Goal: Task Accomplishment & Management: Use online tool/utility

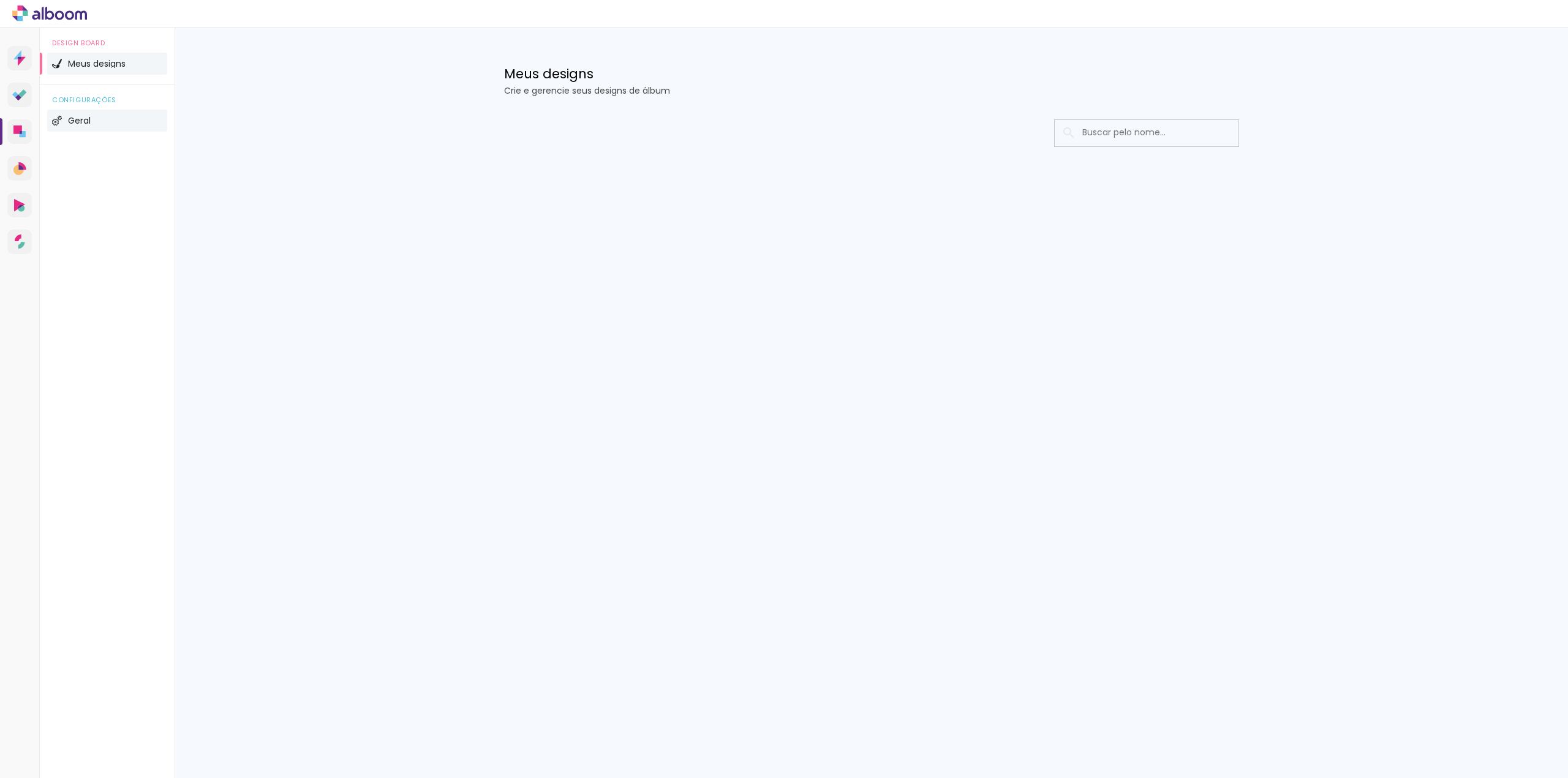
click at [67, 124] on li "Geral" at bounding box center [107, 120] width 120 height 22
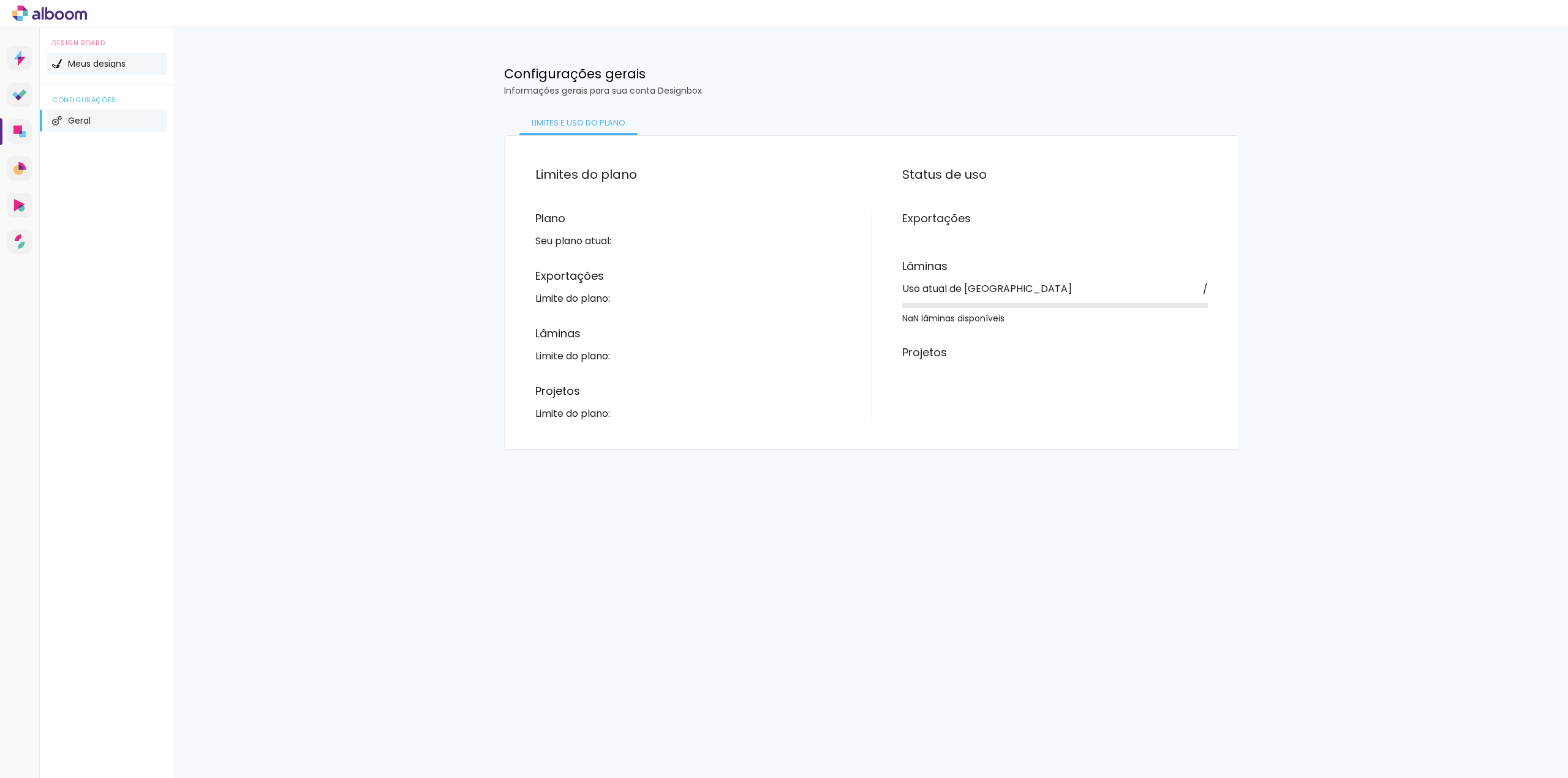
click at [131, 71] on li "Meus designs" at bounding box center [107, 63] width 120 height 22
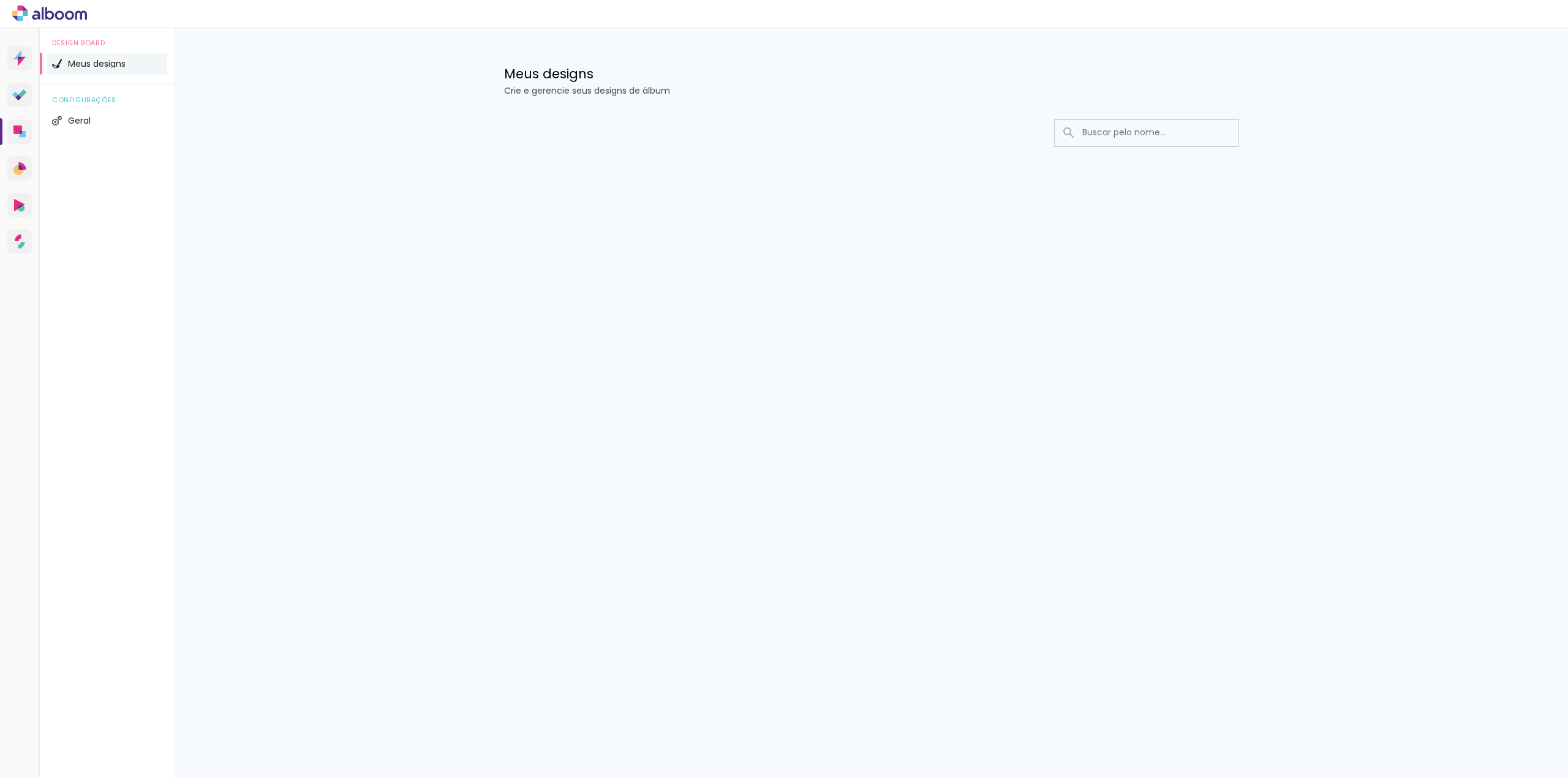
click at [1141, 137] on input at bounding box center [1164, 132] width 175 height 25
click at [1076, 236] on div "Prosite Website + Landing pages Proof Sistema de seleção e venda de fotos Desig…" at bounding box center [784, 402] width 1568 height 750
click at [119, 64] on span "Meus designs" at bounding box center [97, 63] width 58 height 8
click at [564, 76] on h1 "Meus designs" at bounding box center [871, 73] width 735 height 13
click at [1324, 258] on div "Prosite Website + Landing pages Proof Sistema de seleção e venda de fotos Desig…" at bounding box center [784, 402] width 1568 height 750
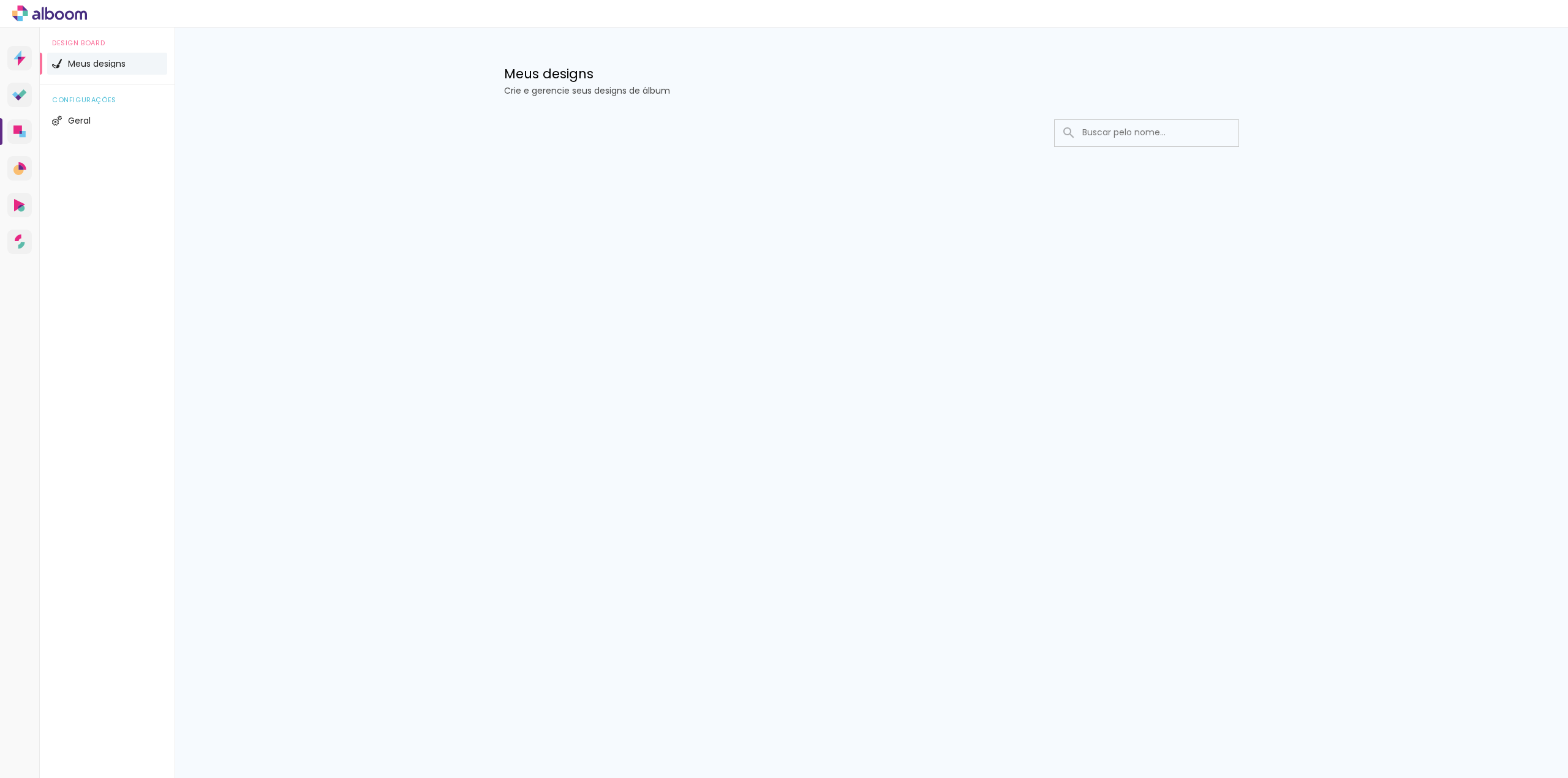
drag, startPoint x: 1131, startPoint y: 136, endPoint x: 1137, endPoint y: 153, distance: 18.0
click at [1131, 136] on input at bounding box center [1164, 132] width 175 height 25
click at [15, 62] on icon at bounding box center [19, 58] width 12 height 16
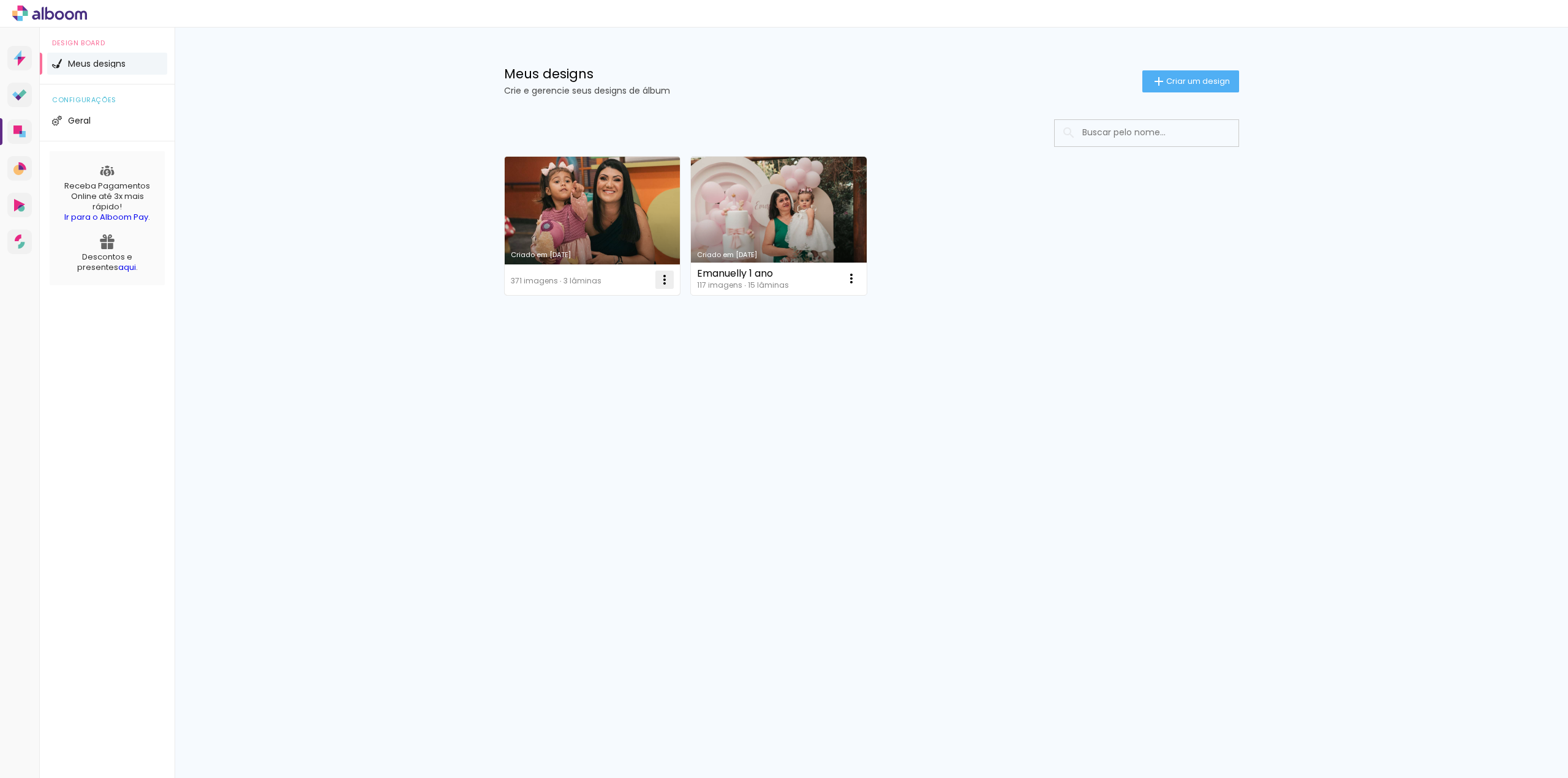
click at [665, 282] on iron-icon at bounding box center [665, 280] width 15 height 15
click at [608, 361] on span "Excluir" at bounding box center [596, 360] width 27 height 8
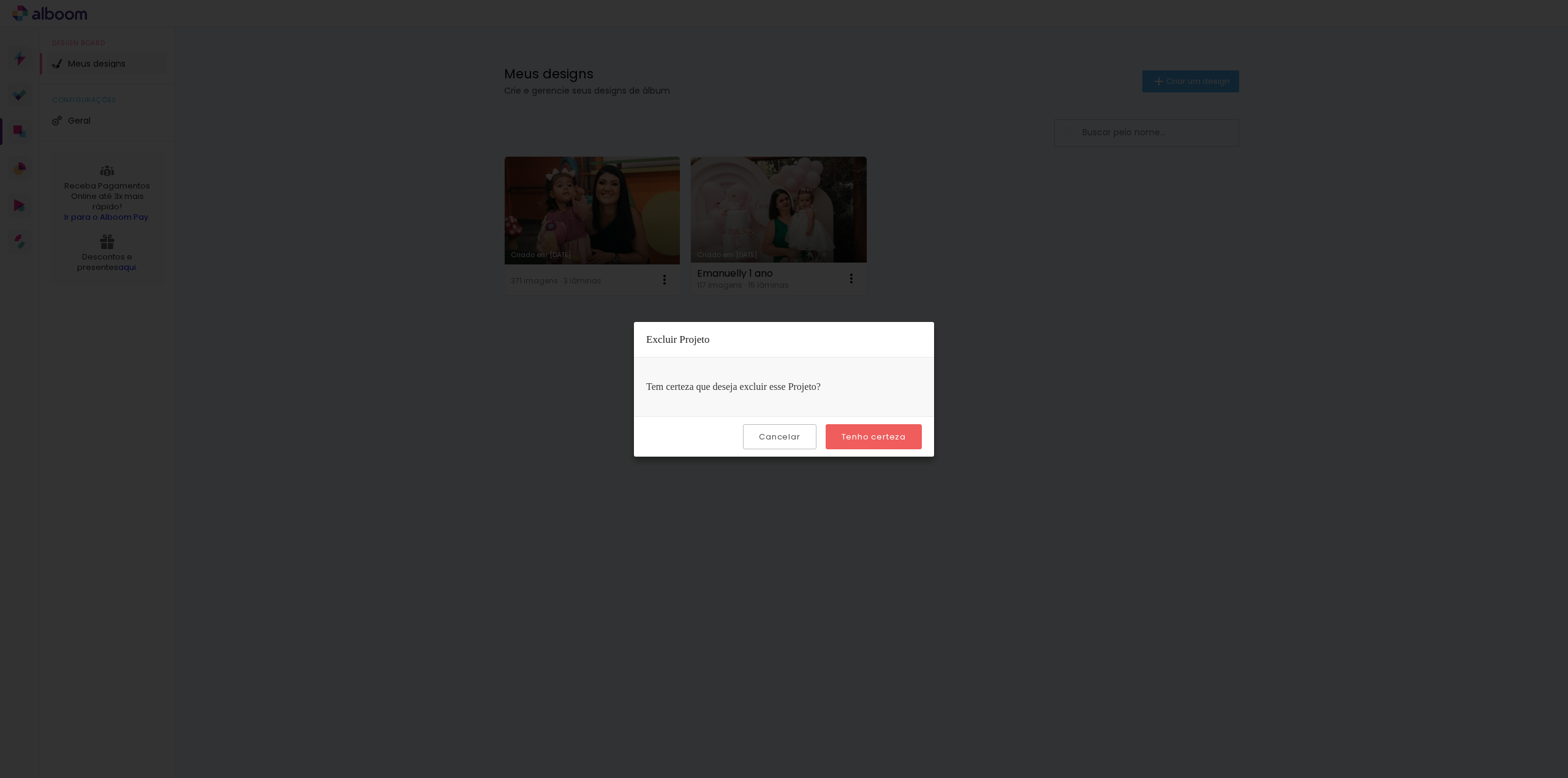
click at [0, 0] on slot "Tenho certeza" at bounding box center [0, 0] width 0 height 0
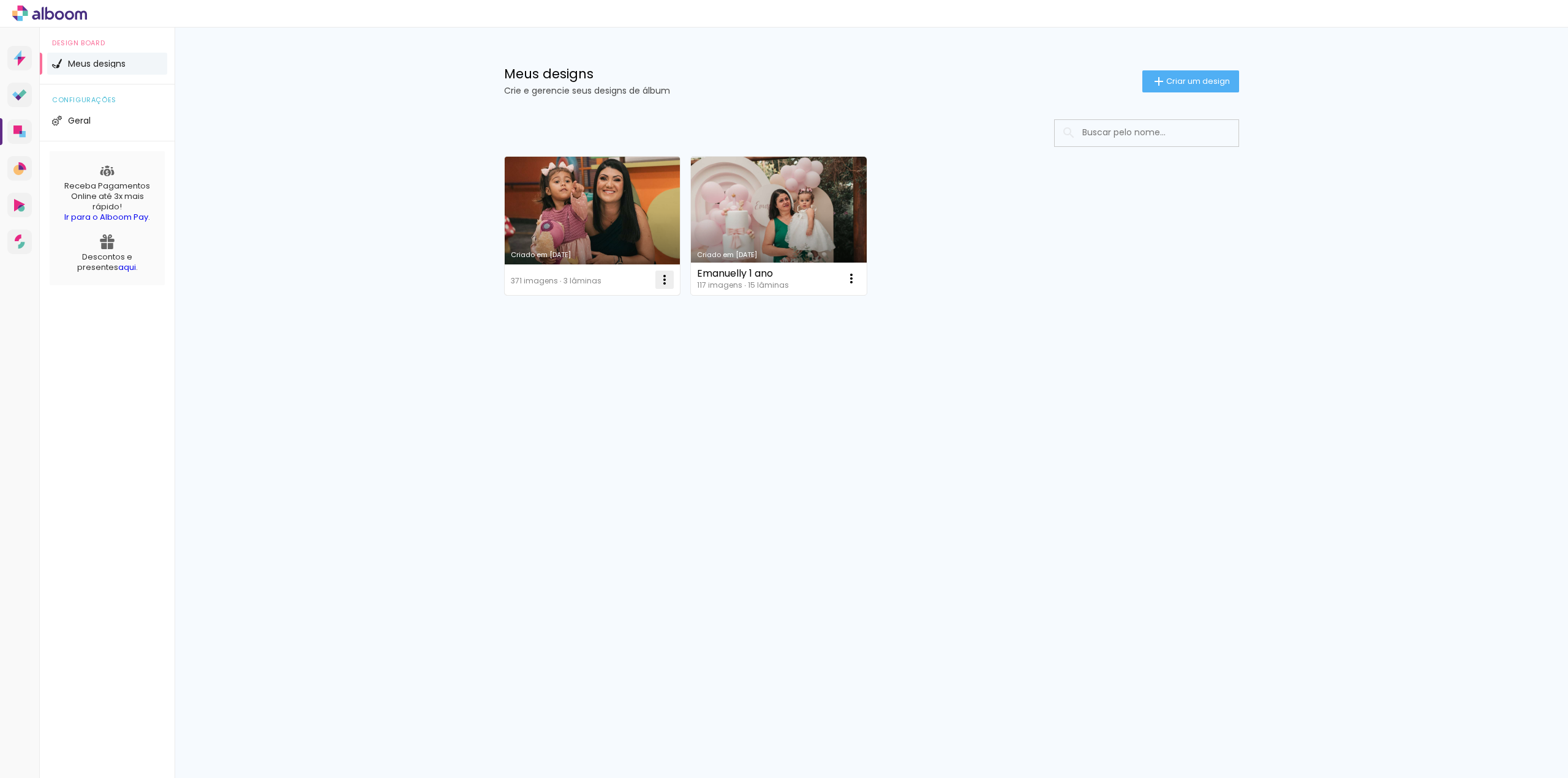
click at [671, 283] on iron-icon at bounding box center [665, 280] width 15 height 15
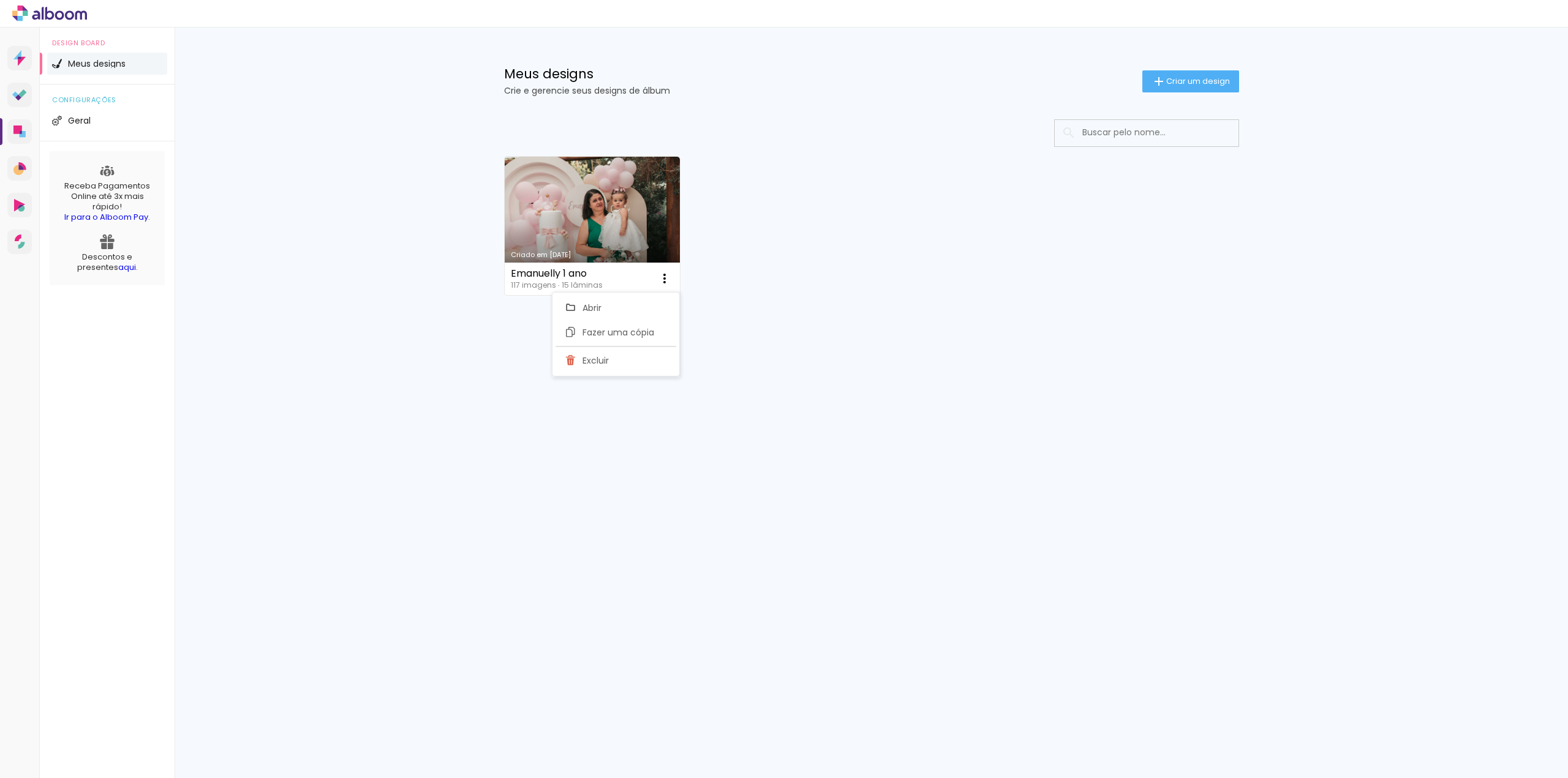
click at [807, 240] on div "Criado em 22/09/25 Emanuelly 1 ano 117 imagens ∙ 15 lâminas Abrir Fazer uma cóp…" at bounding box center [871, 225] width 746 height 150
click at [1204, 85] on span "Criar um design" at bounding box center [1198, 81] width 63 height 8
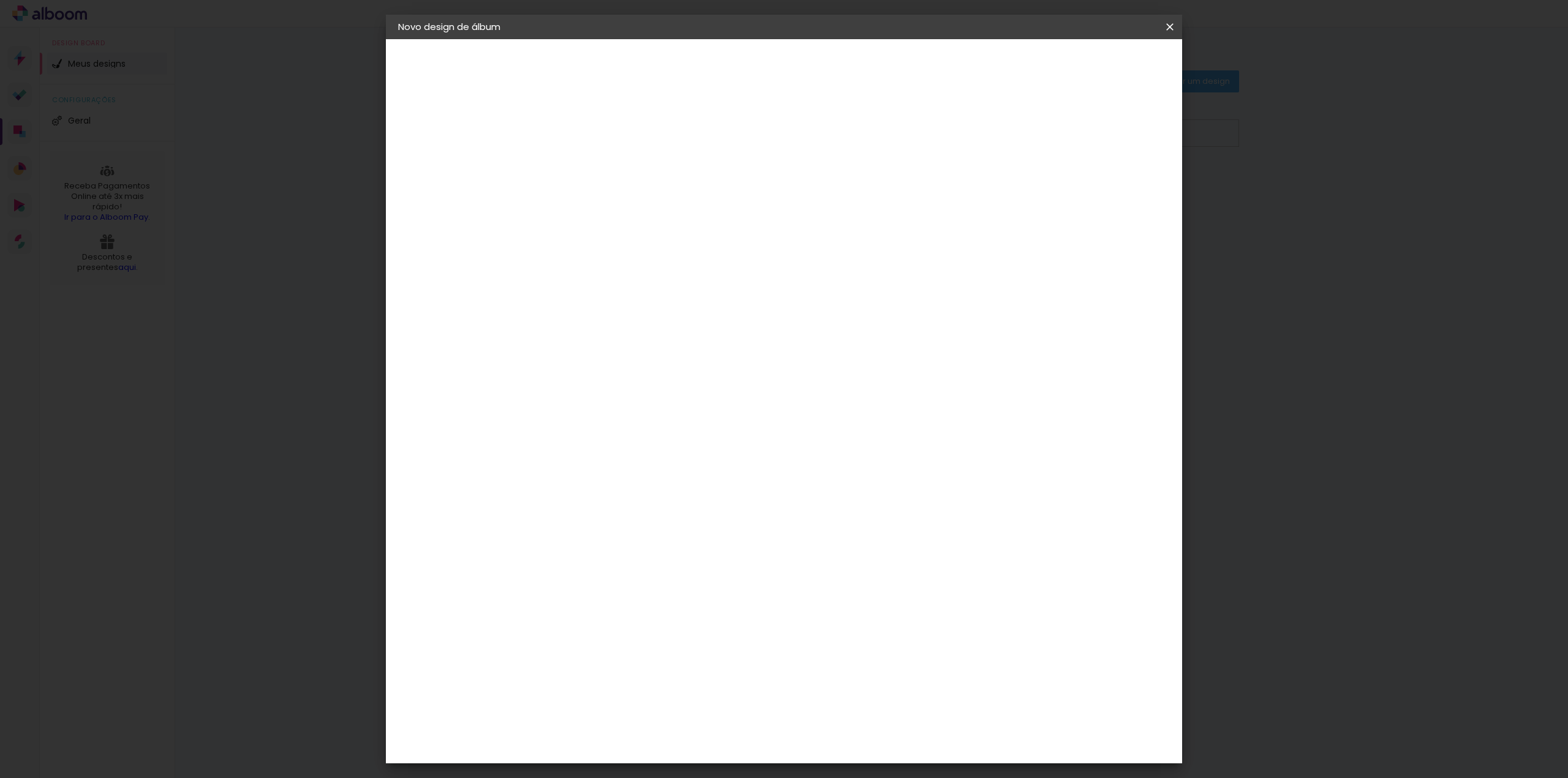
click at [598, 166] on input at bounding box center [598, 164] width 0 height 19
type input "[PERSON_NAME]"
type paper-input "[PERSON_NAME]"
click at [0, 0] on slot "Avançar" at bounding box center [0, 0] width 0 height 0
click at [828, 179] on paper-item "Tamanho Livre" at bounding box center [769, 186] width 118 height 27
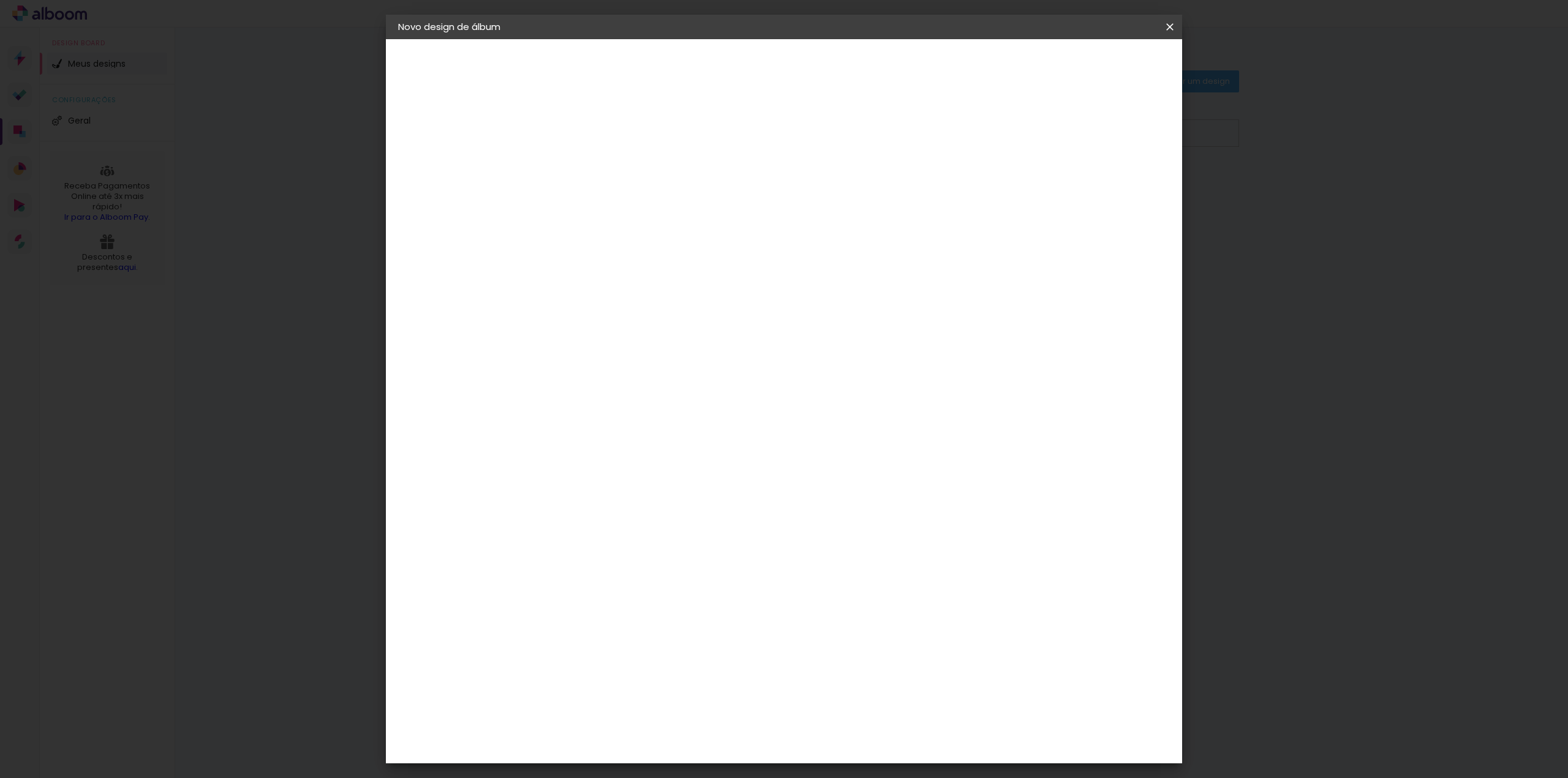
click at [0, 0] on slot "Avançar" at bounding box center [0, 0] width 0 height 0
click at [568, 345] on input "30" at bounding box center [560, 347] width 32 height 18
type input "20"
type paper-input "20"
click at [733, 190] on span "30" at bounding box center [732, 192] width 20 height 18
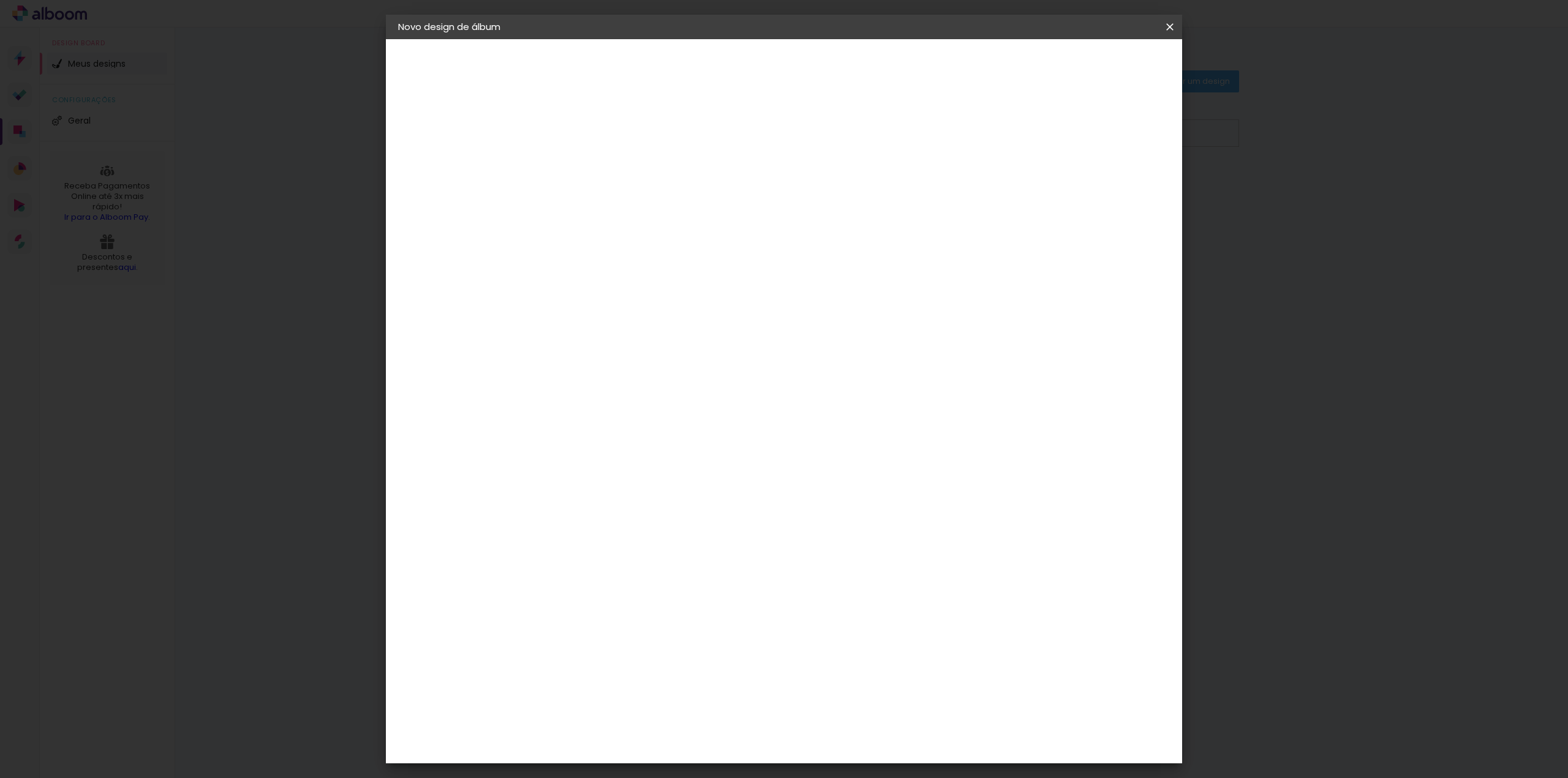
drag, startPoint x: 861, startPoint y: 433, endPoint x: 858, endPoint y: 426, distance: 7.6
click at [862, 433] on input "60" at bounding box center [852, 430] width 32 height 18
type input "40"
type paper-input "40"
click at [1093, 64] on span "Iniciar design" at bounding box center [1065, 64] width 56 height 8
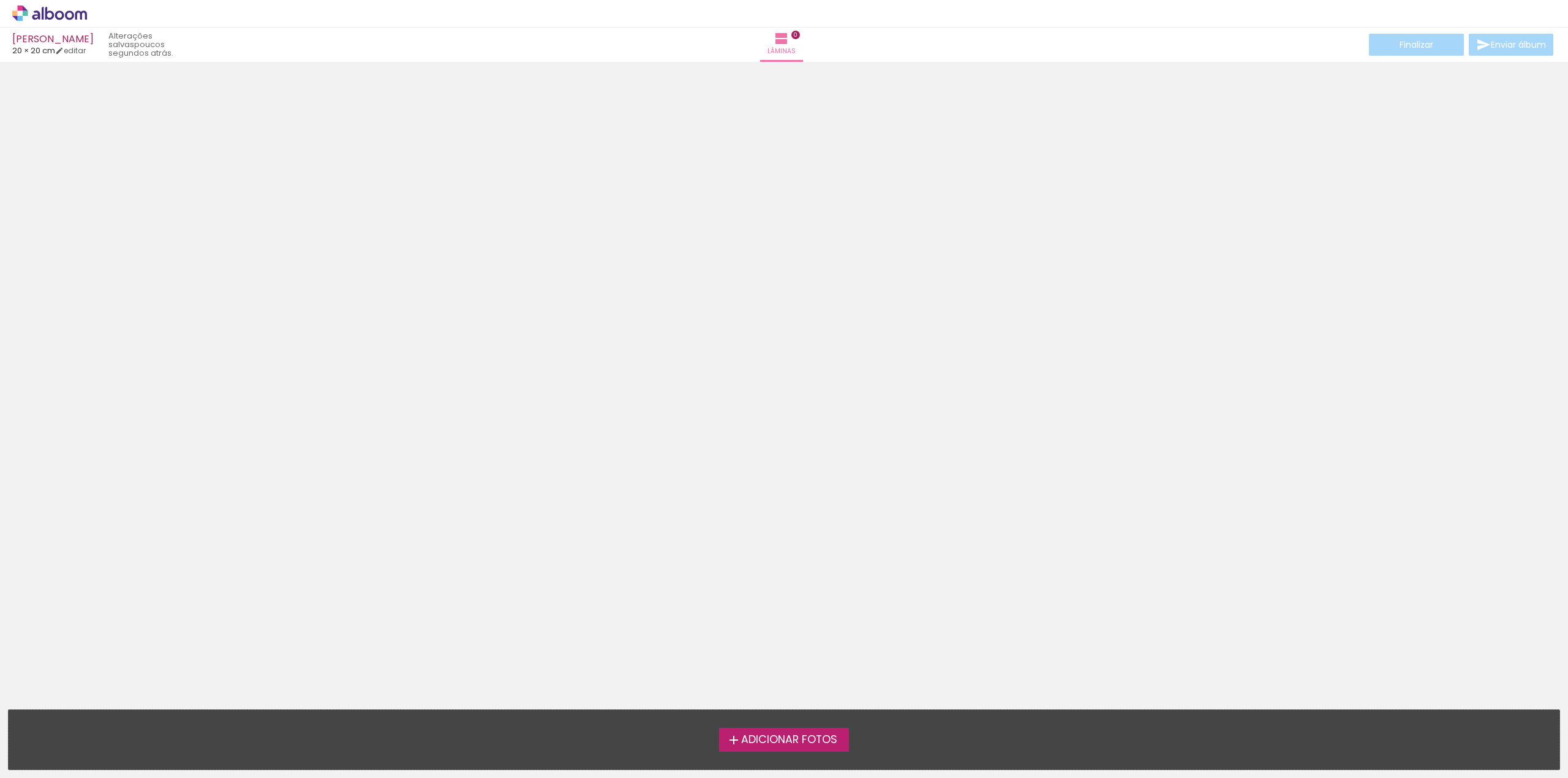
click at [743, 739] on span "Adicionar Fotos" at bounding box center [789, 740] width 97 height 11
click at [0, 0] on input "file" at bounding box center [0, 0] width 0 height 0
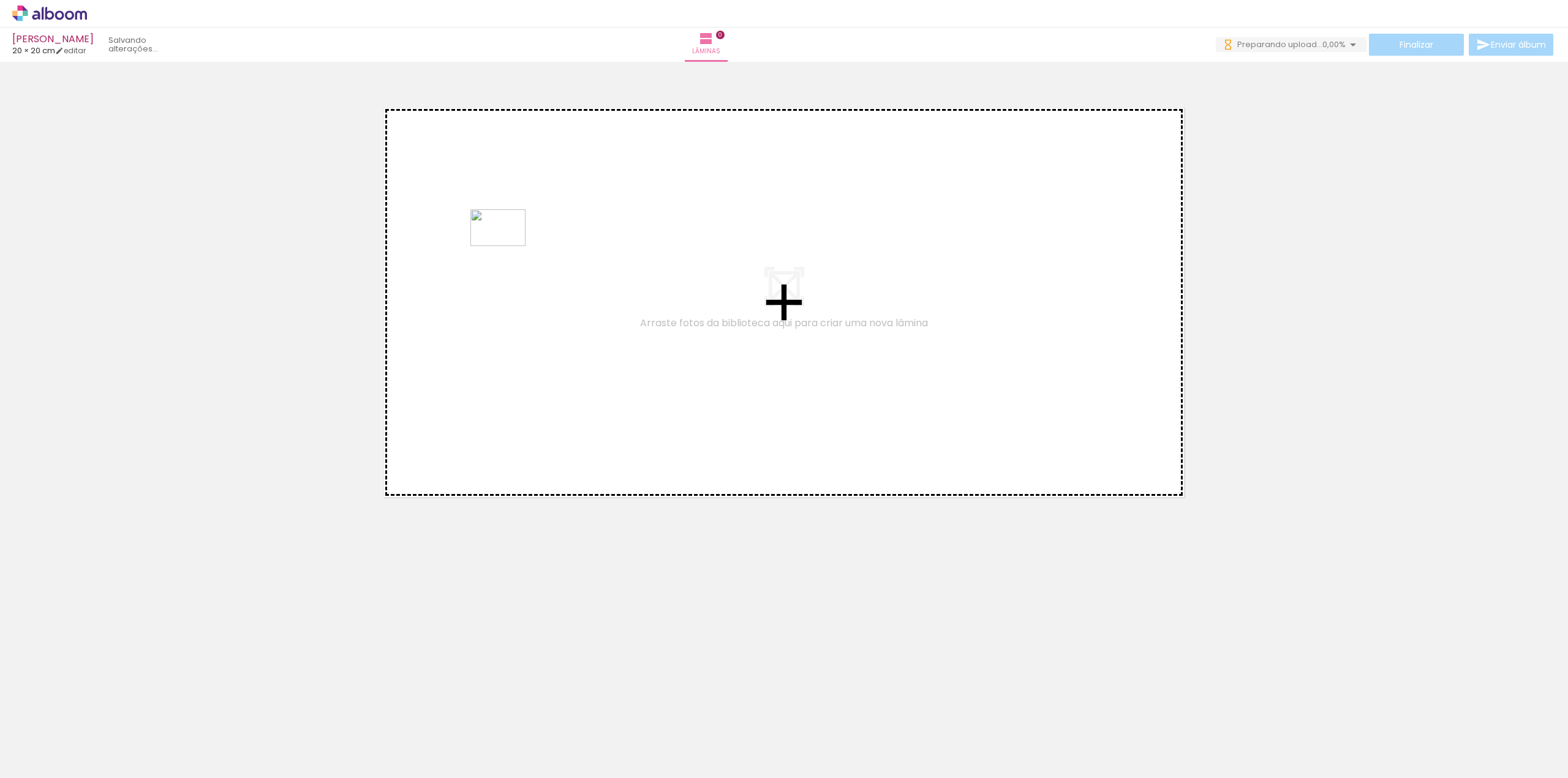
drag, startPoint x: 264, startPoint y: 746, endPoint x: 521, endPoint y: 239, distance: 568.4
click at [520, 239] on quentale-workspace at bounding box center [784, 389] width 1568 height 778
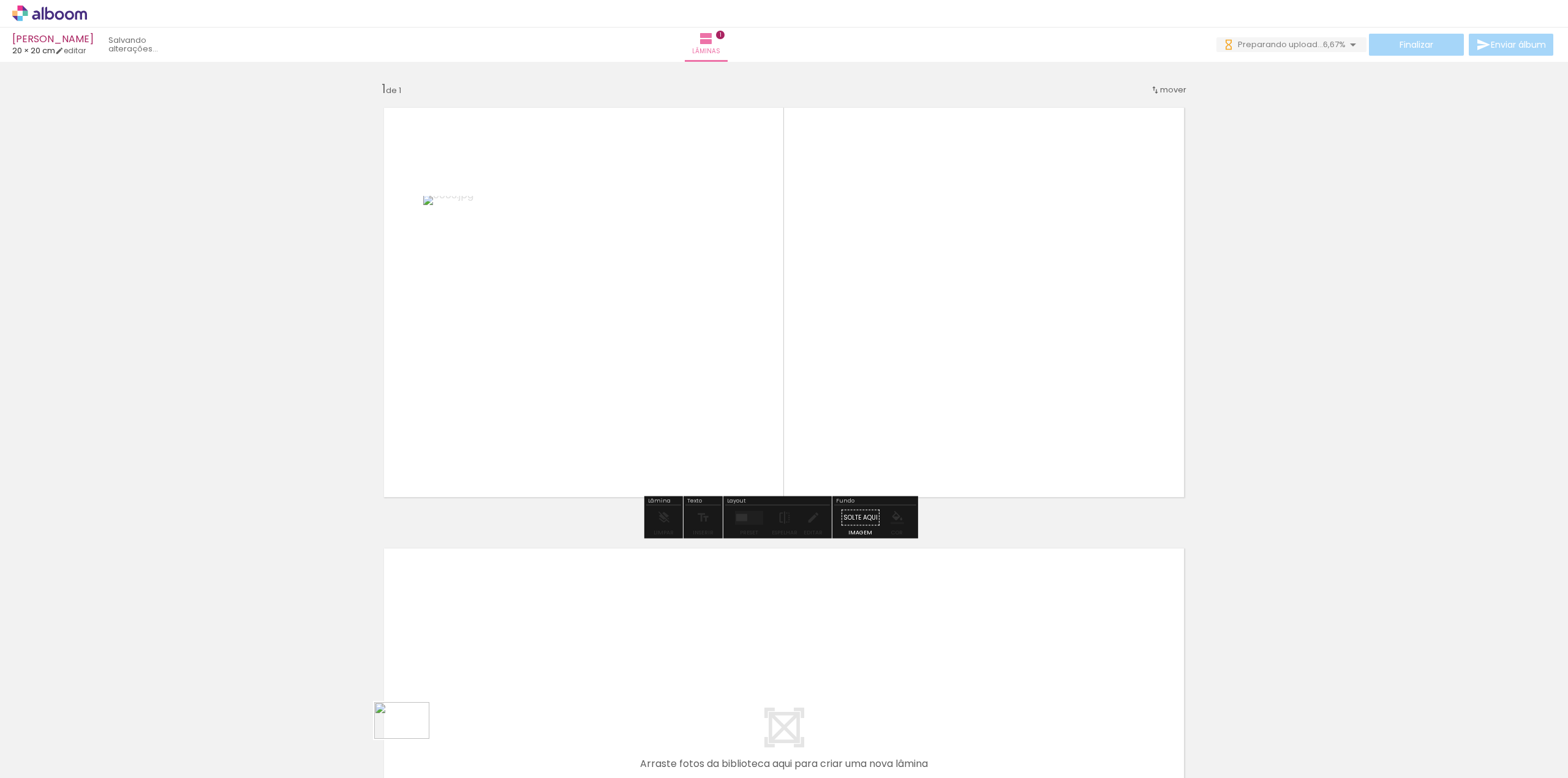
drag, startPoint x: 330, startPoint y: 752, endPoint x: 409, endPoint y: 747, distance: 79.2
click at [0, 0] on slot at bounding box center [0, 0] width 0 height 0
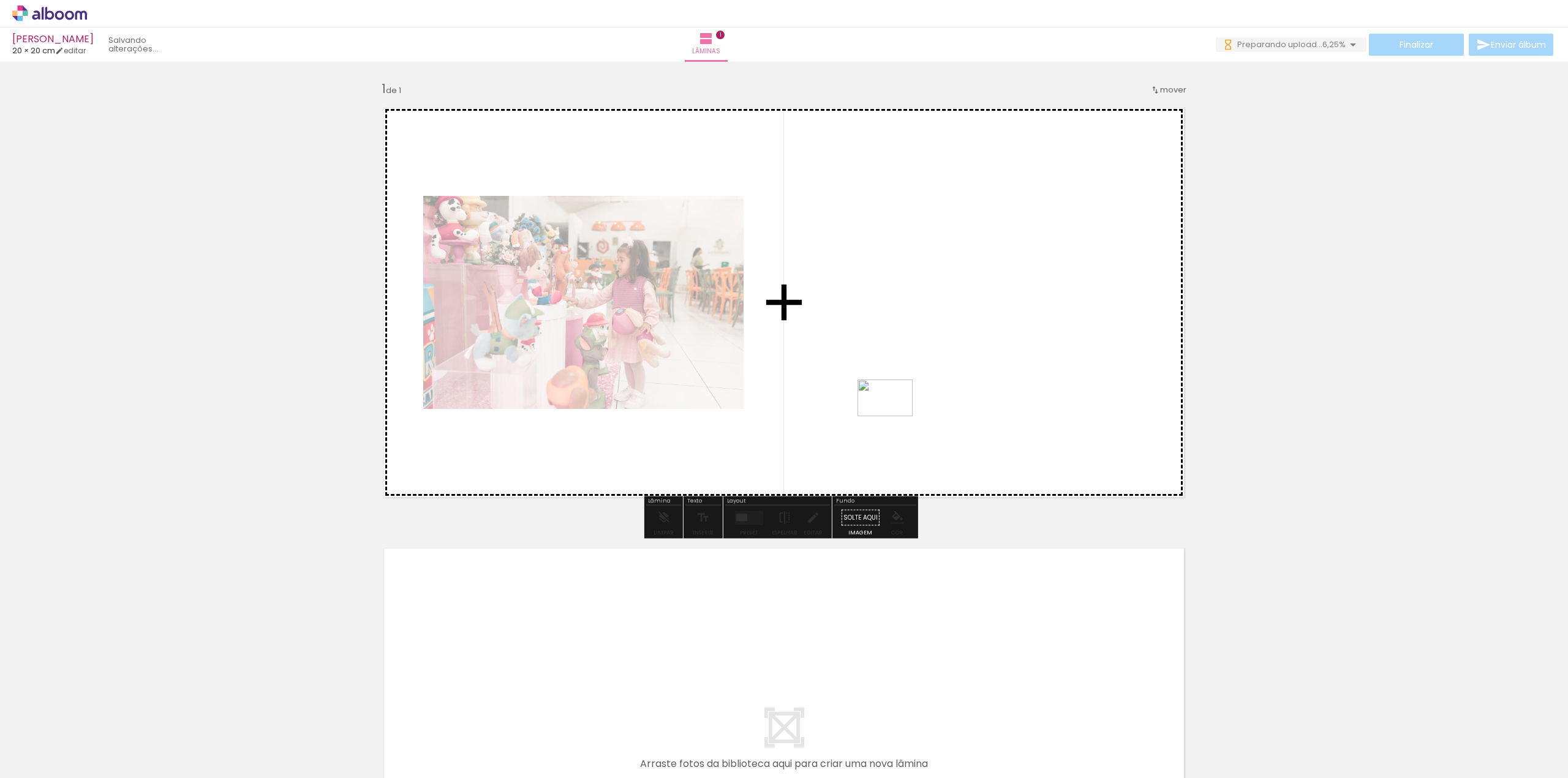
drag, startPoint x: 824, startPoint y: 748, endPoint x: 887, endPoint y: 378, distance: 375.3
click at [887, 378] on quentale-workspace at bounding box center [784, 389] width 1568 height 778
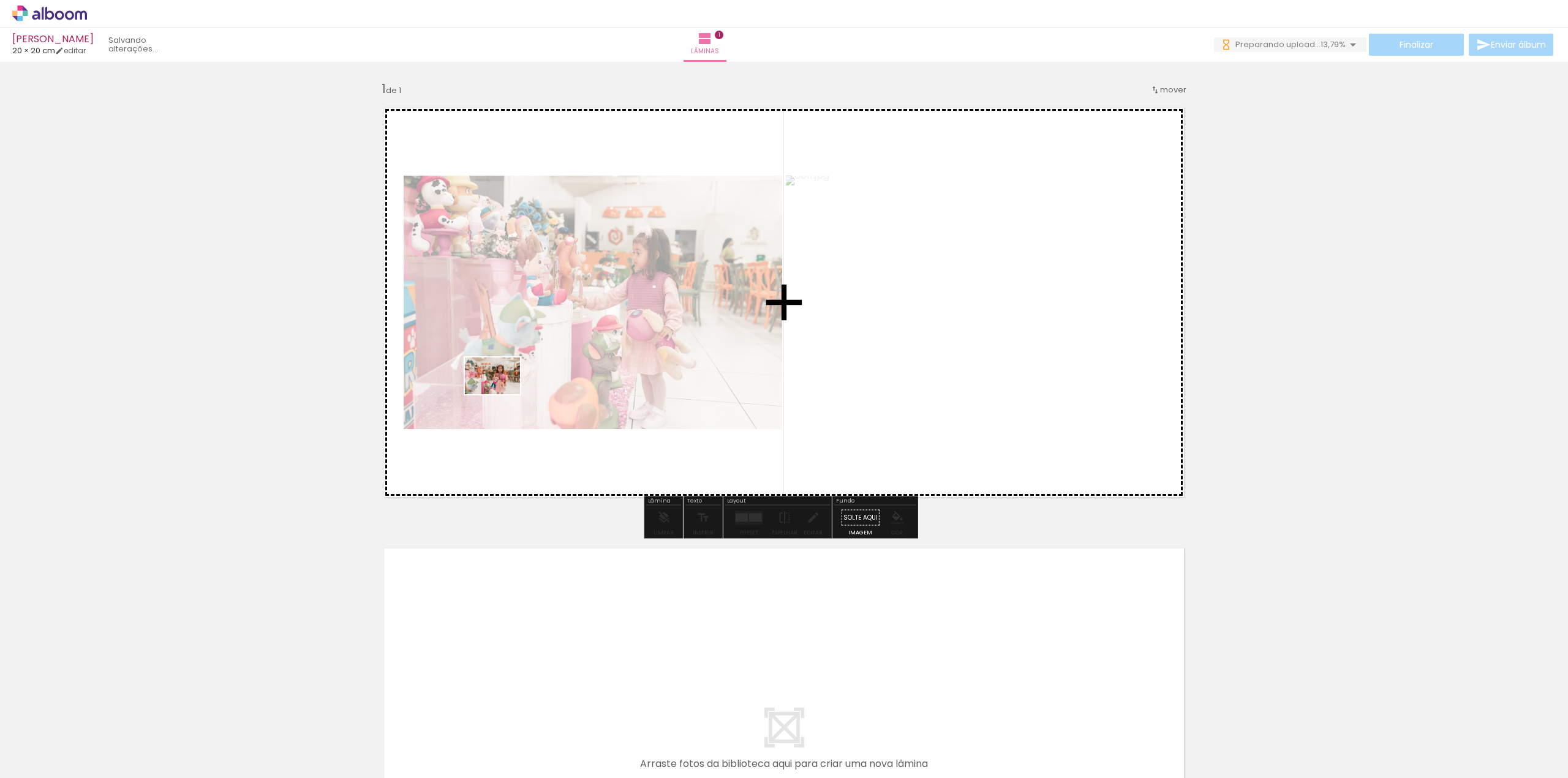
drag, startPoint x: 338, startPoint y: 748, endPoint x: 502, endPoint y: 394, distance: 390.1
click at [502, 394] on quentale-workspace at bounding box center [784, 389] width 1568 height 778
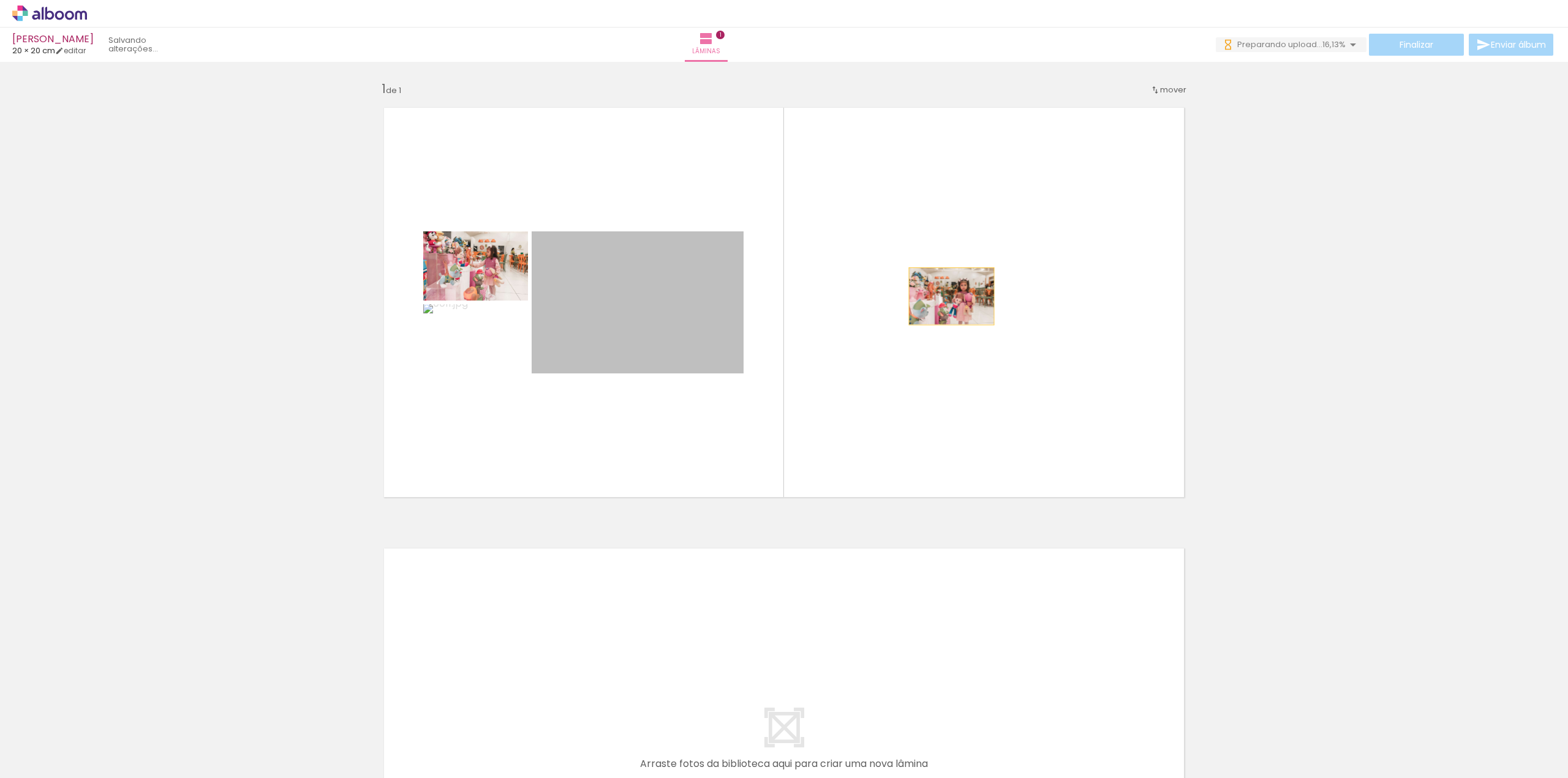
drag, startPoint x: 626, startPoint y: 312, endPoint x: 975, endPoint y: 297, distance: 349.3
click at [975, 297] on quentale-layouter at bounding box center [783, 302] width 821 height 410
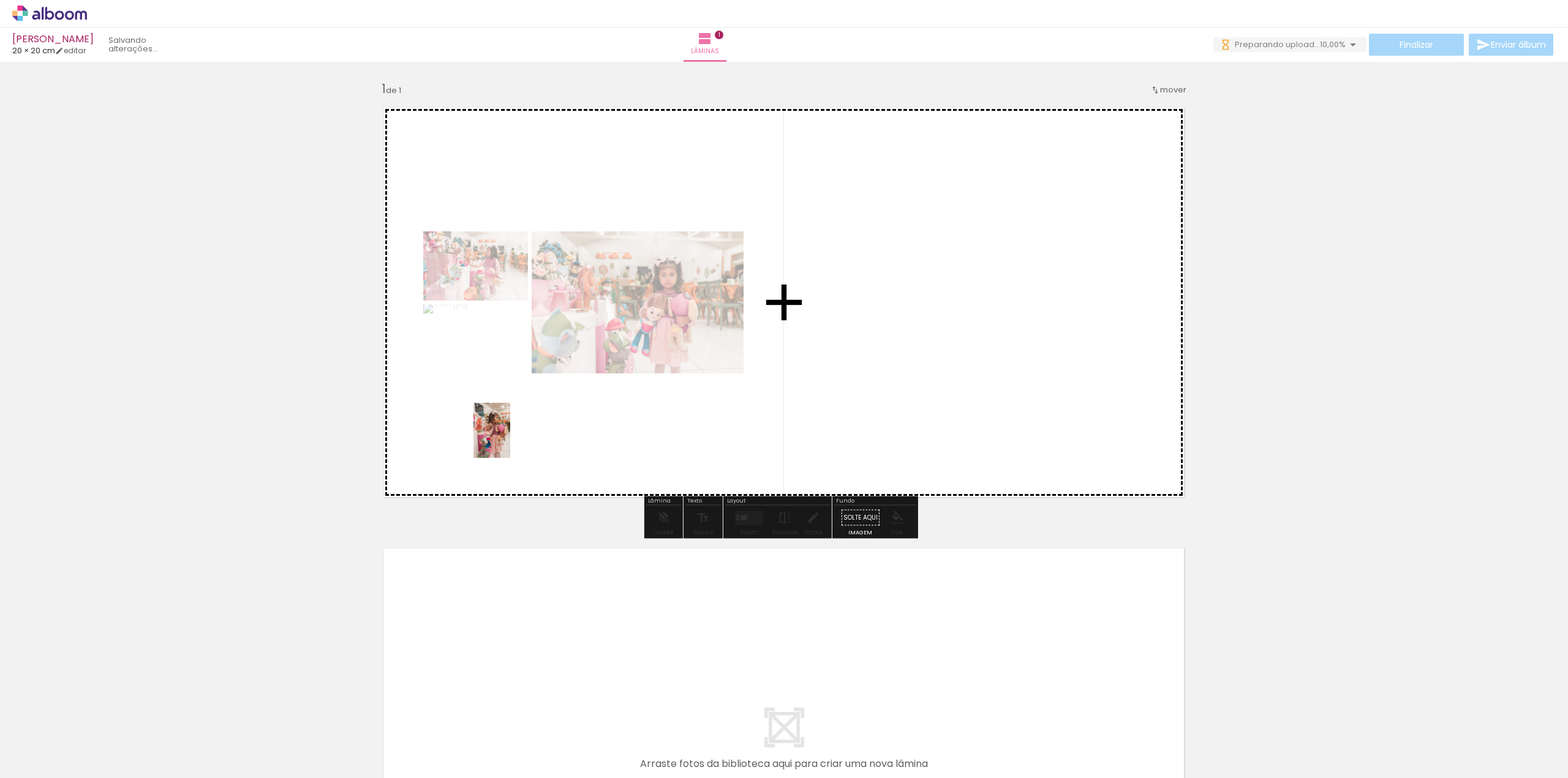
drag, startPoint x: 412, startPoint y: 758, endPoint x: 515, endPoint y: 432, distance: 341.9
click at [513, 433] on quentale-workspace at bounding box center [784, 389] width 1568 height 778
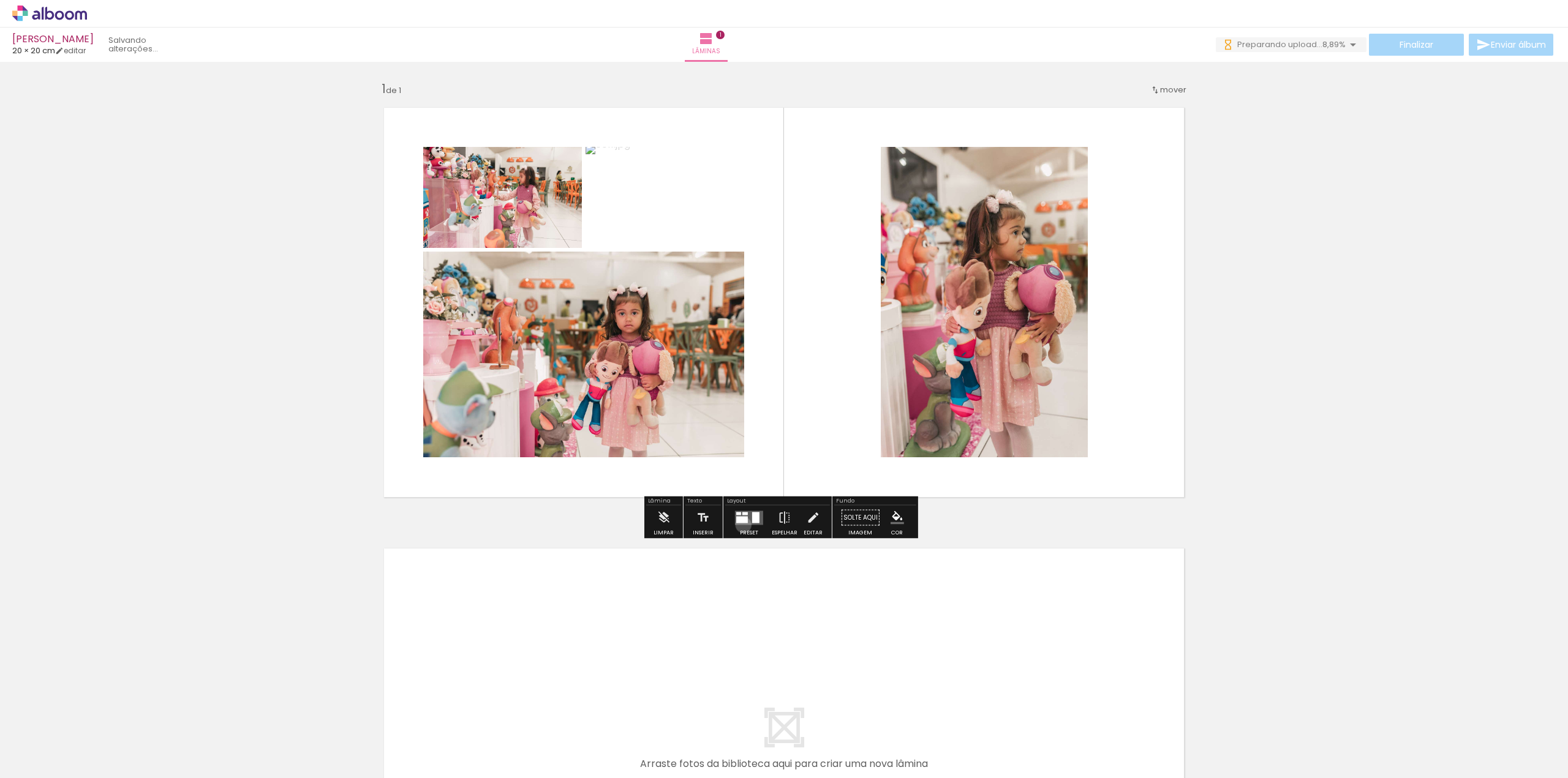
click at [741, 524] on div at bounding box center [749, 517] width 33 height 25
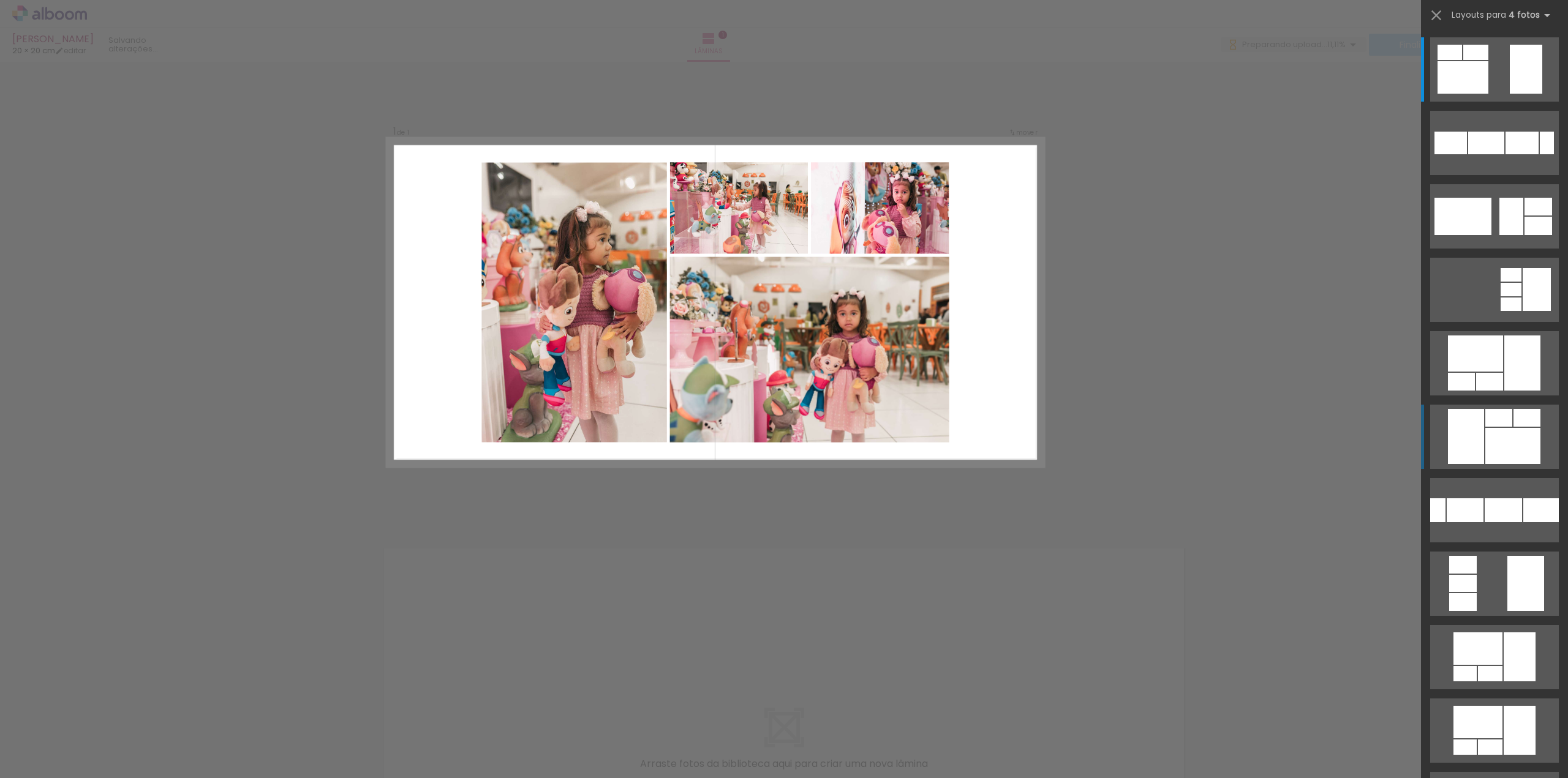
click at [1513, 433] on div at bounding box center [1513, 445] width 55 height 36
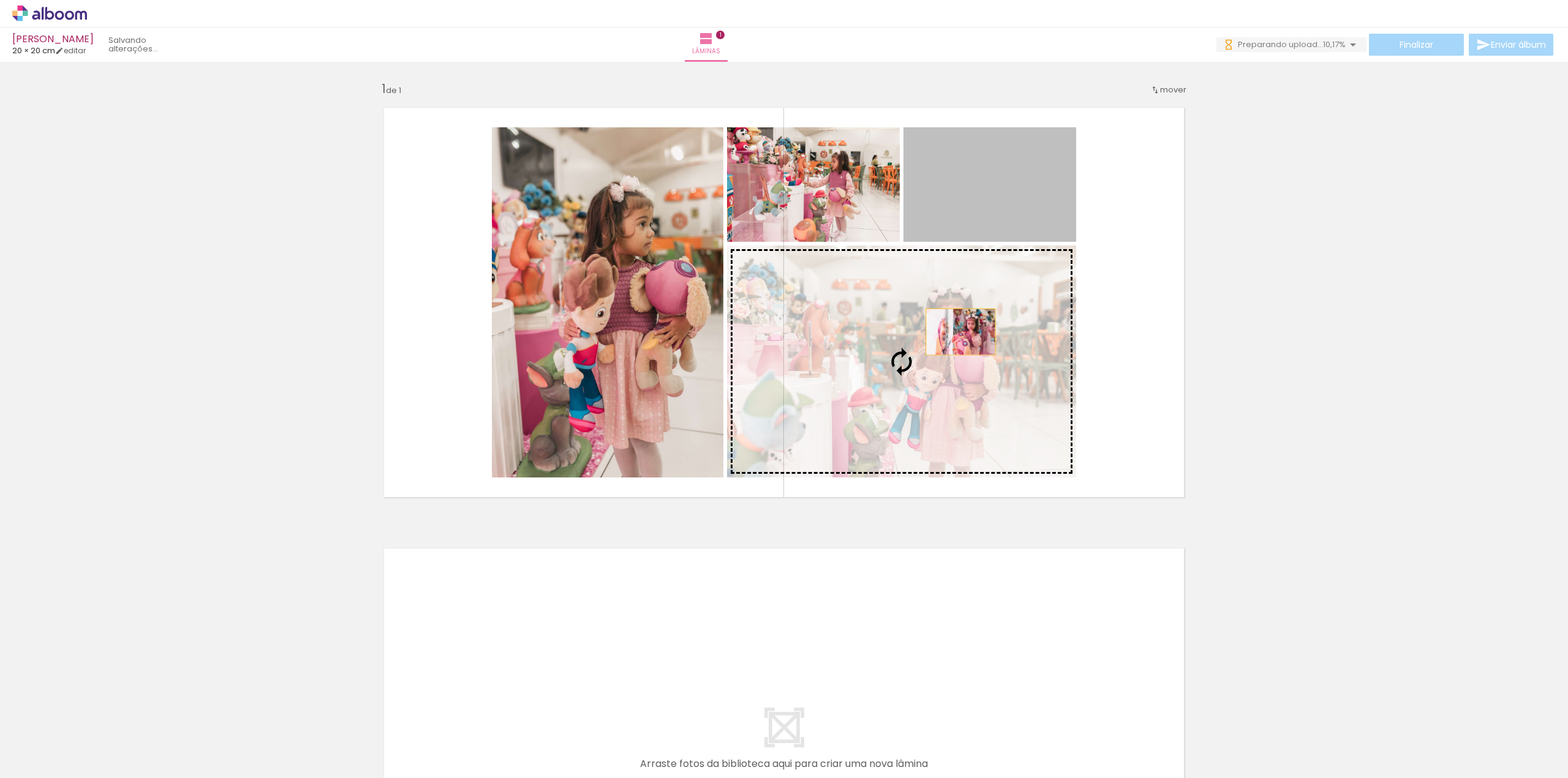
drag, startPoint x: 1015, startPoint y: 202, endPoint x: 955, endPoint y: 333, distance: 144.1
click at [0, 0] on slot at bounding box center [0, 0] width 0 height 0
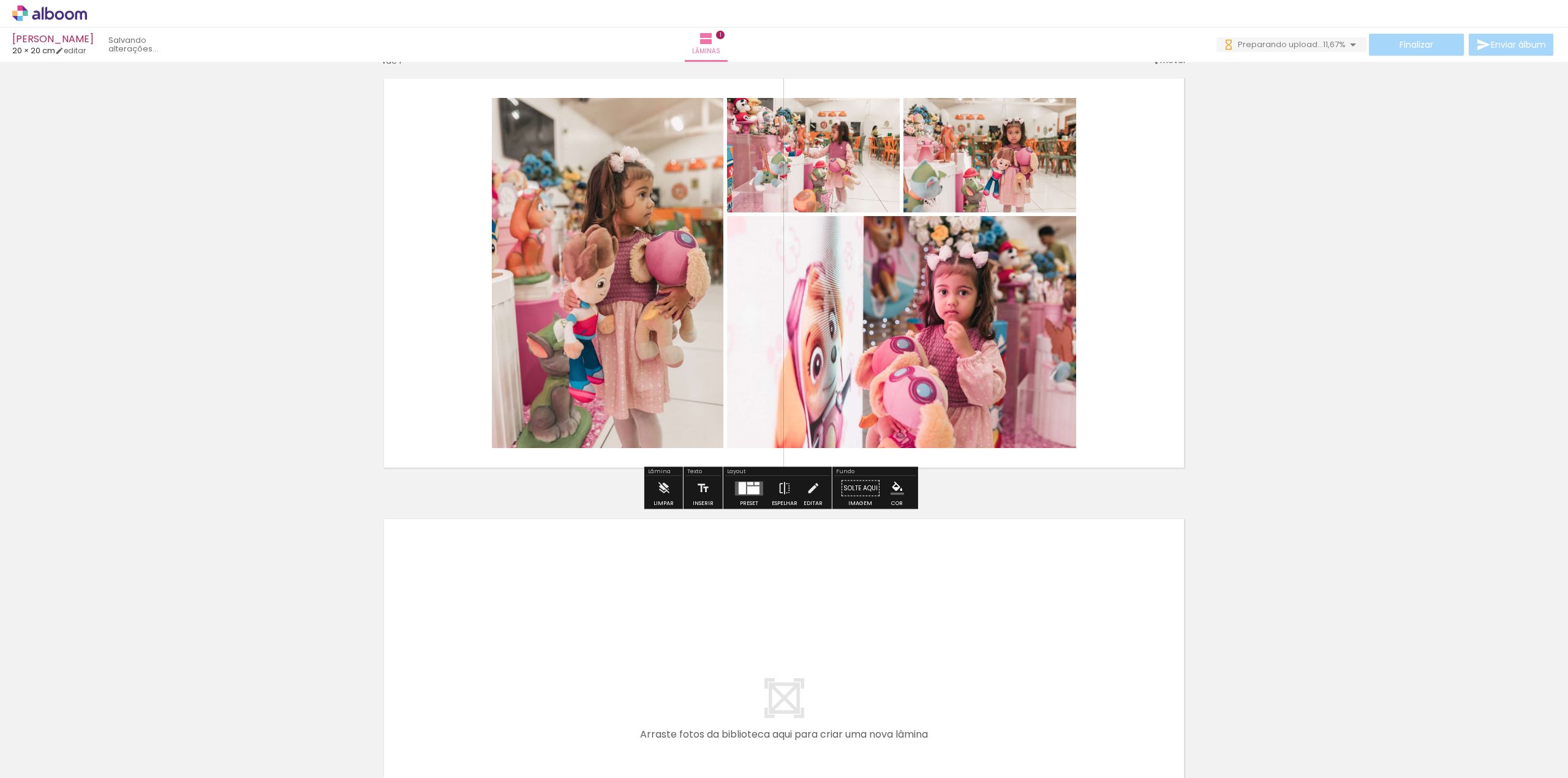
scroll to position [122, 0]
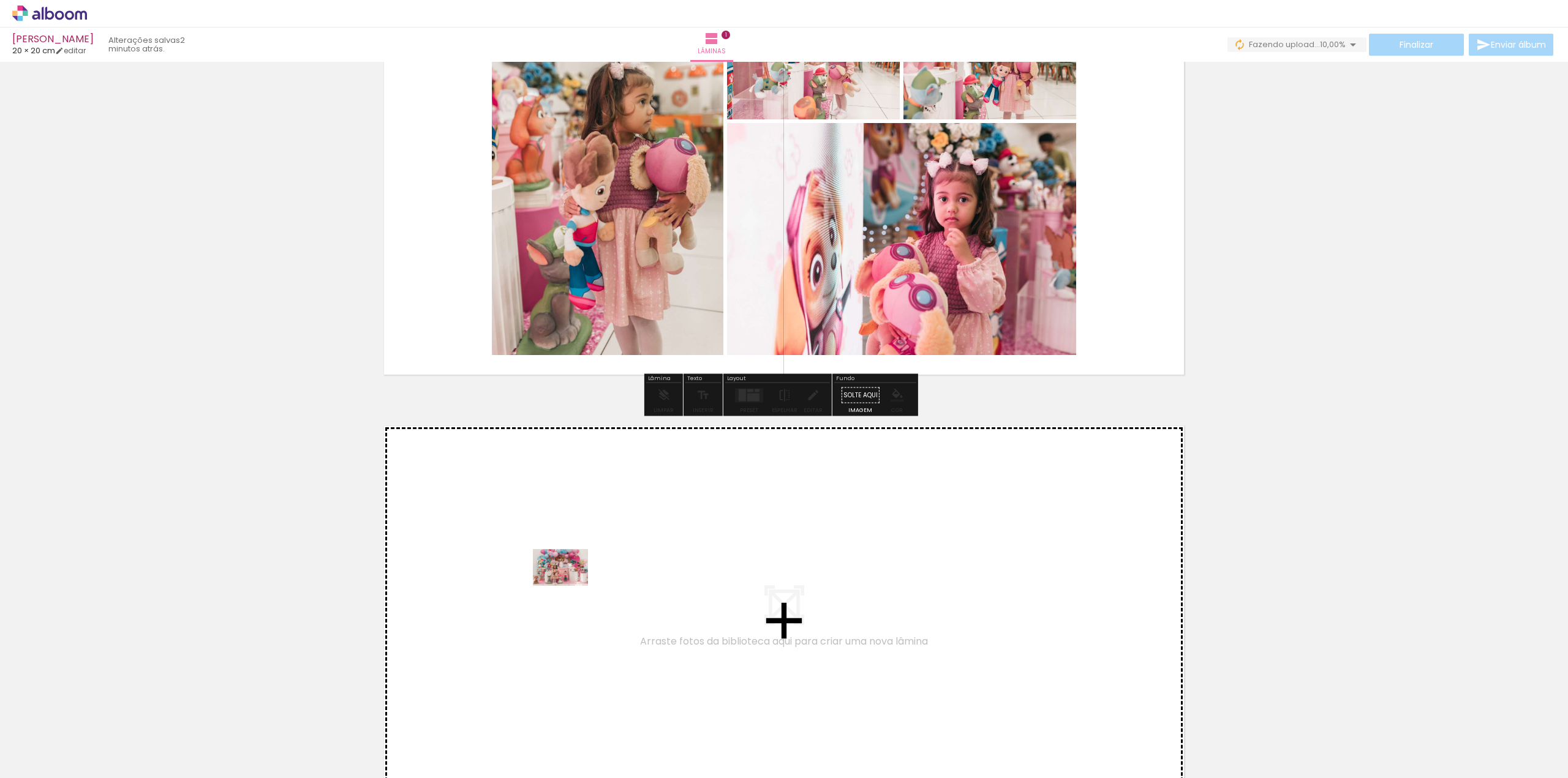
drag, startPoint x: 472, startPoint y: 756, endPoint x: 572, endPoint y: 581, distance: 201.6
click at [572, 581] on quentale-workspace at bounding box center [784, 389] width 1568 height 778
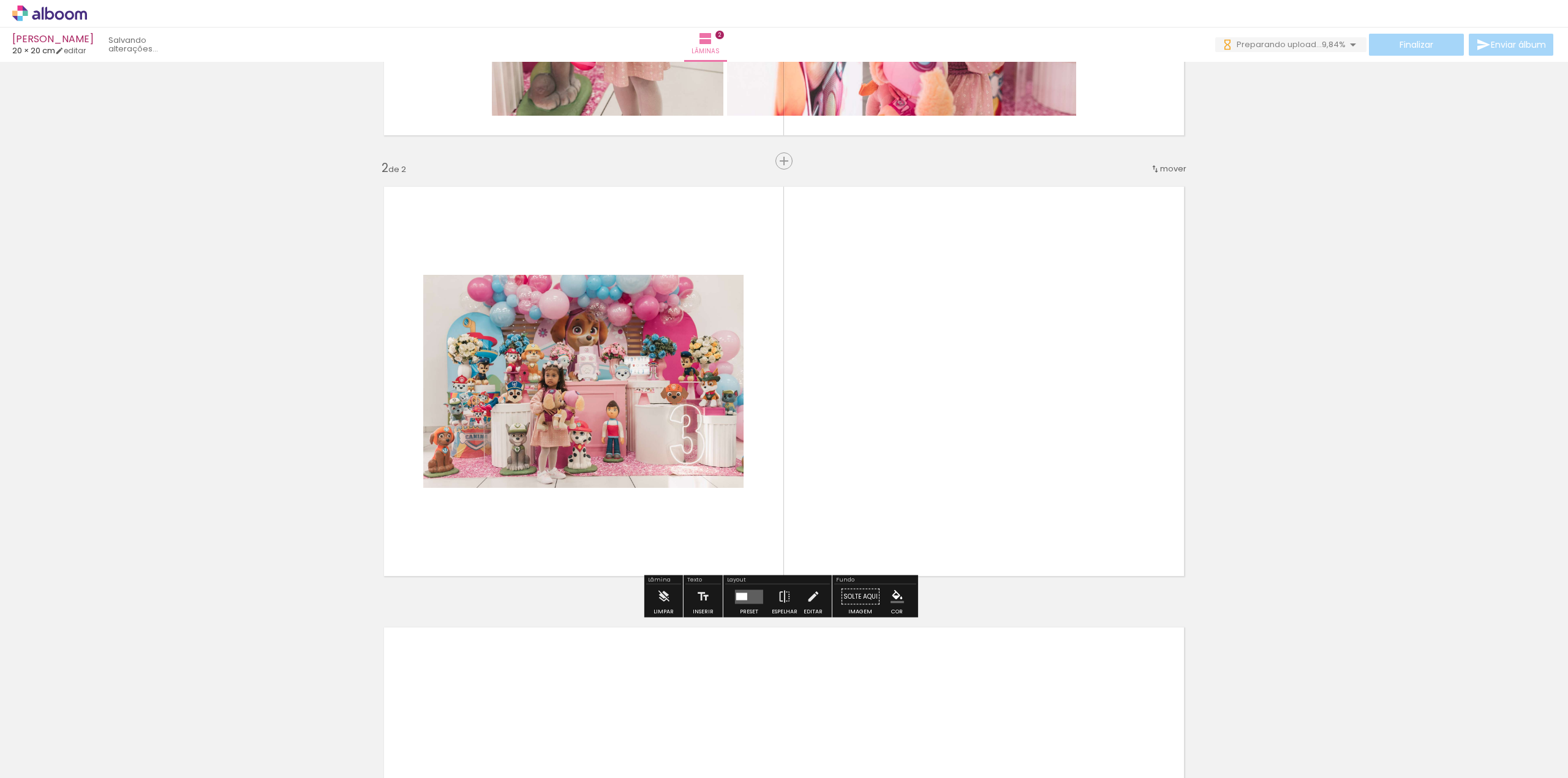
scroll to position [0, 0]
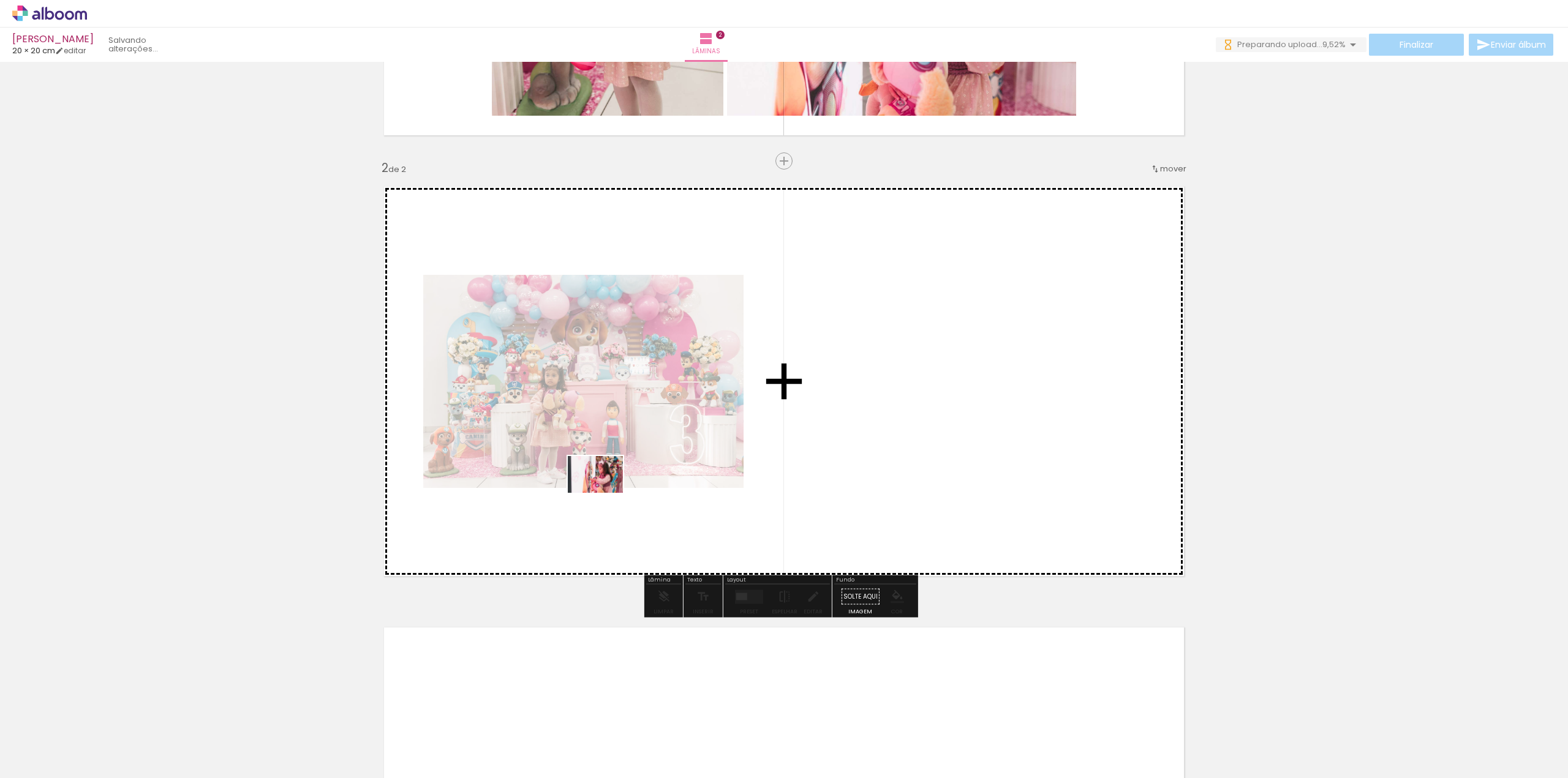
drag, startPoint x: 752, startPoint y: 745, endPoint x: 636, endPoint y: 531, distance: 243.4
click at [601, 488] on quentale-workspace at bounding box center [784, 389] width 1568 height 778
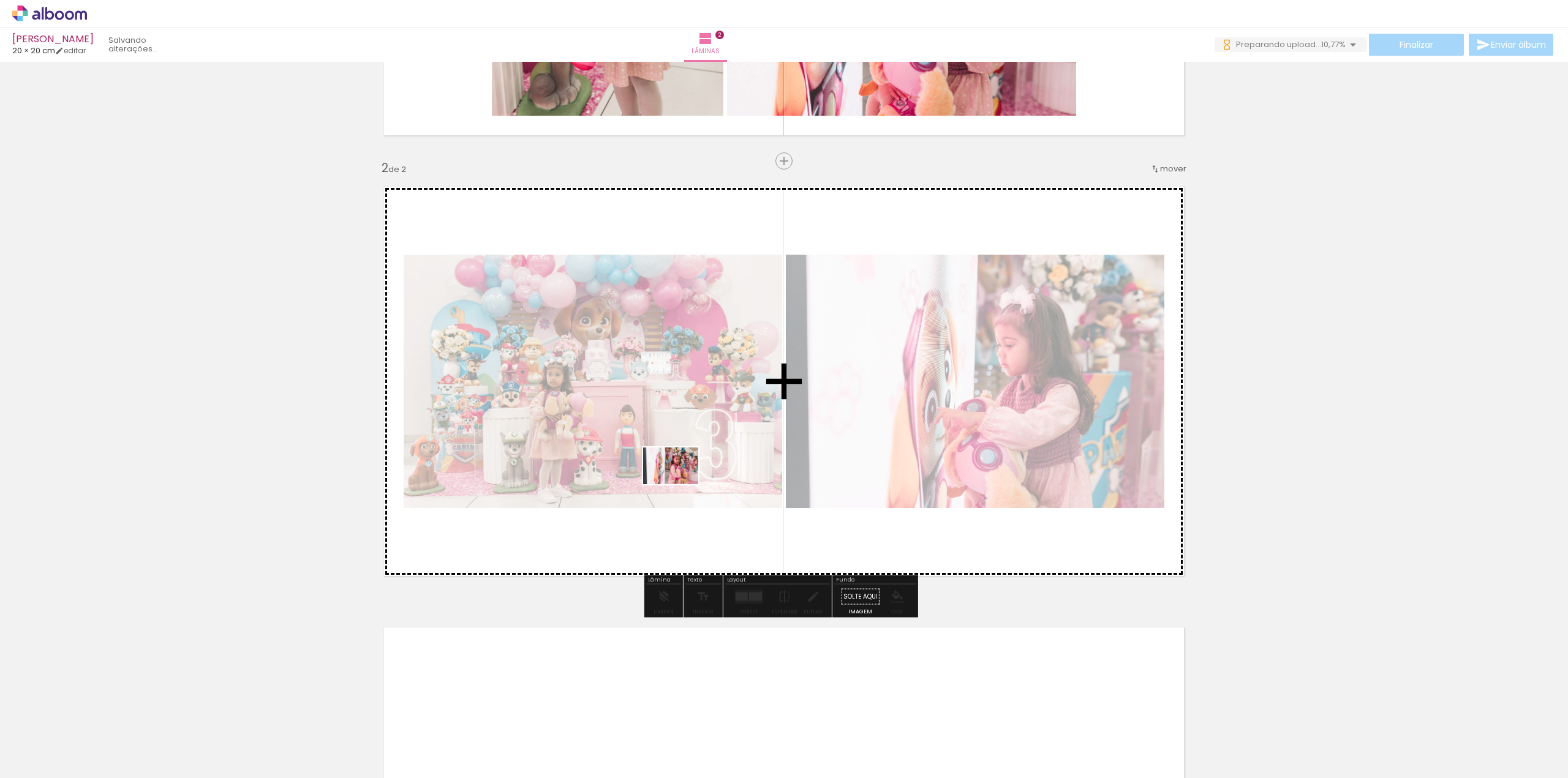
drag, startPoint x: 676, startPoint y: 744, endPoint x: 680, endPoint y: 484, distance: 260.0
click at [680, 484] on quentale-workspace at bounding box center [784, 389] width 1568 height 778
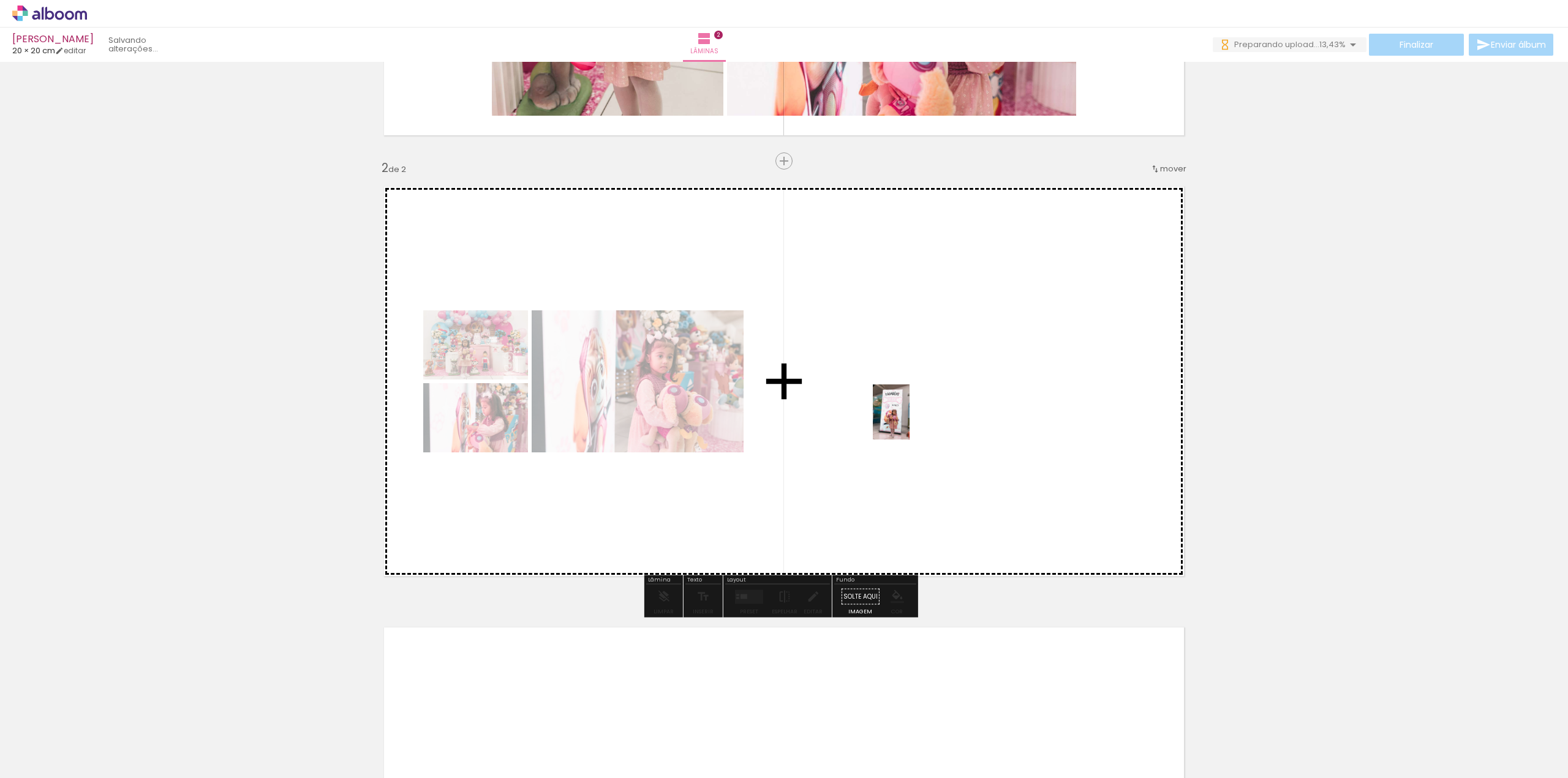
drag, startPoint x: 898, startPoint y: 746, endPoint x: 909, endPoint y: 421, distance: 325.2
click at [909, 421] on quentale-workspace at bounding box center [784, 389] width 1568 height 778
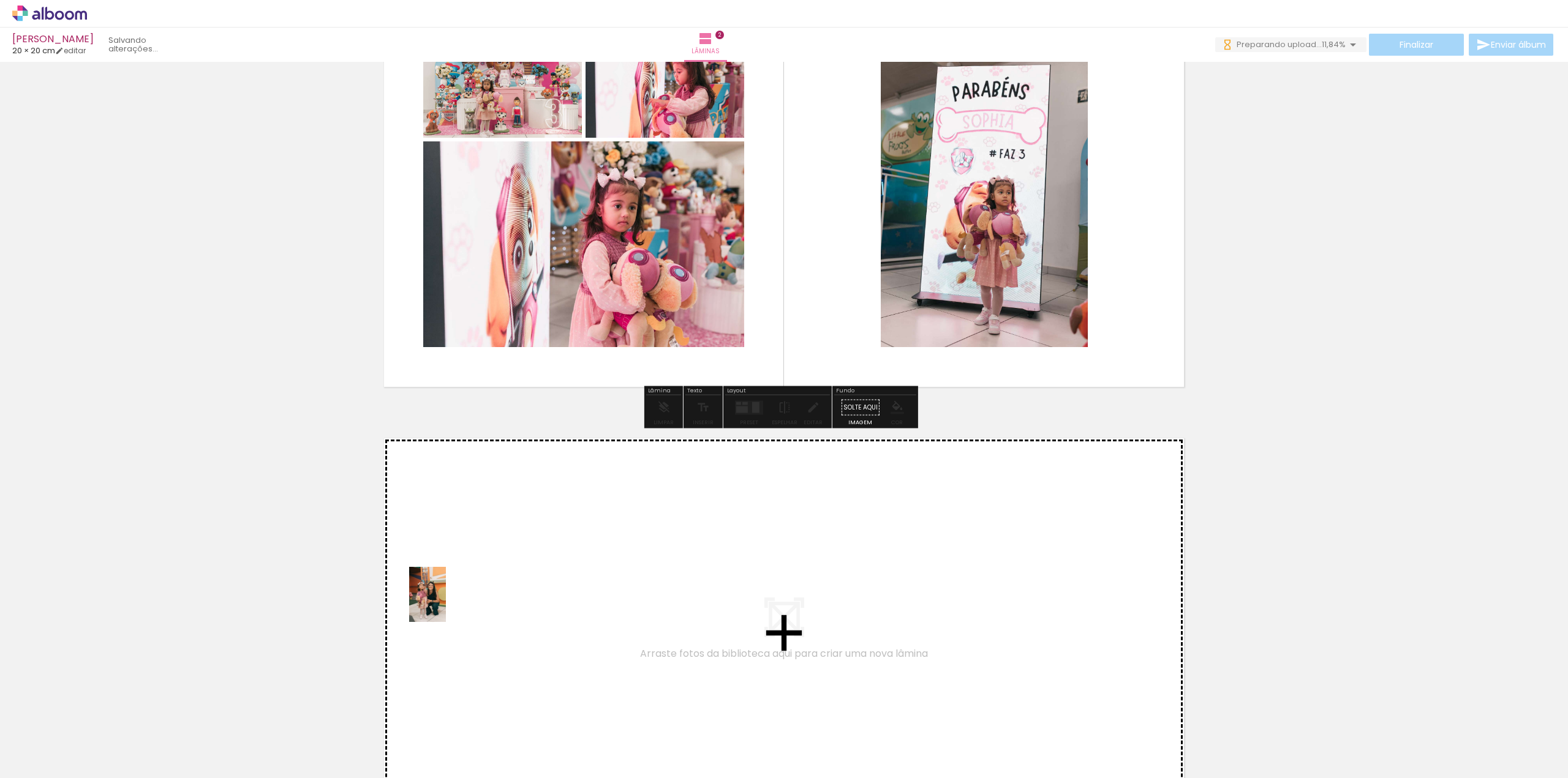
drag, startPoint x: 129, startPoint y: 744, endPoint x: 551, endPoint y: 543, distance: 467.4
click at [551, 543] on quentale-workspace at bounding box center [784, 389] width 1568 height 778
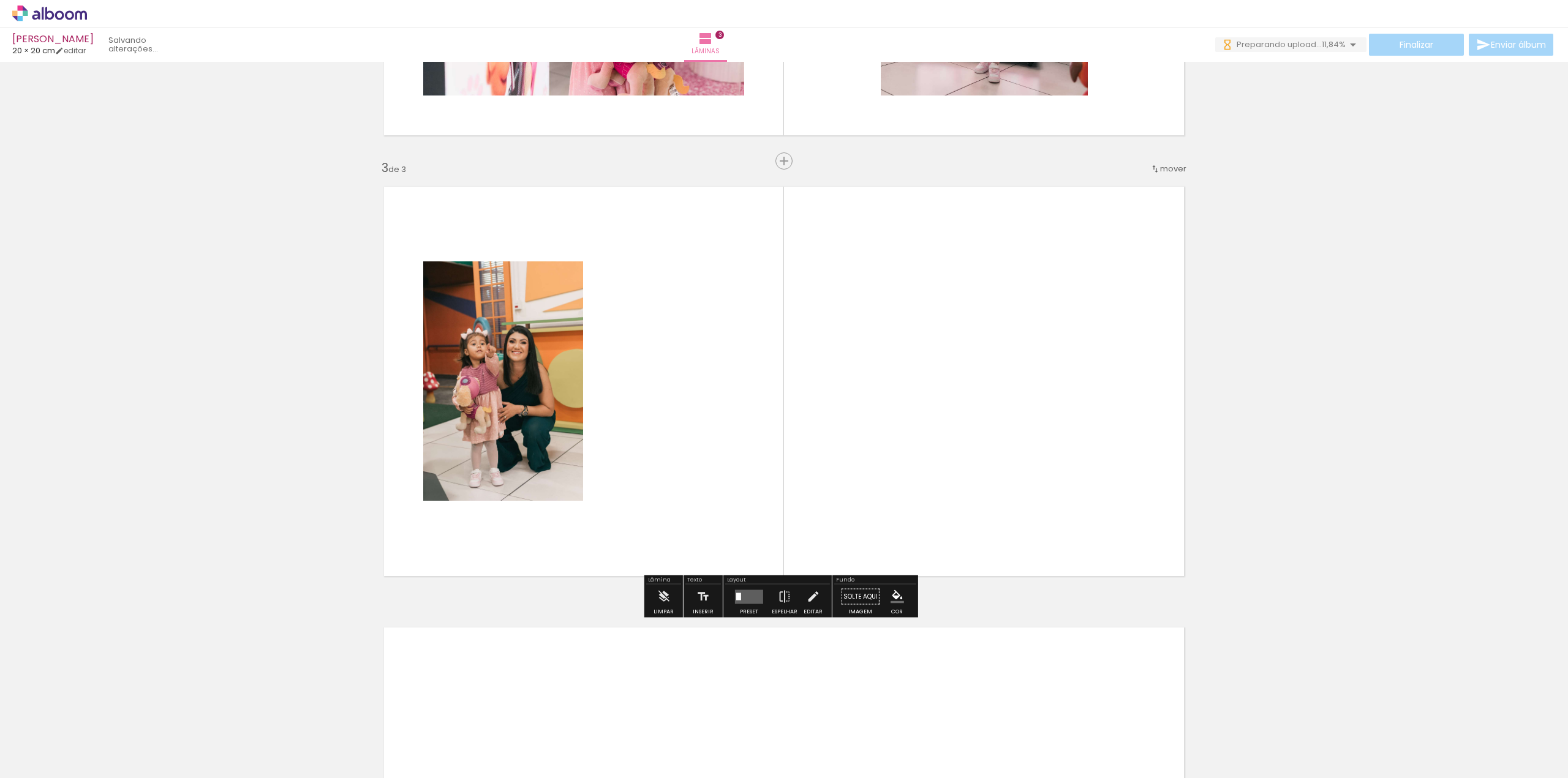
scroll to position [803, 0]
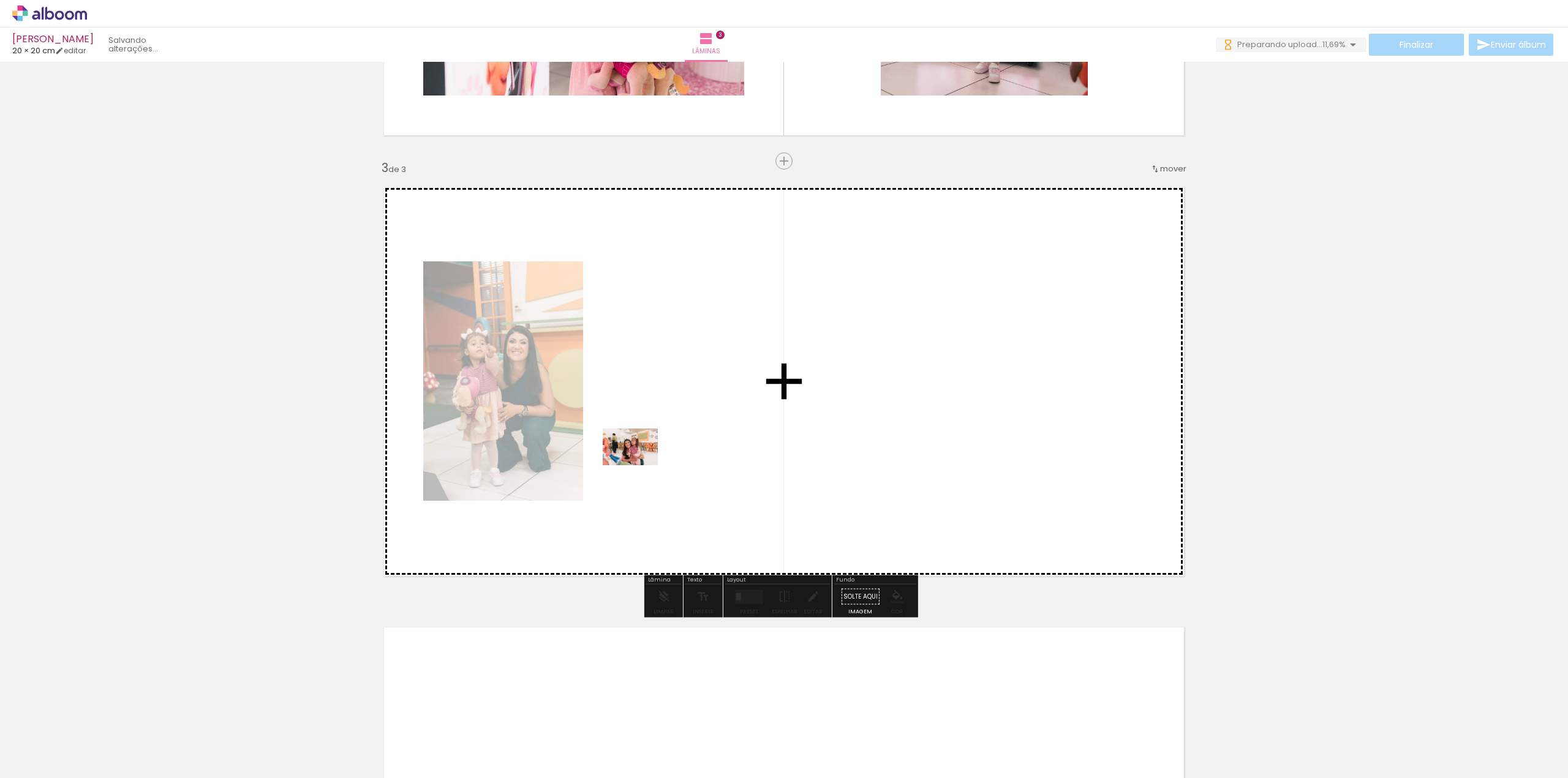
drag, startPoint x: 544, startPoint y: 748, endPoint x: 665, endPoint y: 524, distance: 254.6
click at [646, 450] on quentale-workspace at bounding box center [784, 389] width 1568 height 778
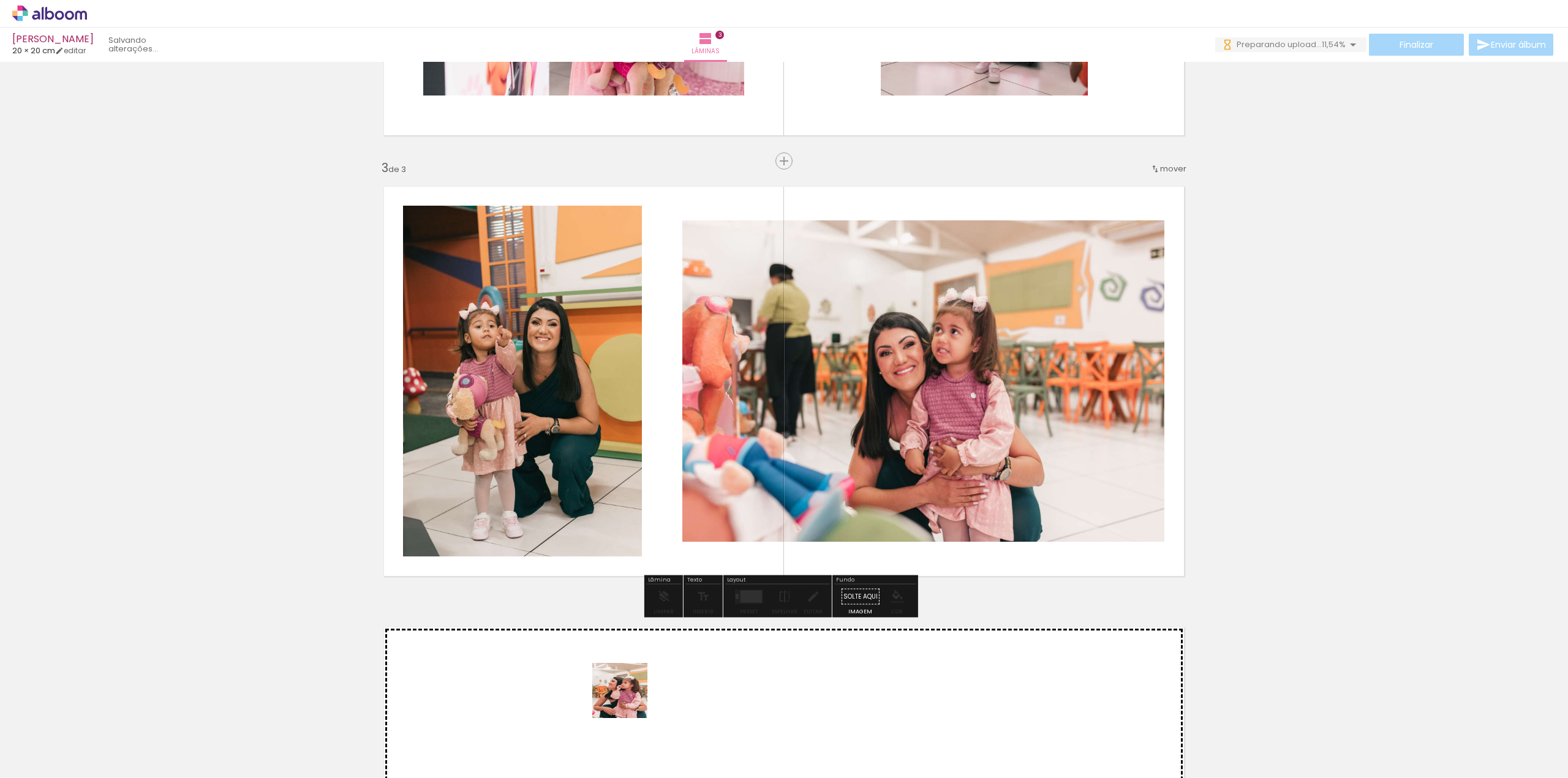
scroll to position [0, 0]
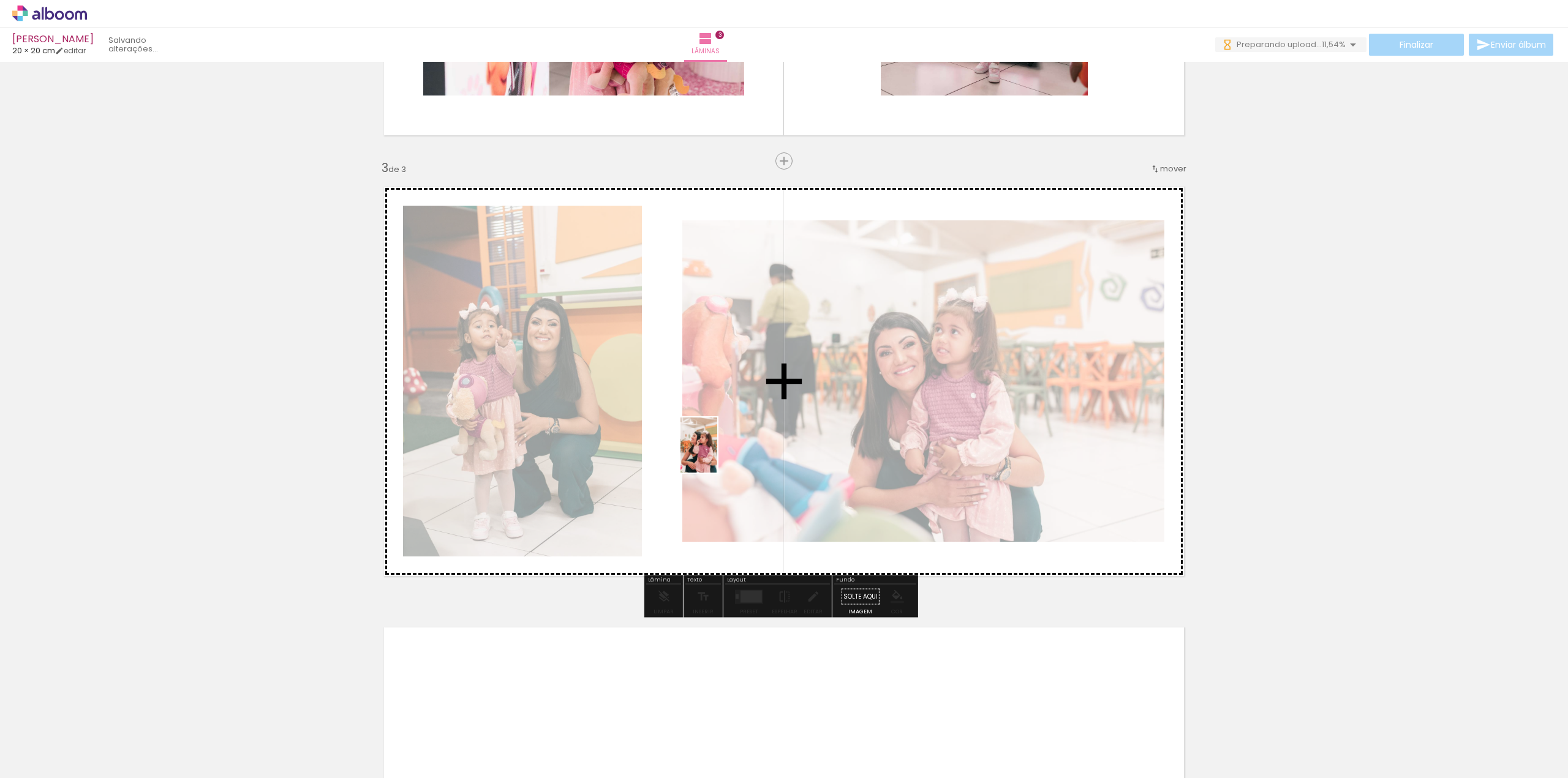
drag, startPoint x: 609, startPoint y: 740, endPoint x: 726, endPoint y: 449, distance: 313.6
click at [725, 443] on quentale-workspace at bounding box center [784, 389] width 1568 height 778
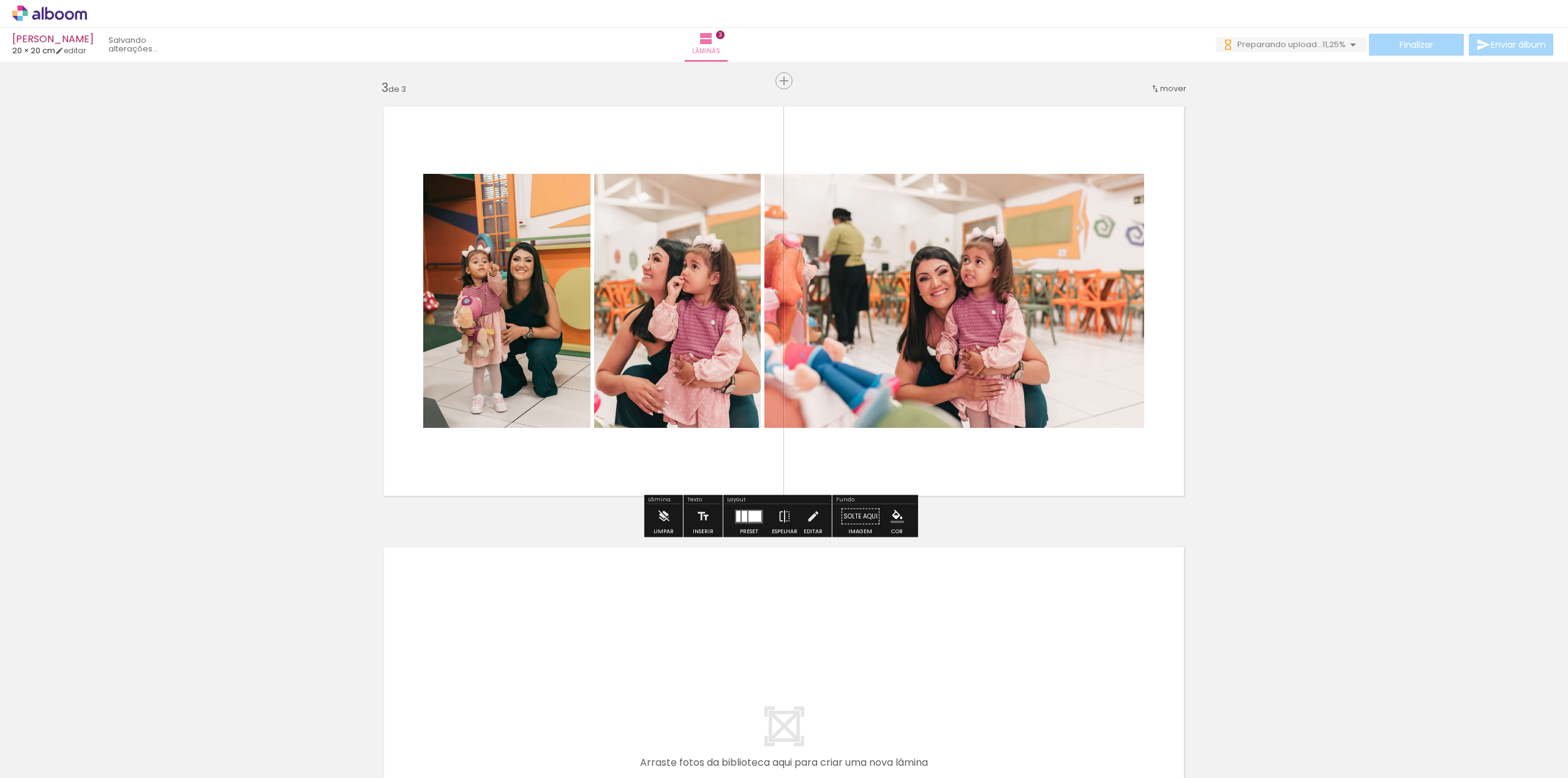
scroll to position [1047, 0]
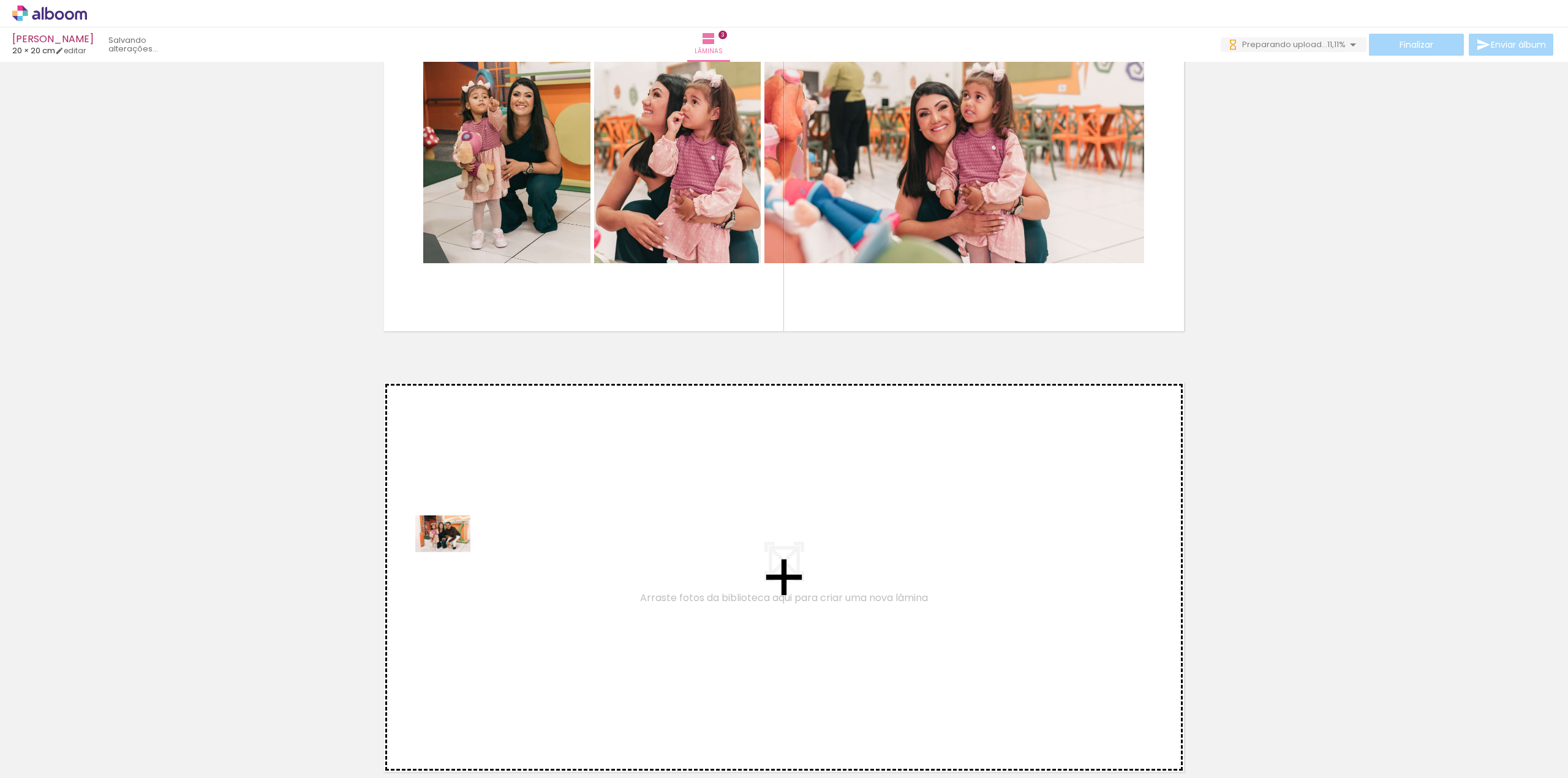
drag, startPoint x: 196, startPoint y: 753, endPoint x: 523, endPoint y: 494, distance: 417.1
click at [523, 494] on quentale-workspace at bounding box center [784, 389] width 1568 height 778
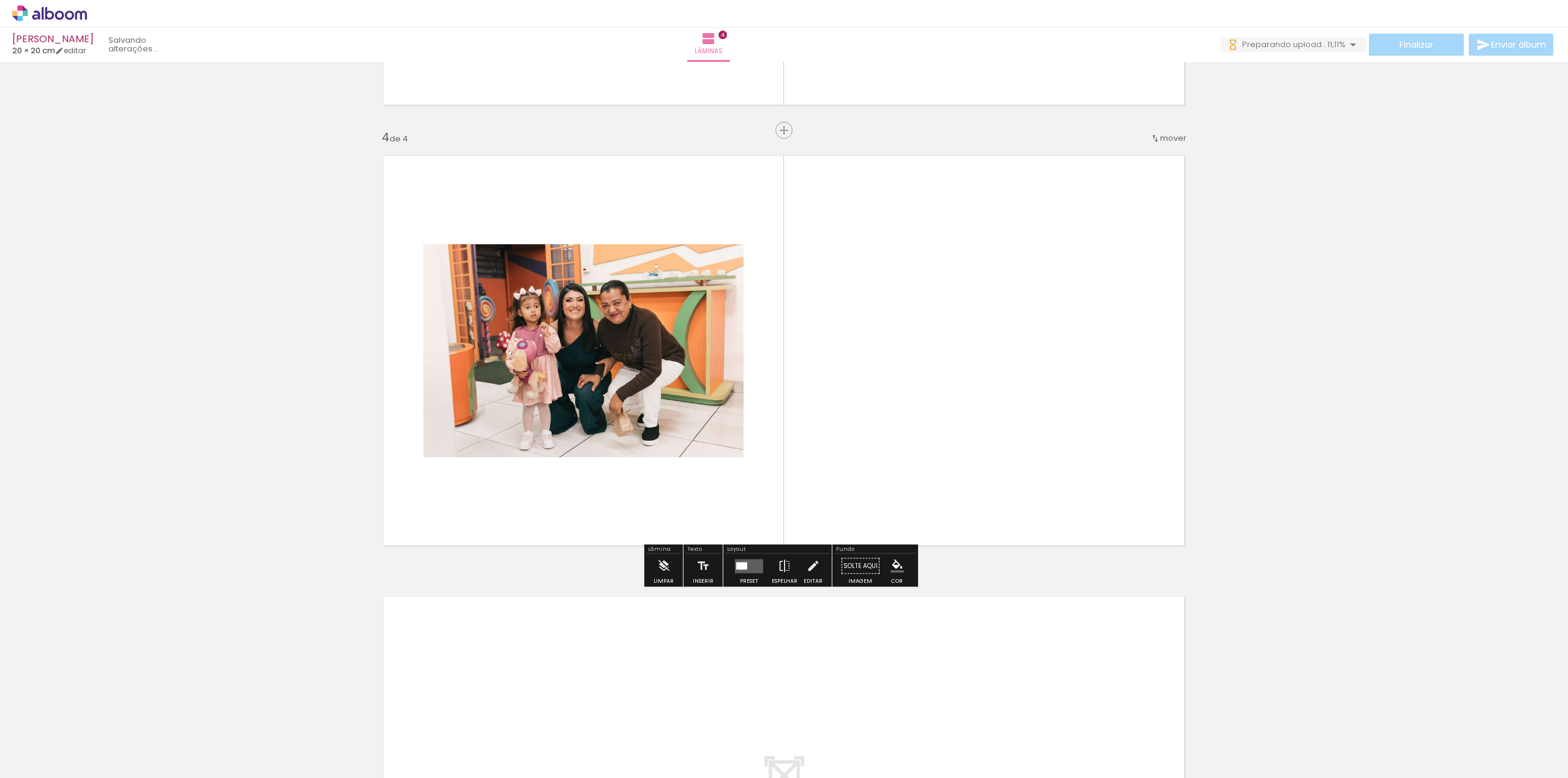
scroll to position [0, 0]
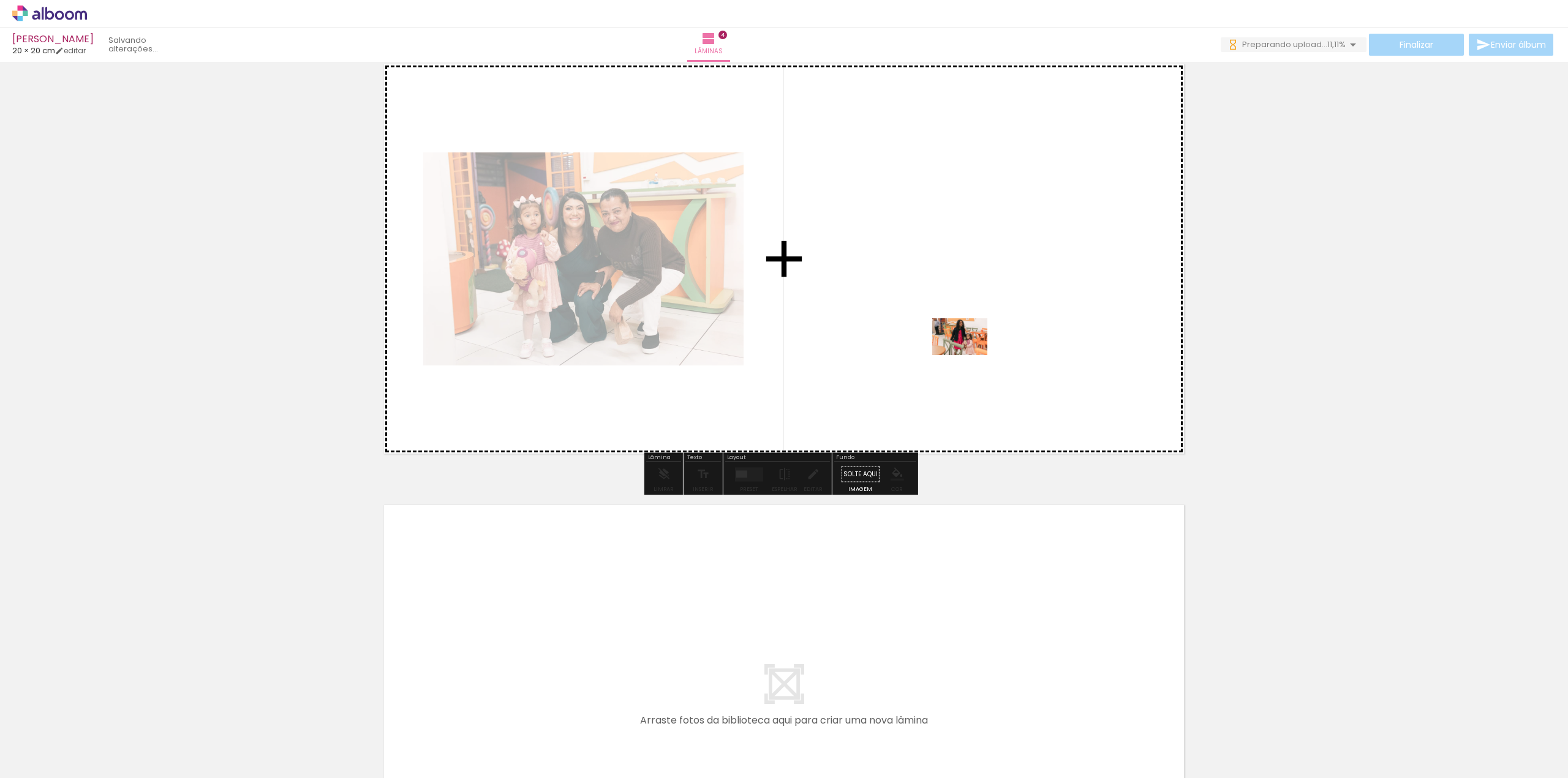
drag, startPoint x: 1223, startPoint y: 748, endPoint x: 946, endPoint y: 334, distance: 498.1
click at [946, 334] on quentale-workspace at bounding box center [784, 389] width 1568 height 778
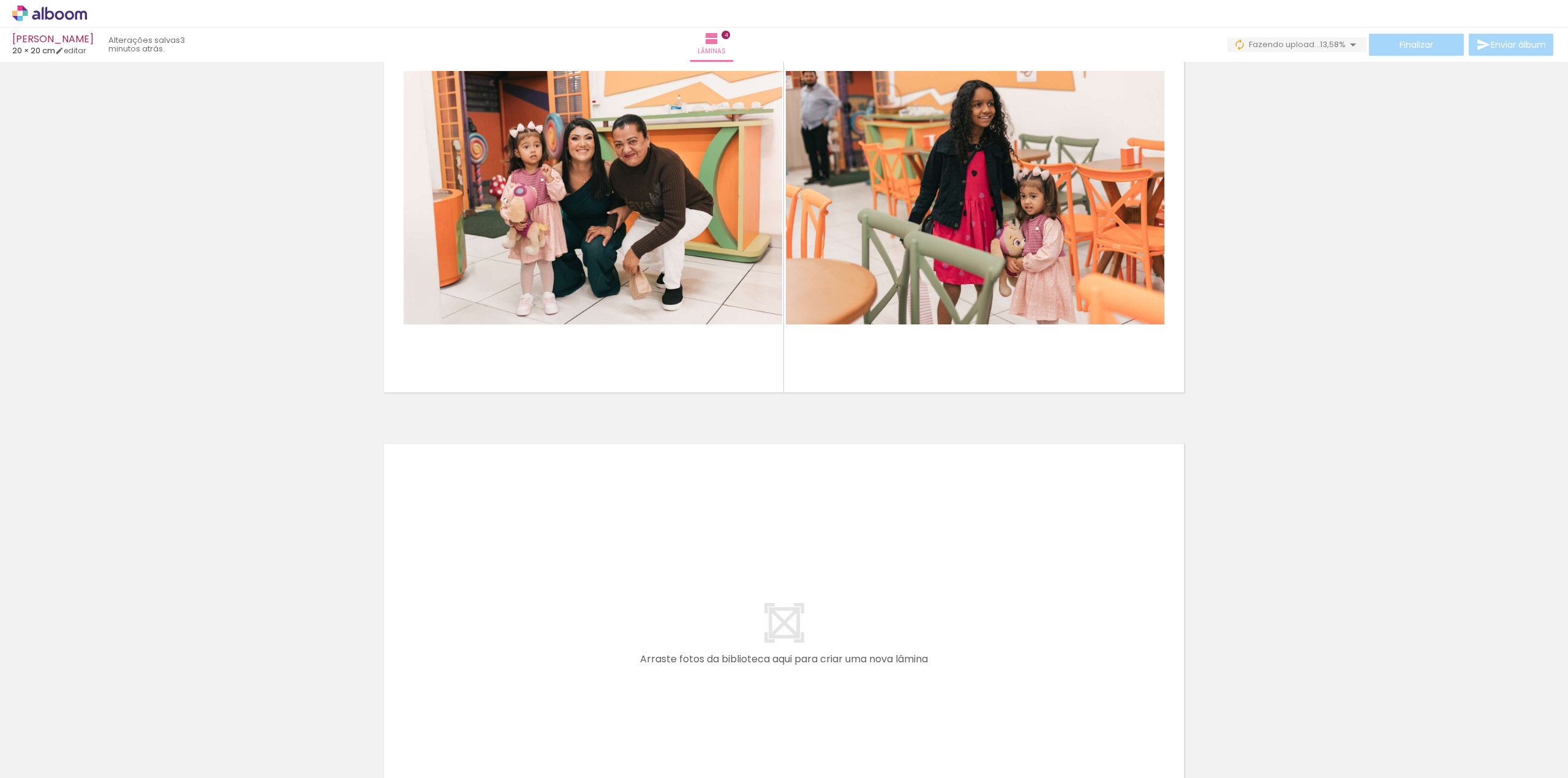
scroll to position [0, 471]
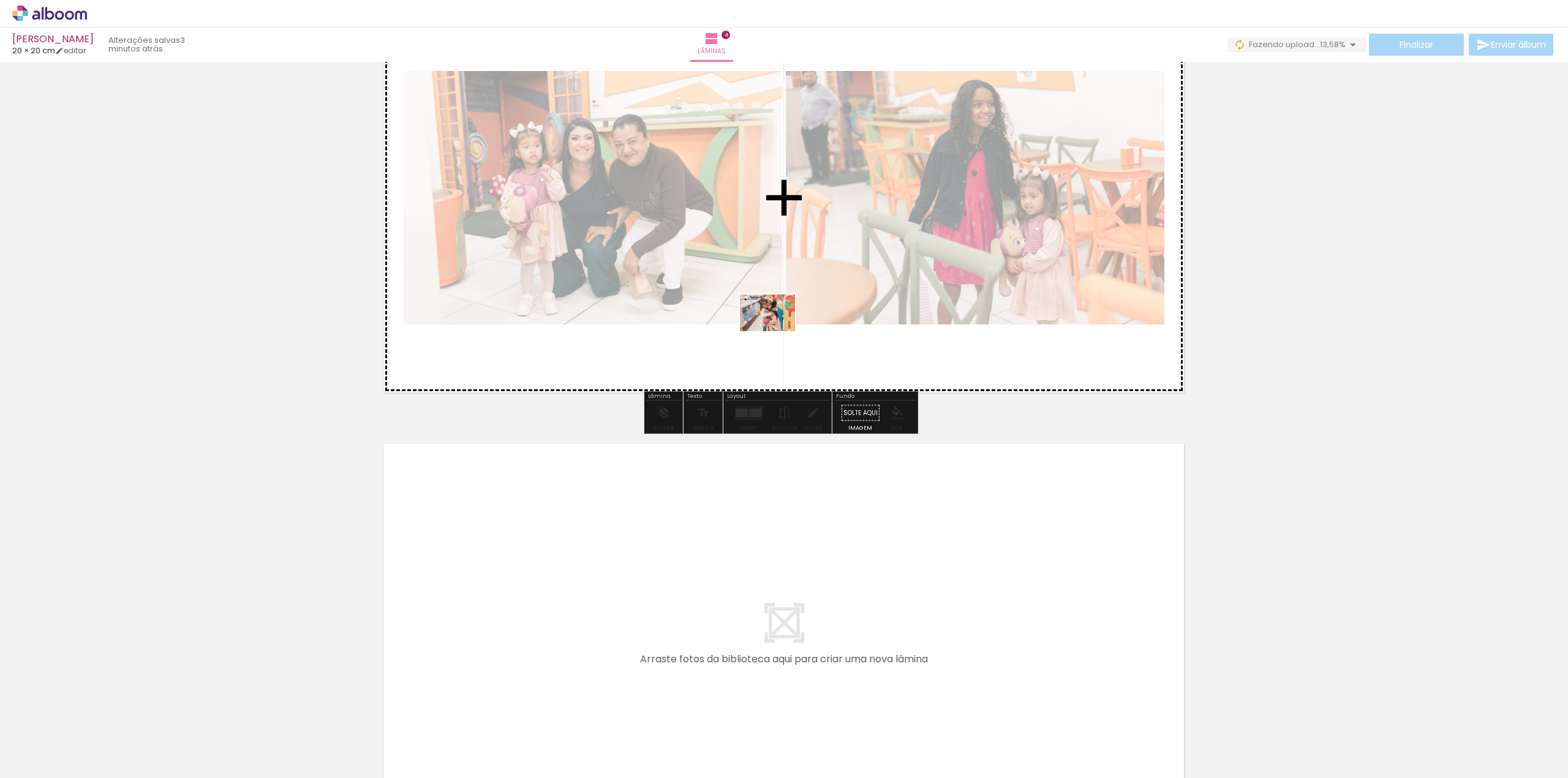
drag, startPoint x: 695, startPoint y: 753, endPoint x: 777, endPoint y: 326, distance: 434.8
click at [777, 326] on quentale-workspace at bounding box center [784, 389] width 1568 height 778
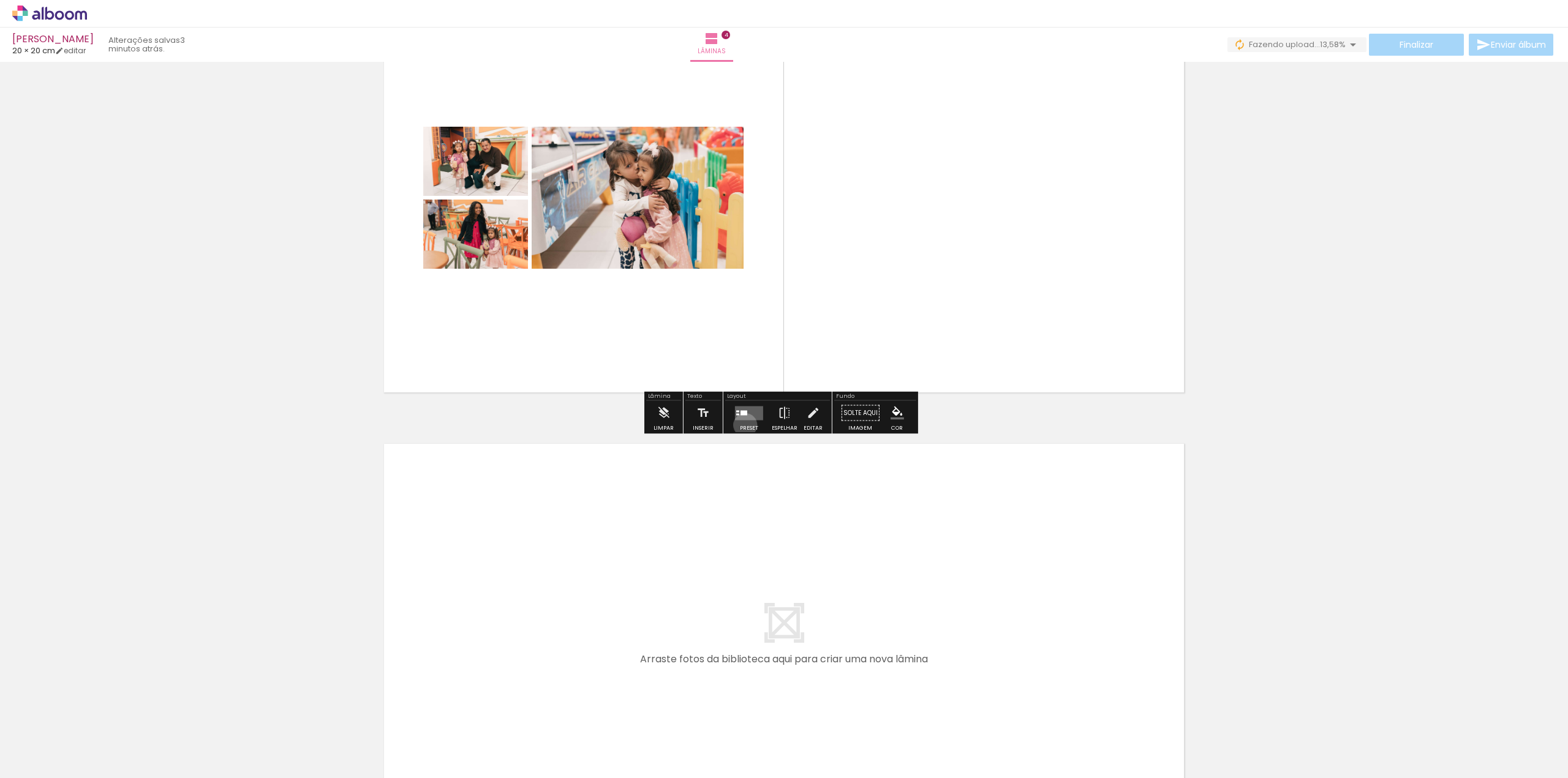
click at [743, 424] on div at bounding box center [749, 412] width 33 height 25
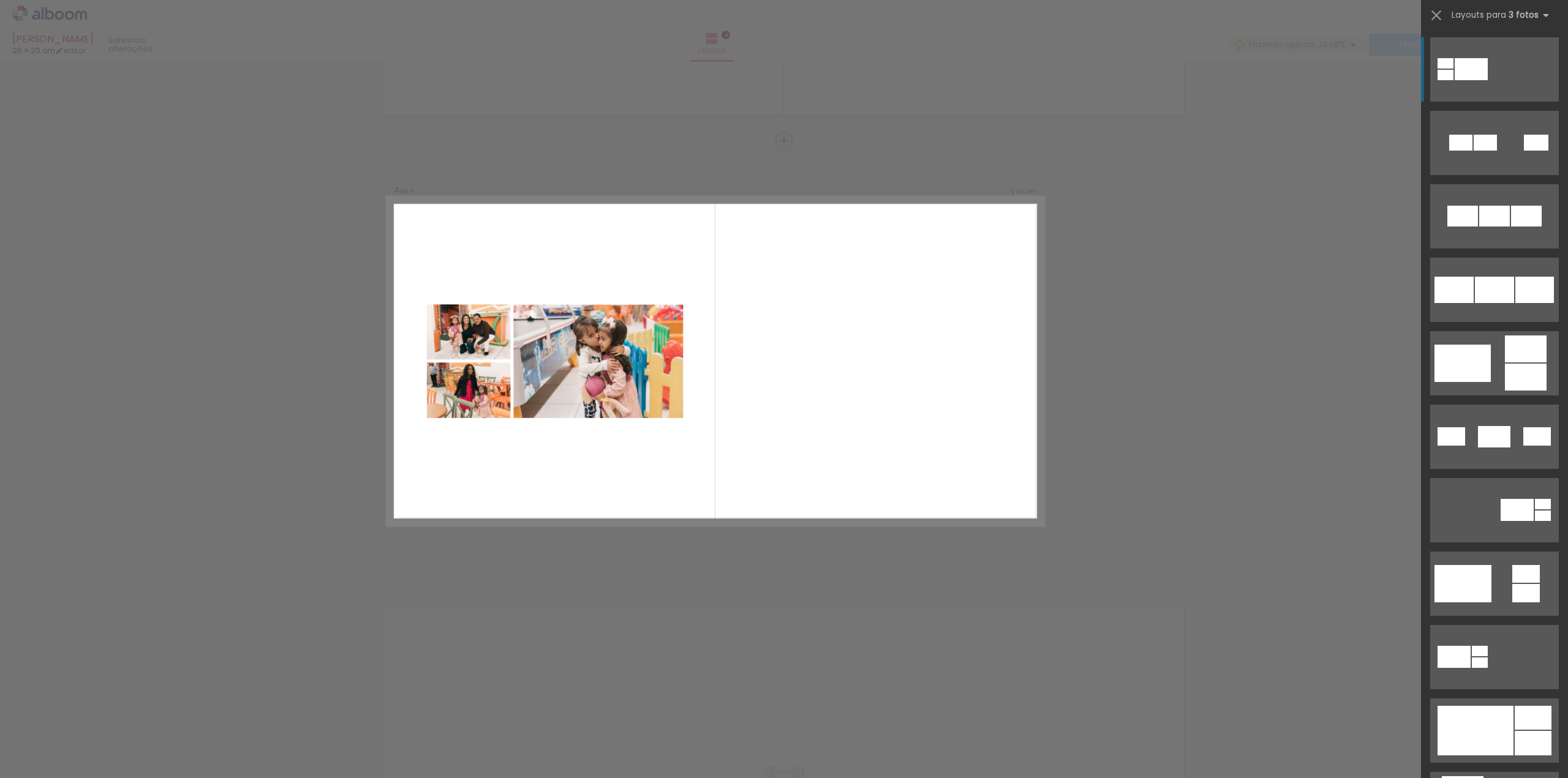
scroll to position [1243, 0]
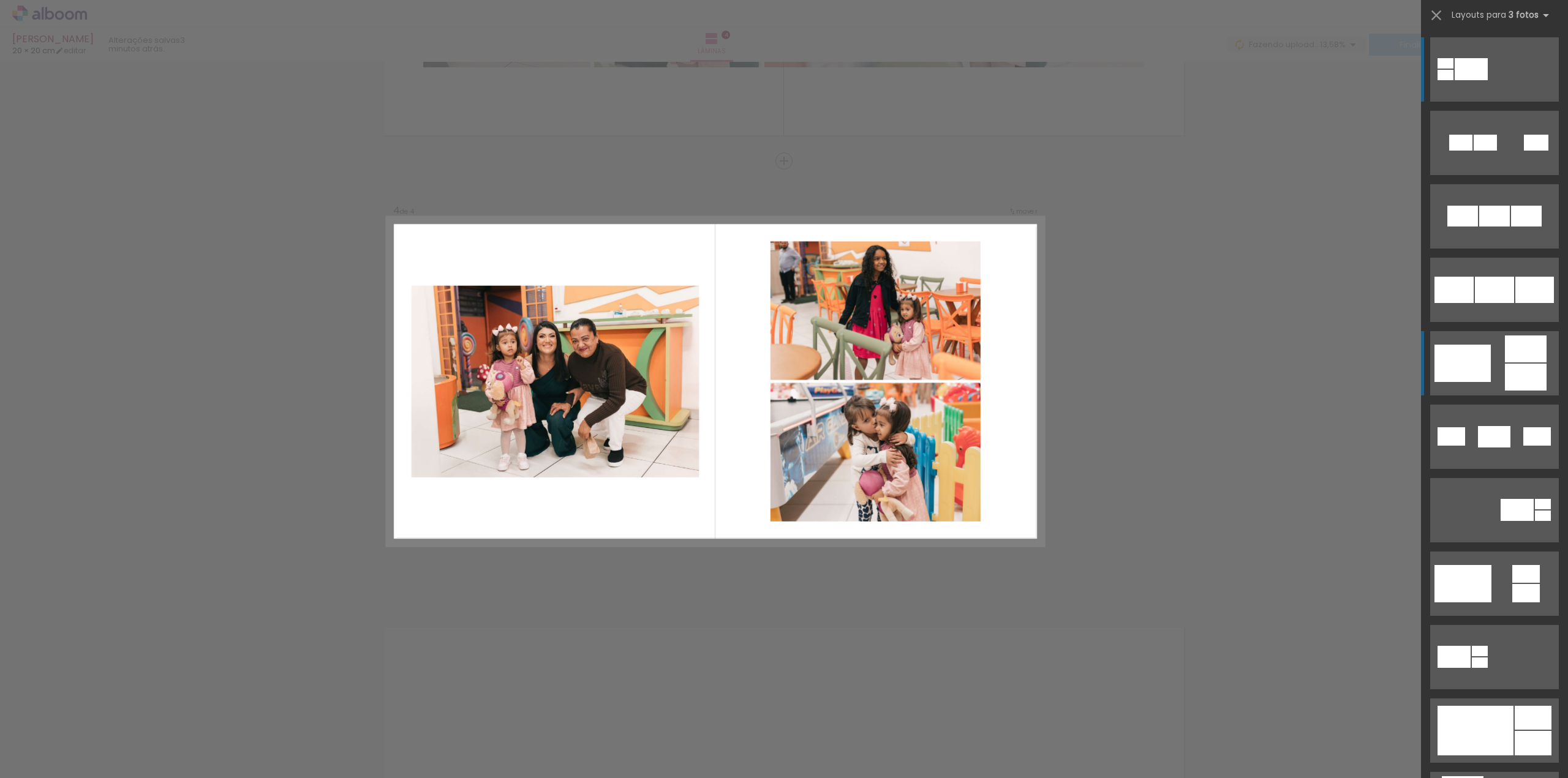
click at [1519, 353] on div at bounding box center [1525, 348] width 41 height 27
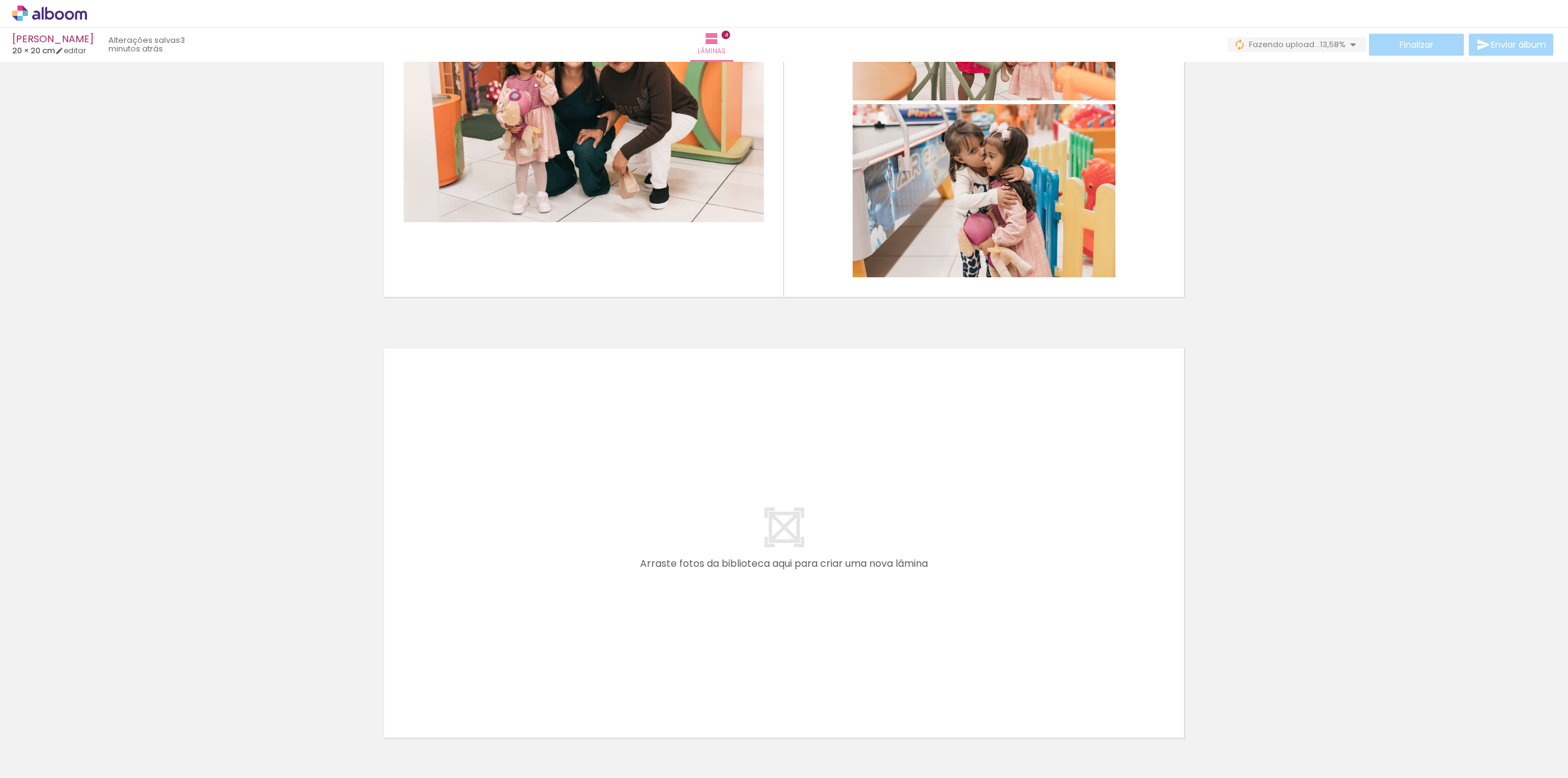
scroll to position [1611, 0]
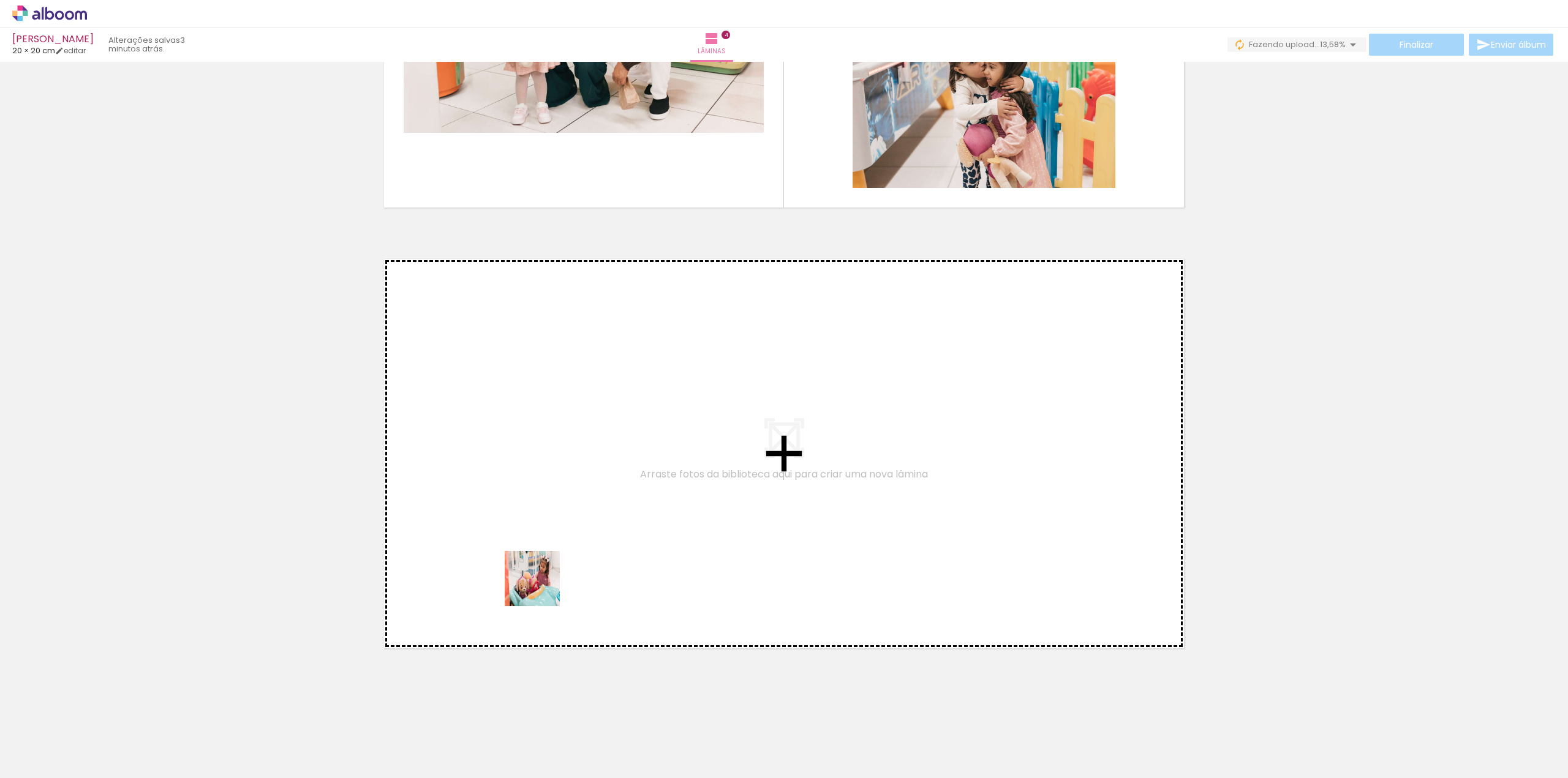
drag, startPoint x: 496, startPoint y: 745, endPoint x: 595, endPoint y: 671, distance: 123.6
click at [560, 527] on quentale-workspace at bounding box center [784, 389] width 1568 height 778
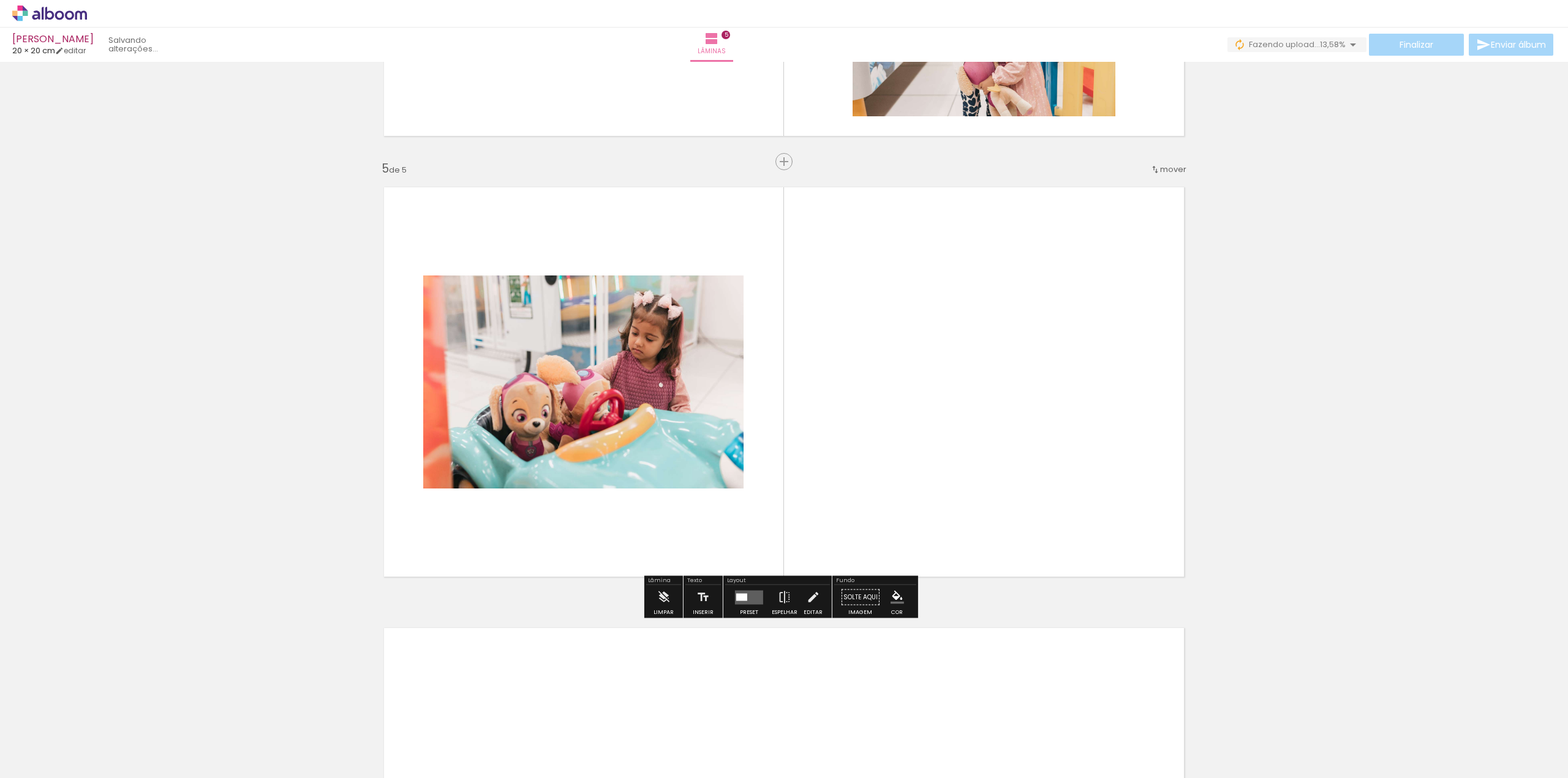
scroll to position [1684, 0]
click at [535, 728] on div at bounding box center [543, 737] width 61 height 40
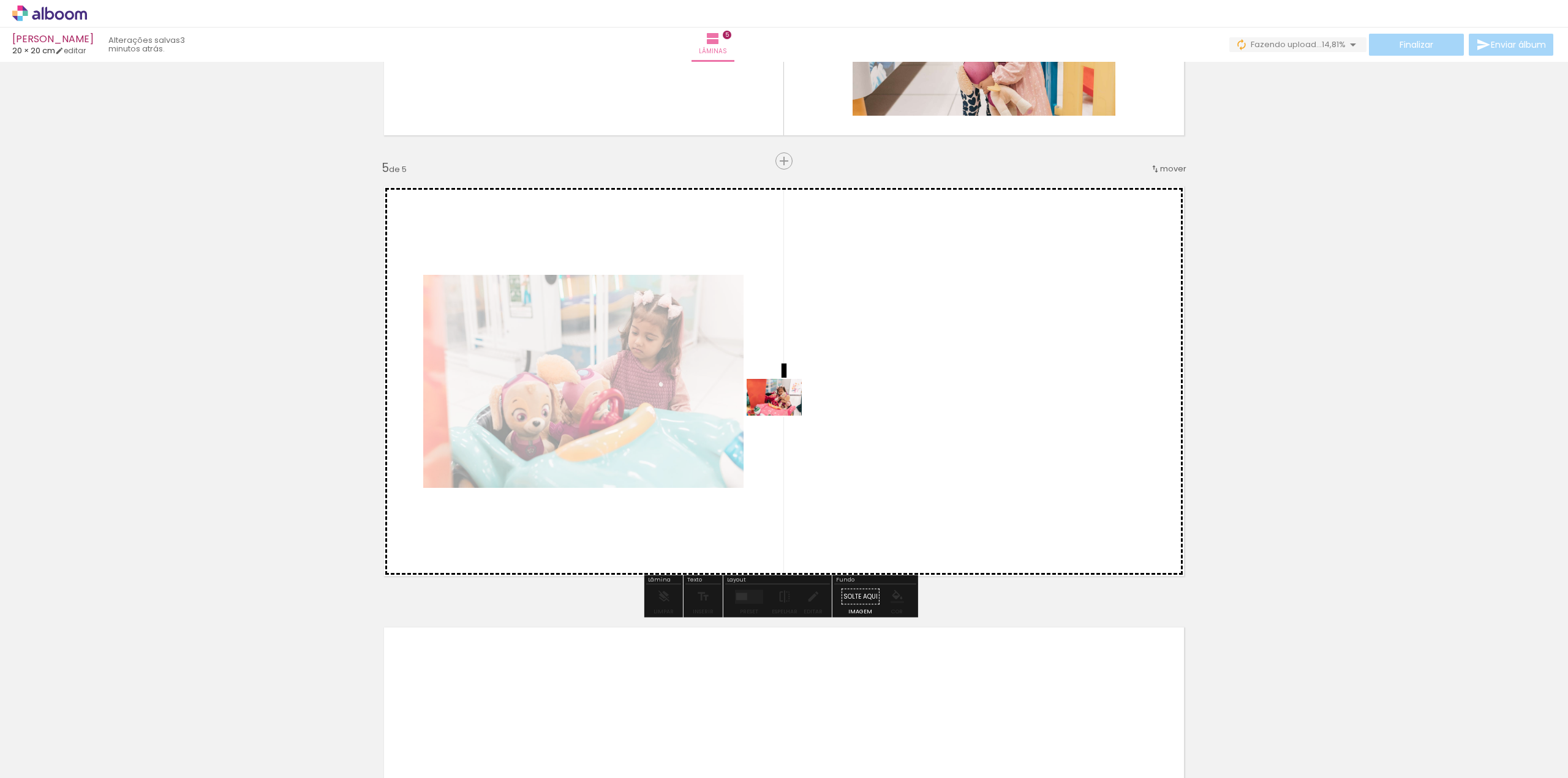
drag, startPoint x: 548, startPoint y: 741, endPoint x: 783, endPoint y: 415, distance: 401.9
click at [783, 415] on quentale-workspace at bounding box center [784, 389] width 1568 height 778
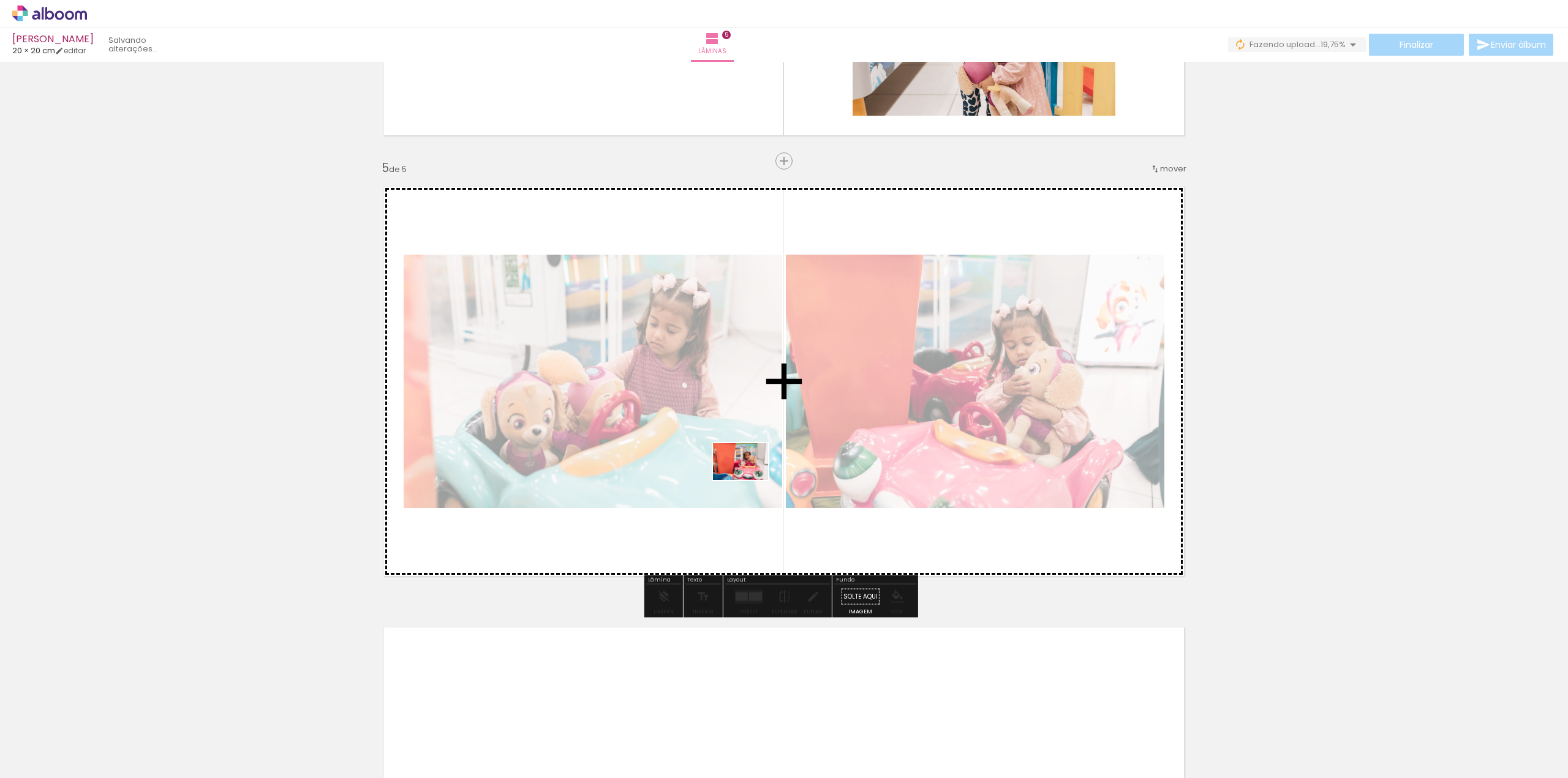
drag, startPoint x: 615, startPoint y: 750, endPoint x: 752, endPoint y: 474, distance: 308.1
click at [752, 468] on quentale-workspace at bounding box center [784, 389] width 1568 height 778
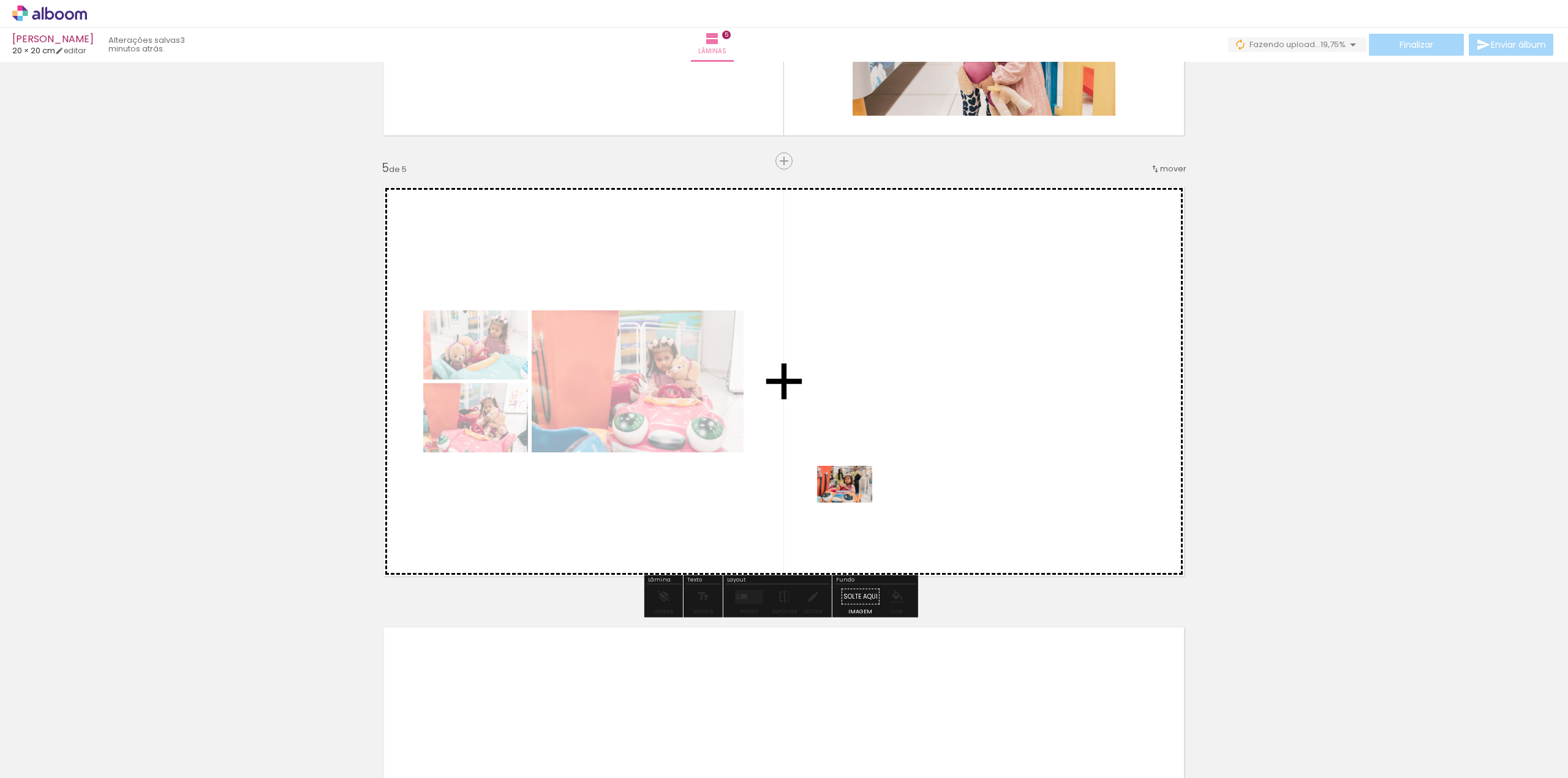
drag, startPoint x: 827, startPoint y: 750, endPoint x: 864, endPoint y: 459, distance: 293.3
click at [864, 458] on quentale-workspace at bounding box center [784, 389] width 1568 height 778
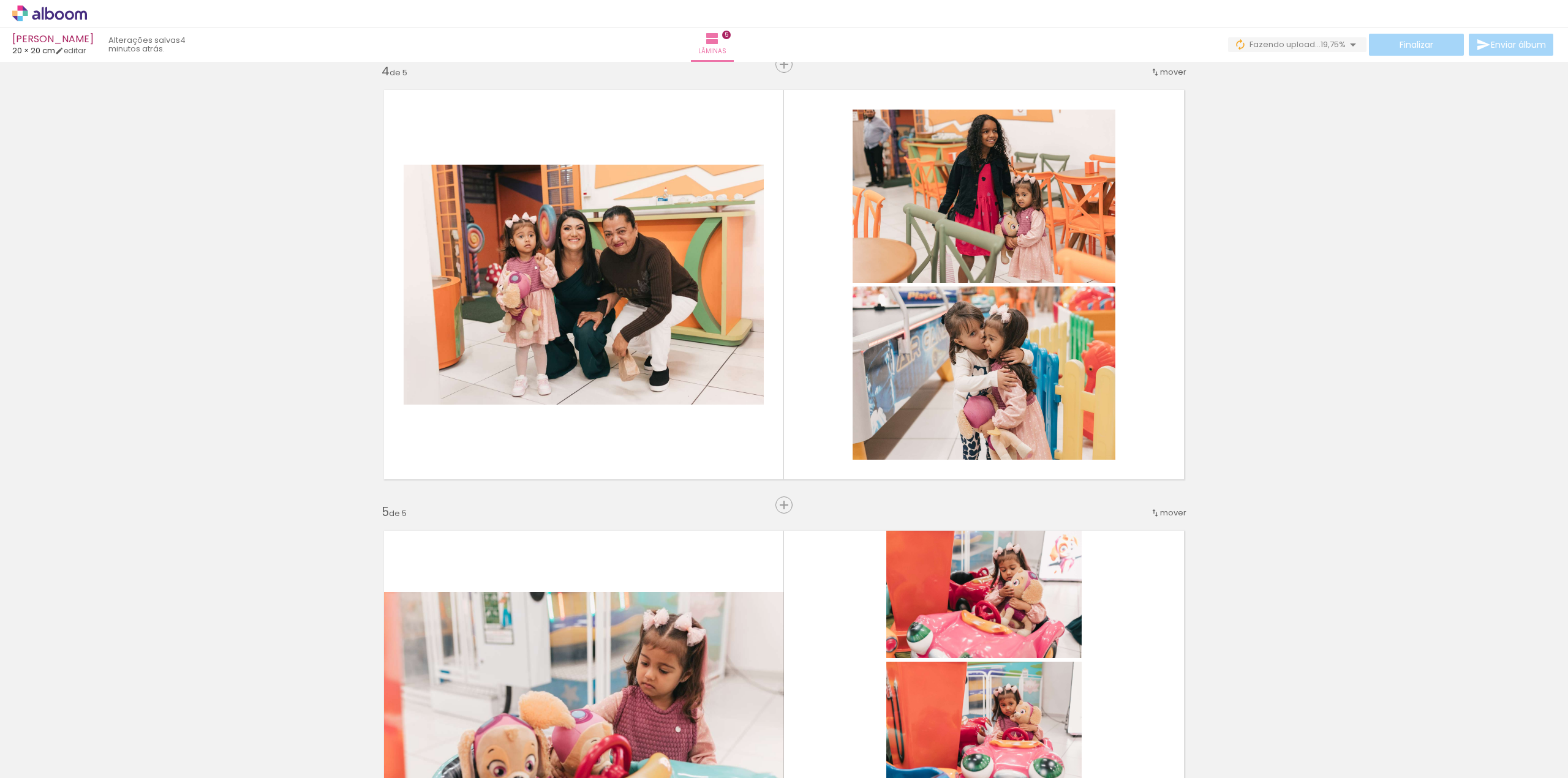
scroll to position [1347, 0]
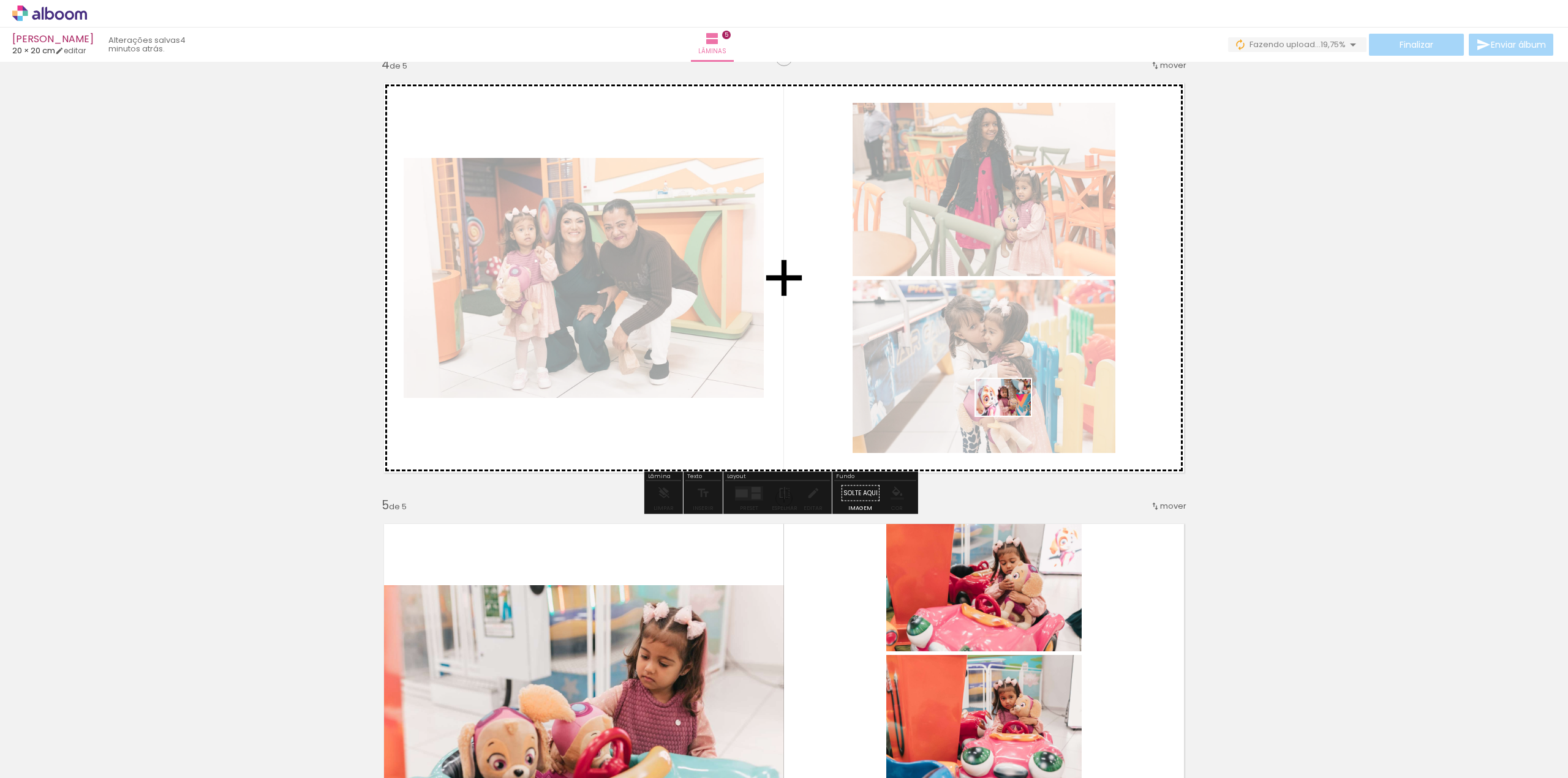
drag, startPoint x: 1235, startPoint y: 747, endPoint x: 1012, endPoint y: 415, distance: 399.9
click at [1012, 415] on quentale-workspace at bounding box center [784, 389] width 1568 height 778
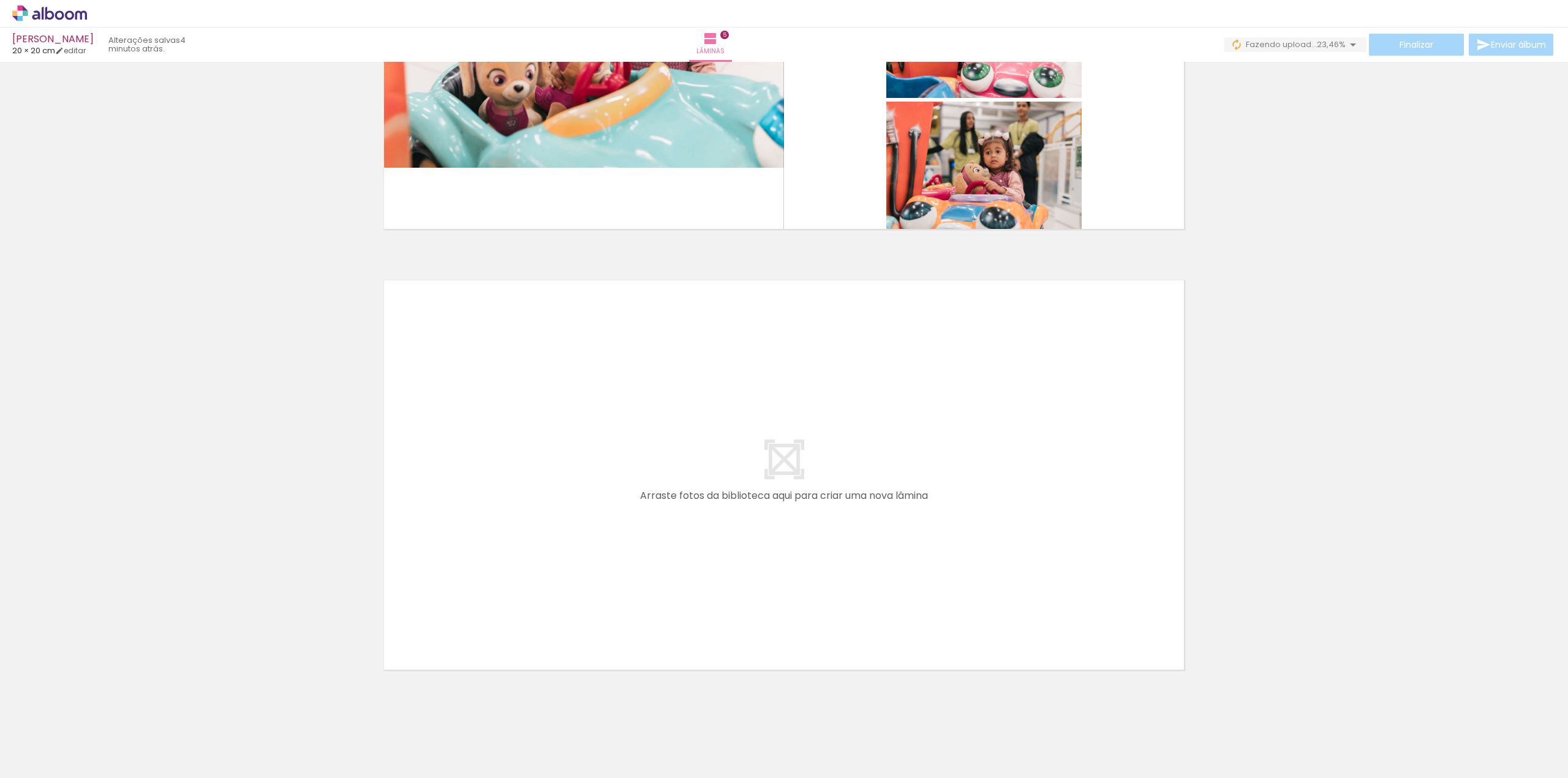
scroll to position [2052, 0]
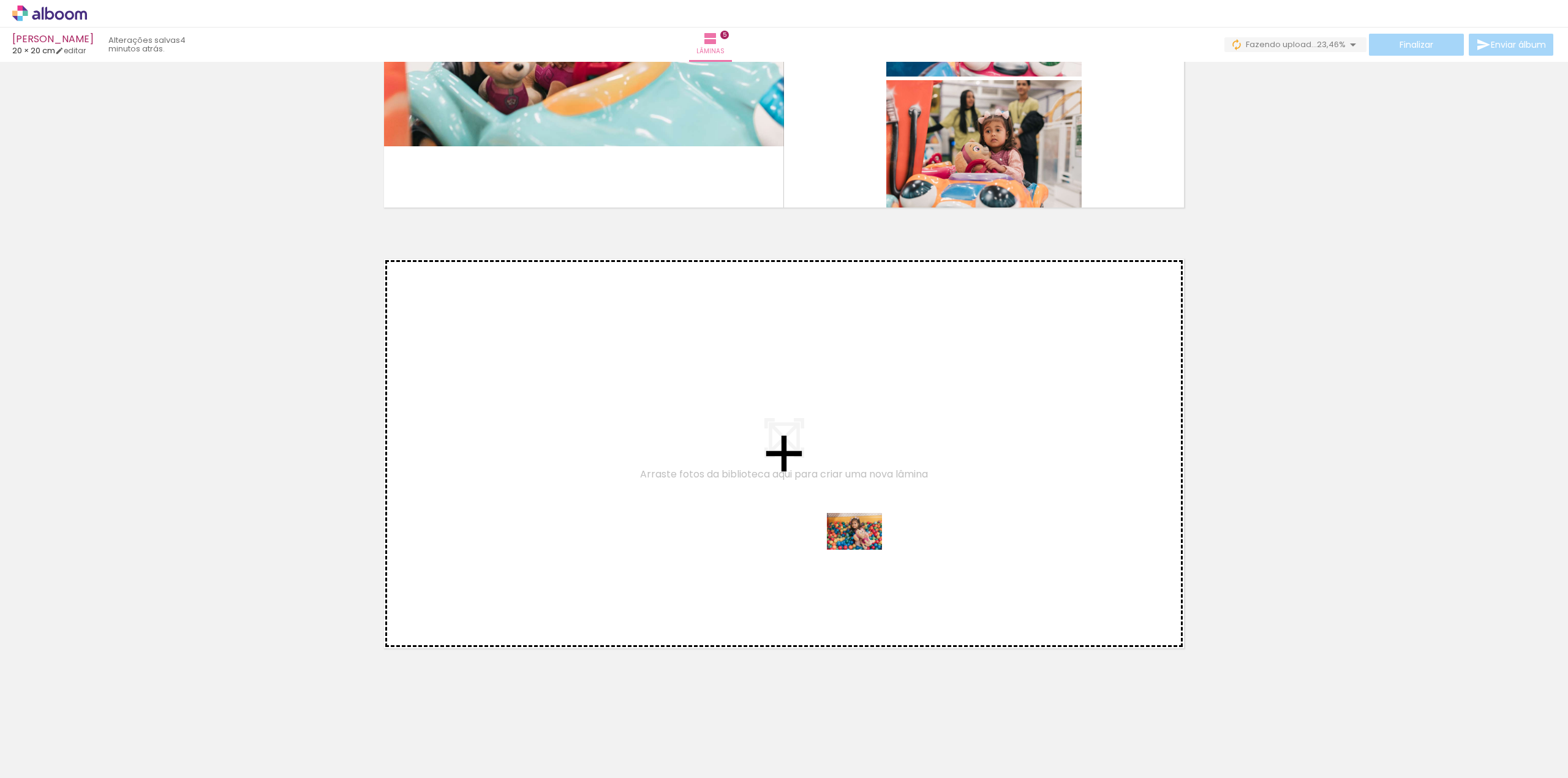
drag, startPoint x: 901, startPoint y: 740, endPoint x: 864, endPoint y: 549, distance: 194.6
click at [864, 549] on quentale-workspace at bounding box center [784, 389] width 1568 height 778
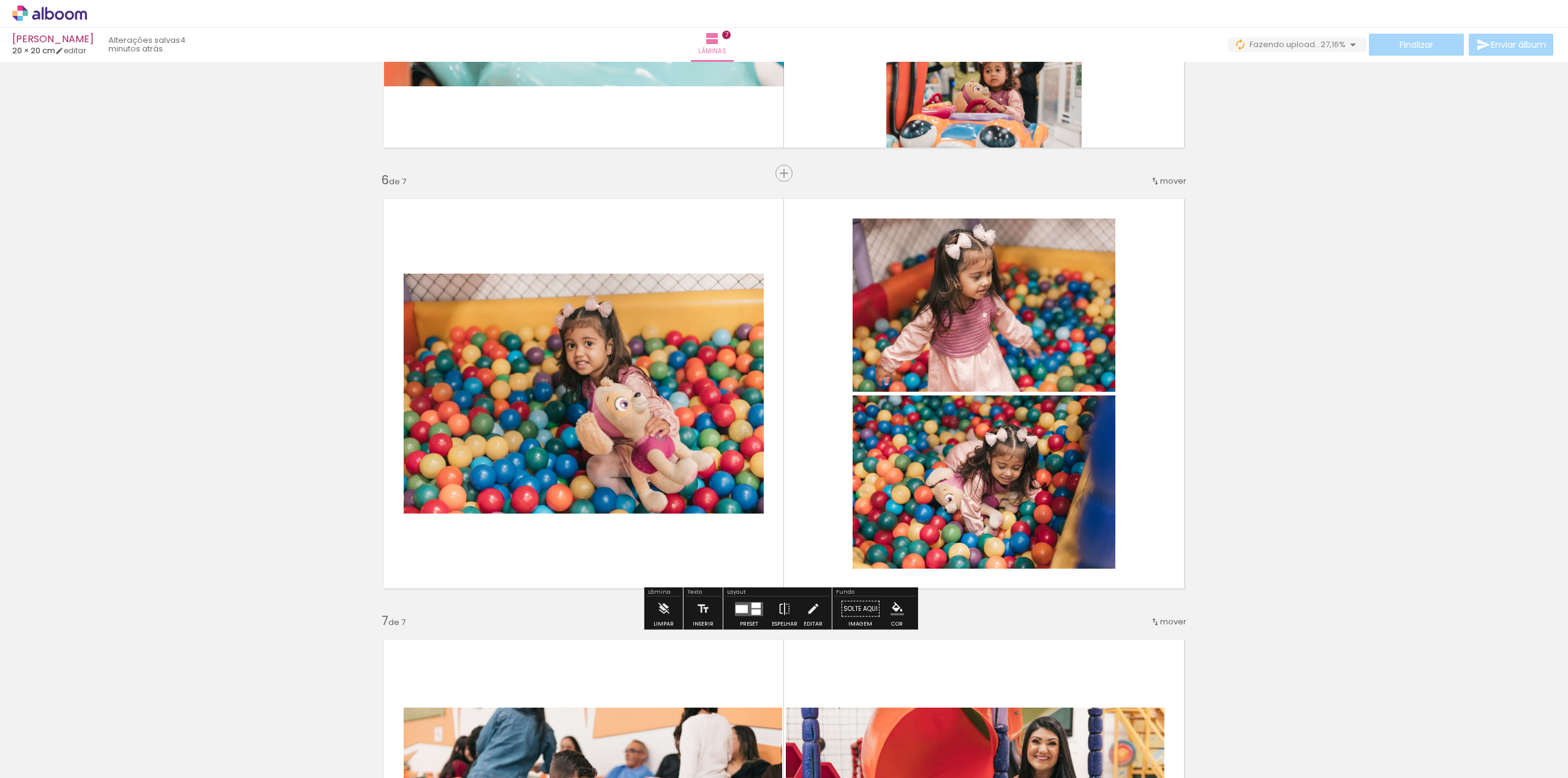
scroll to position [2247, 0]
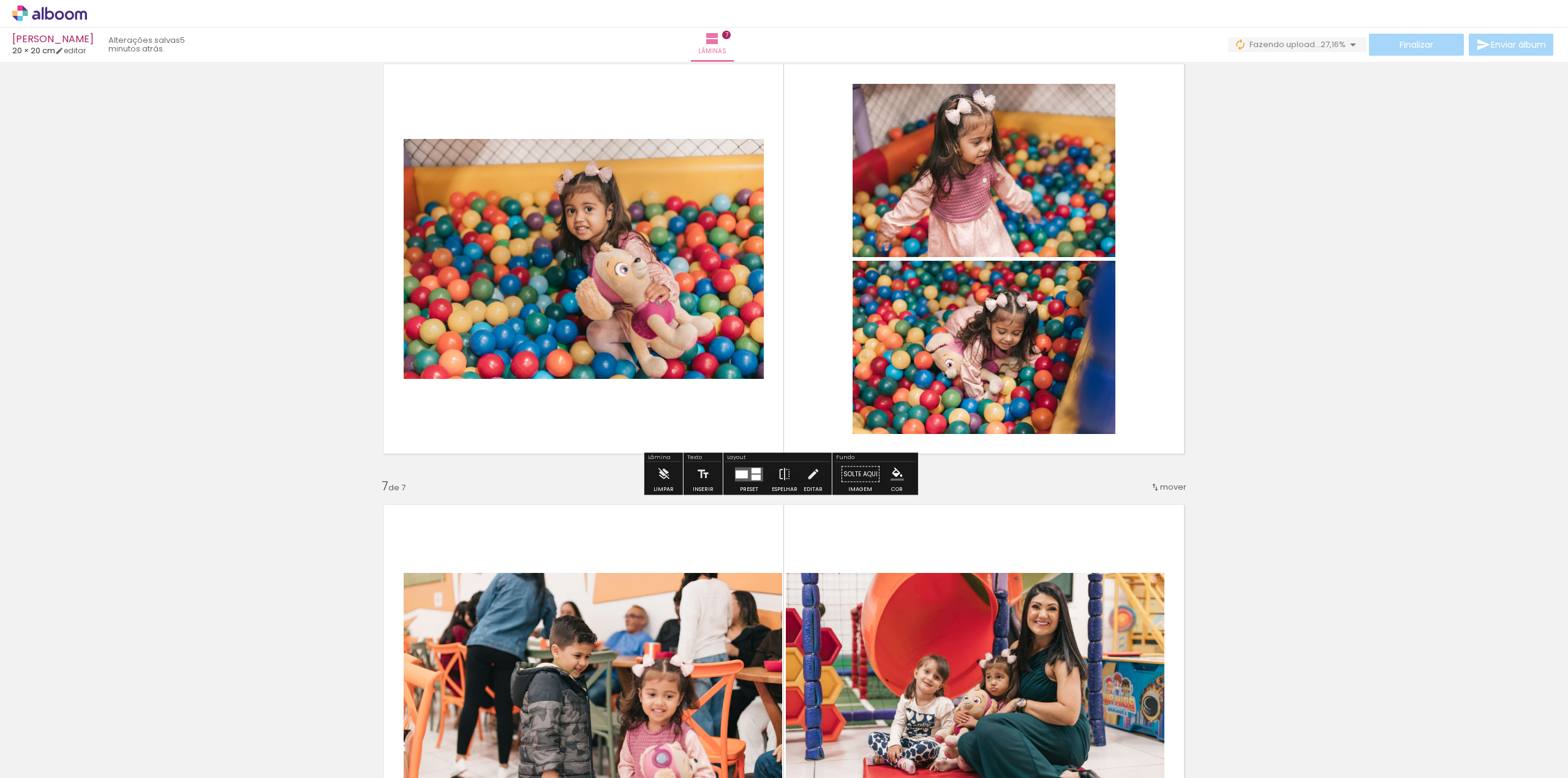
click at [744, 468] on quentale-layouter at bounding box center [749, 473] width 28 height 14
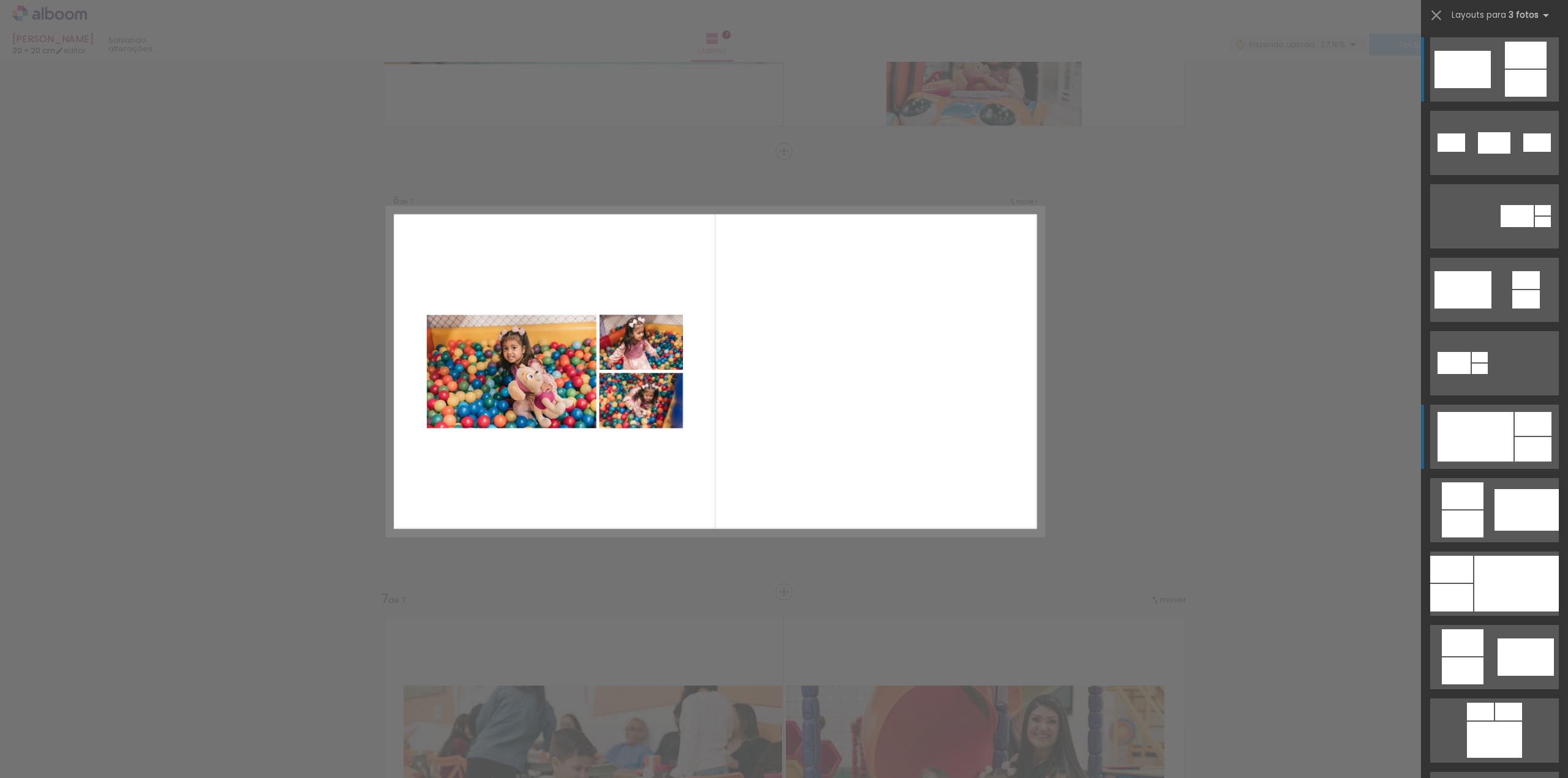
scroll to position [2125, 0]
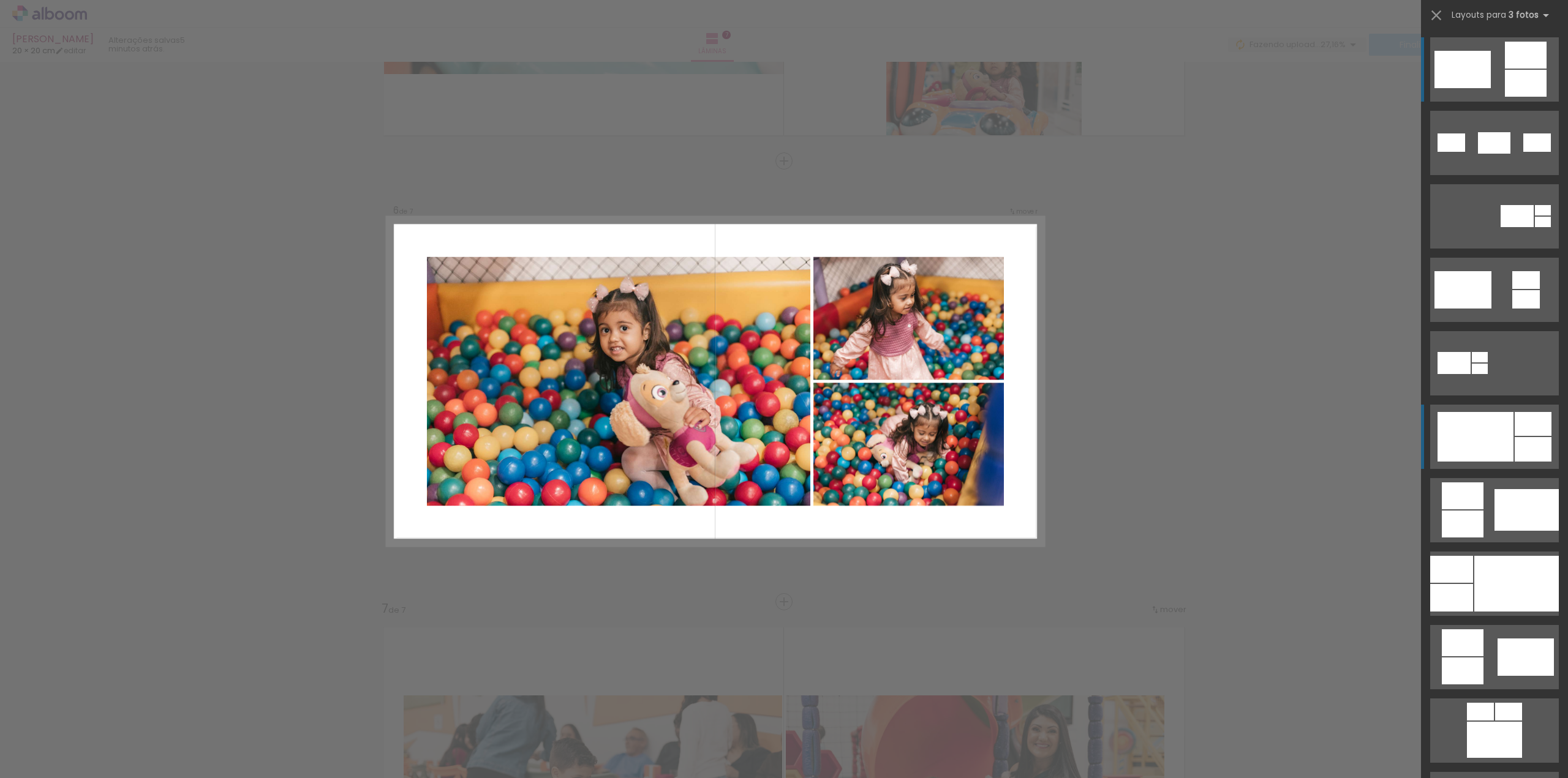
click at [1506, 423] on div at bounding box center [1475, 436] width 76 height 50
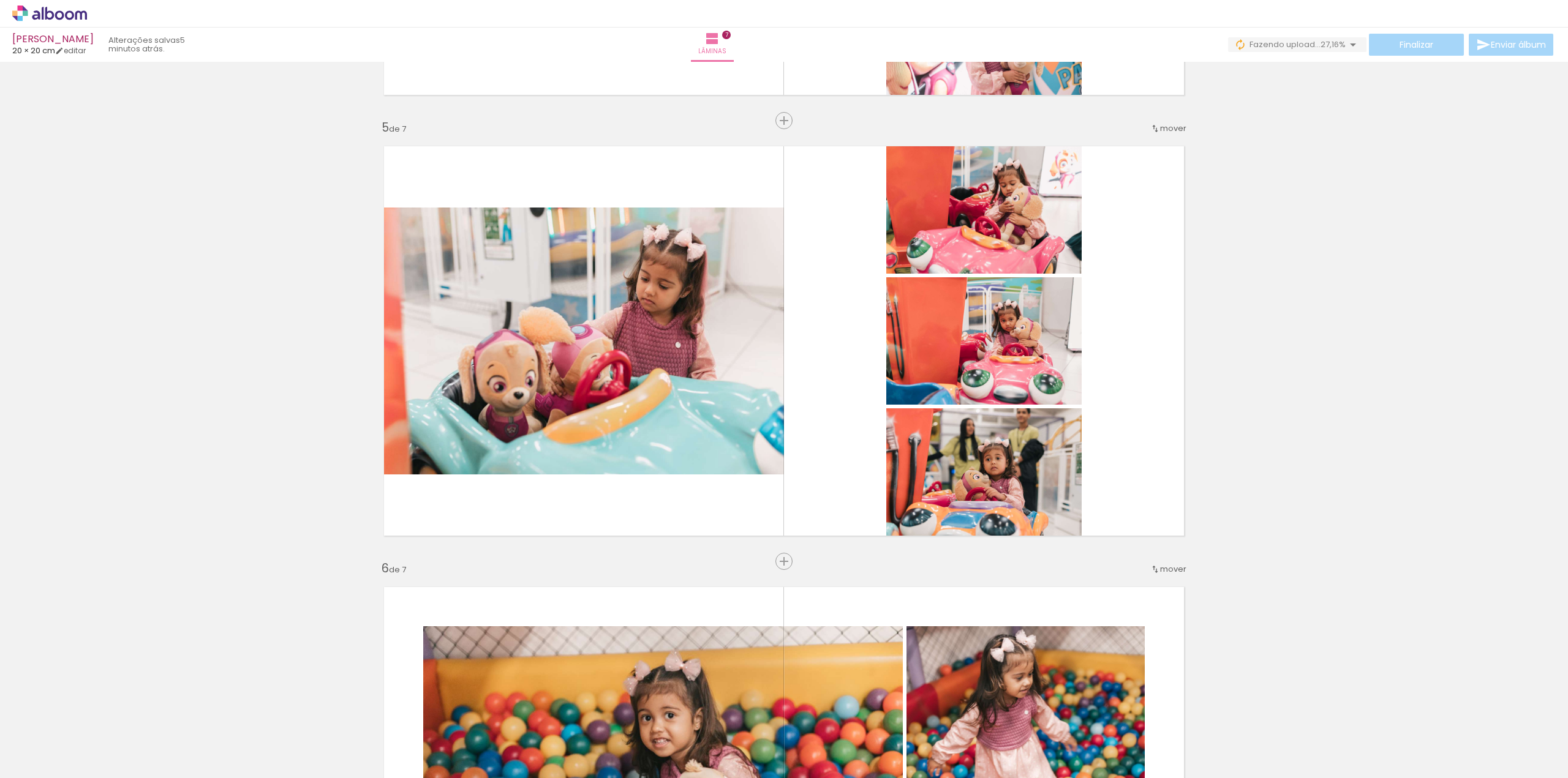
scroll to position [1696, 0]
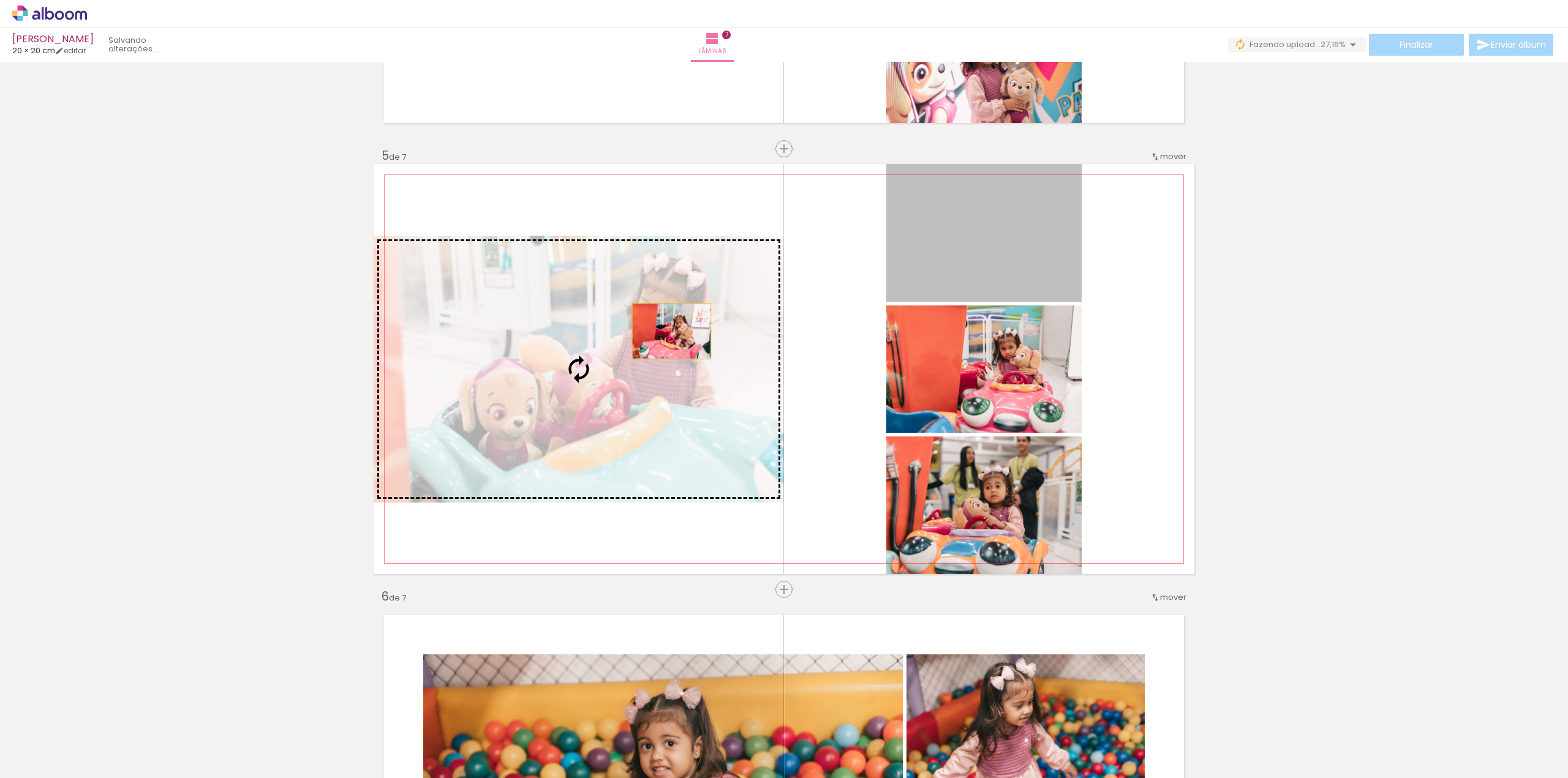
drag, startPoint x: 999, startPoint y: 251, endPoint x: 667, endPoint y: 332, distance: 341.7
click at [0, 0] on slot at bounding box center [0, 0] width 0 height 0
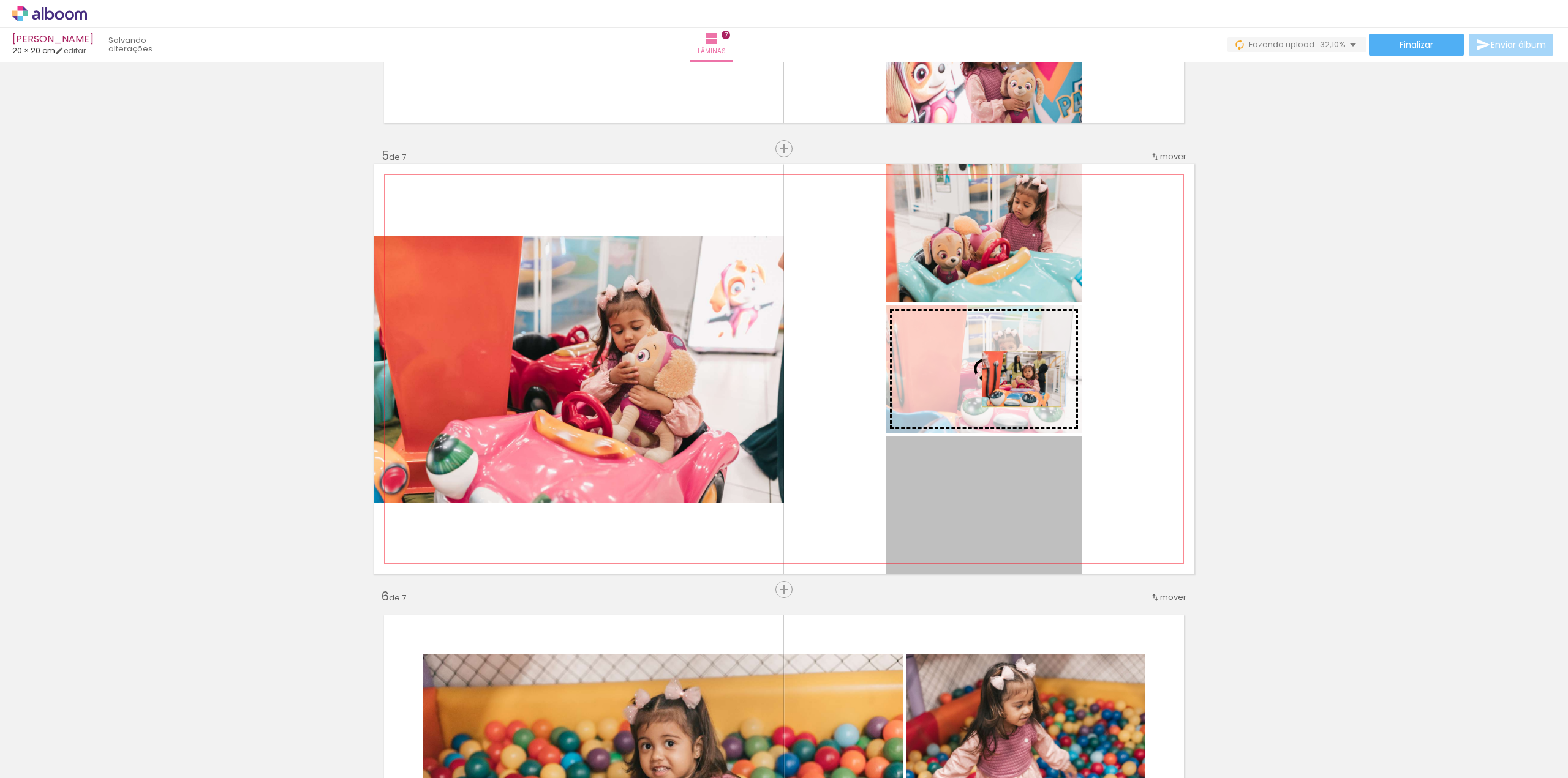
drag, startPoint x: 1011, startPoint y: 528, endPoint x: 1017, endPoint y: 378, distance: 150.1
click at [0, 0] on slot at bounding box center [0, 0] width 0 height 0
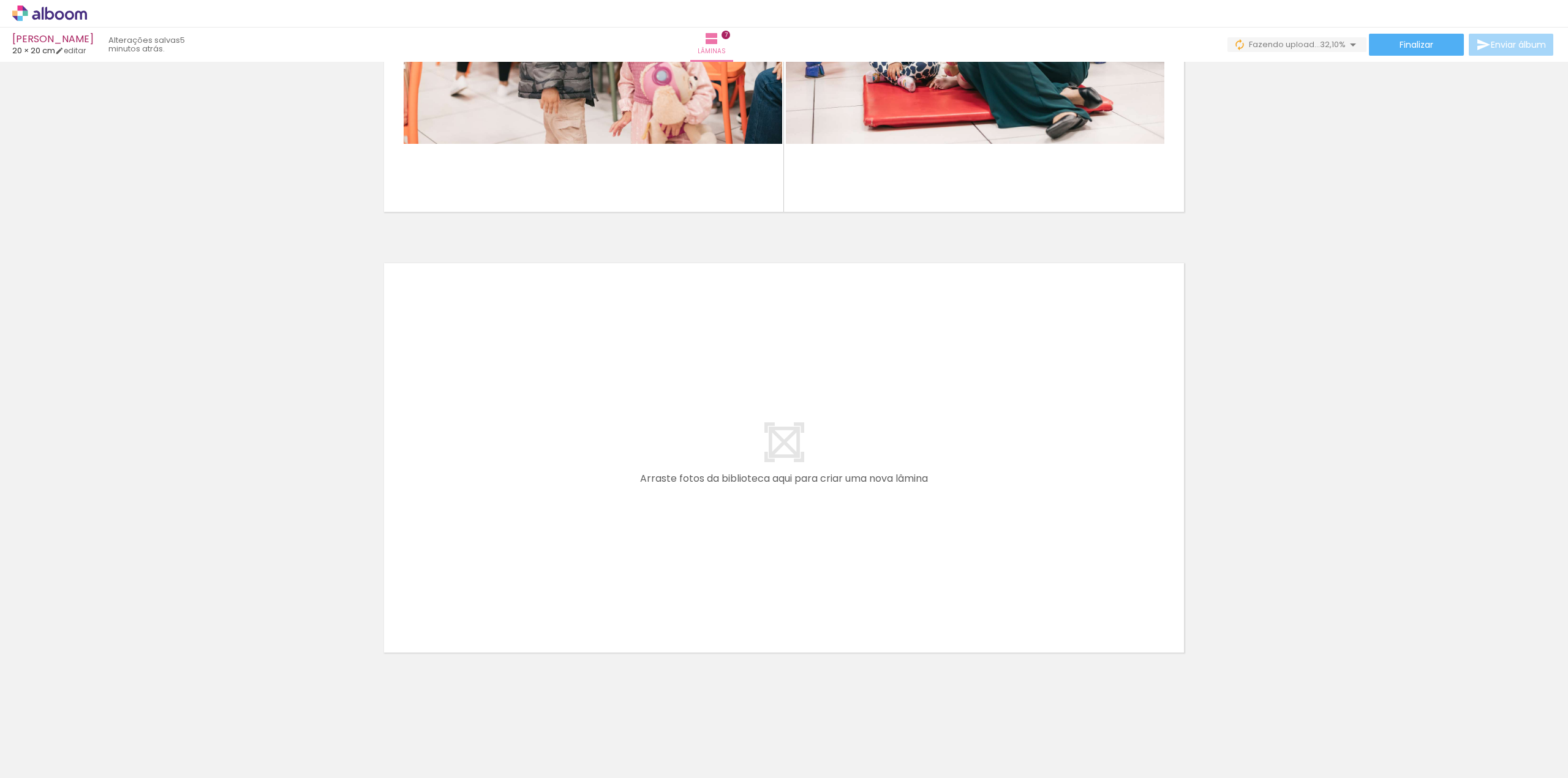
scroll to position [2934, 0]
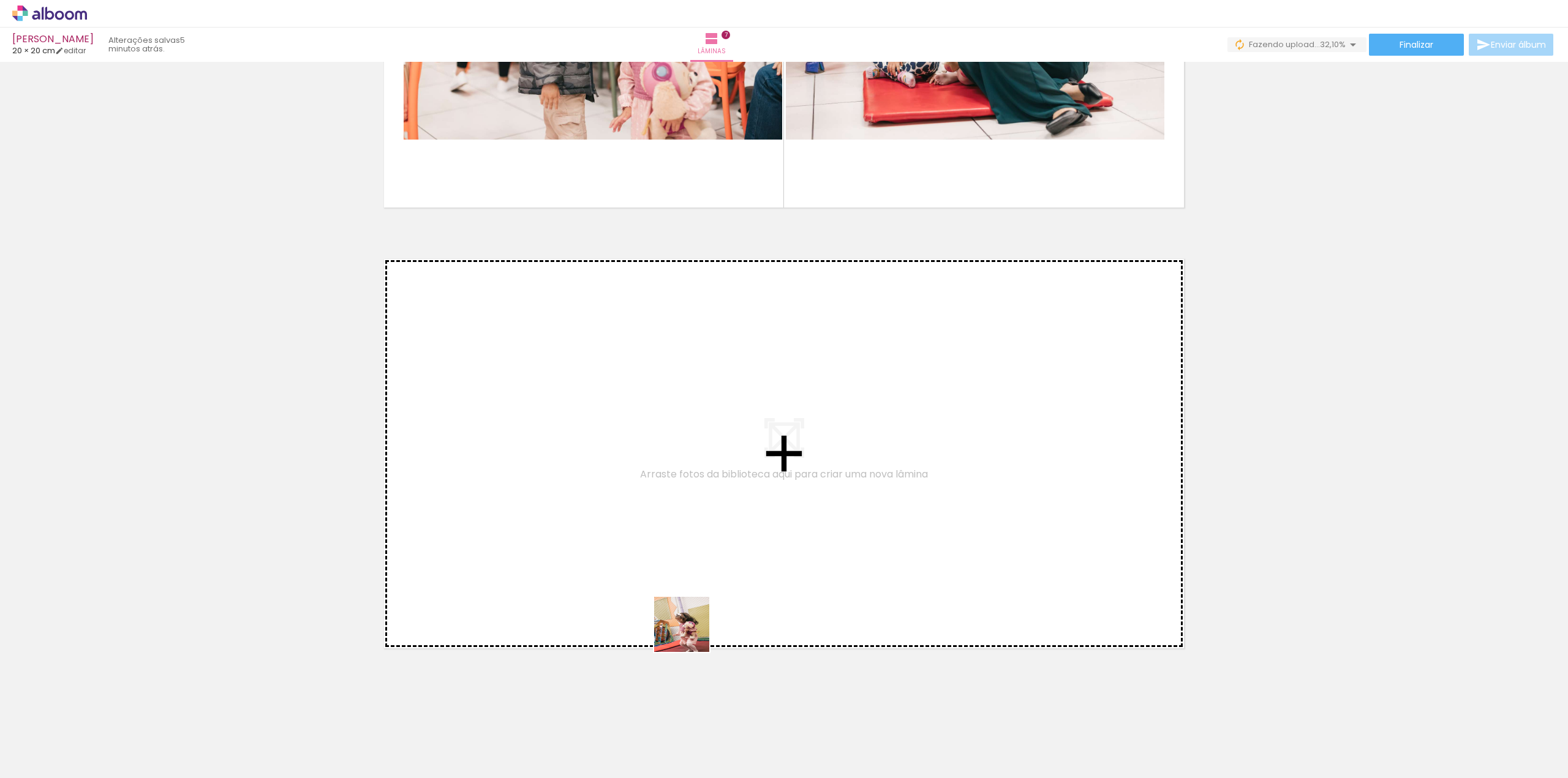
drag, startPoint x: 682, startPoint y: 758, endPoint x: 672, endPoint y: 575, distance: 183.3
click at [672, 575] on quentale-workspace at bounding box center [784, 389] width 1568 height 778
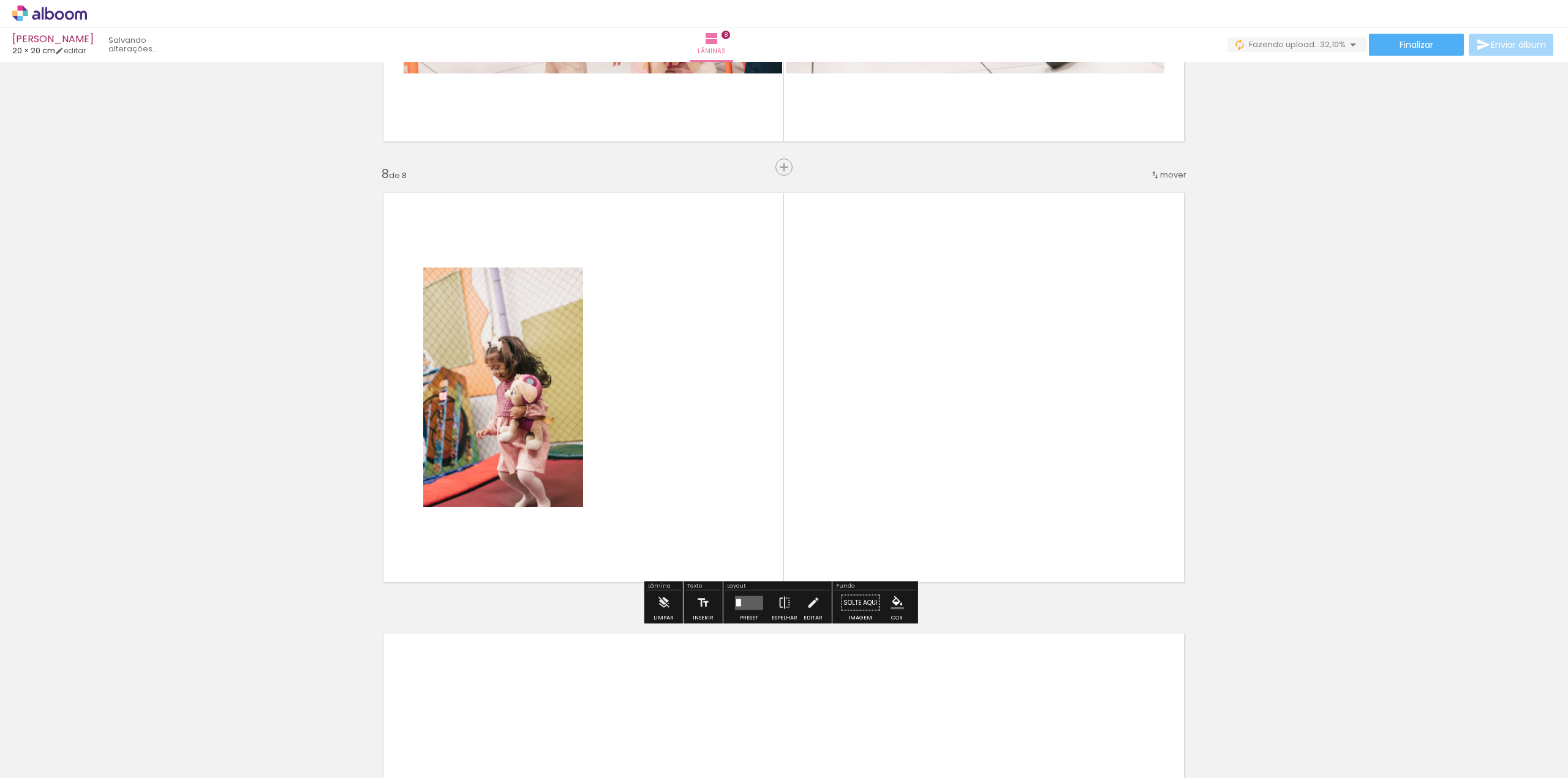
scroll to position [3005, 0]
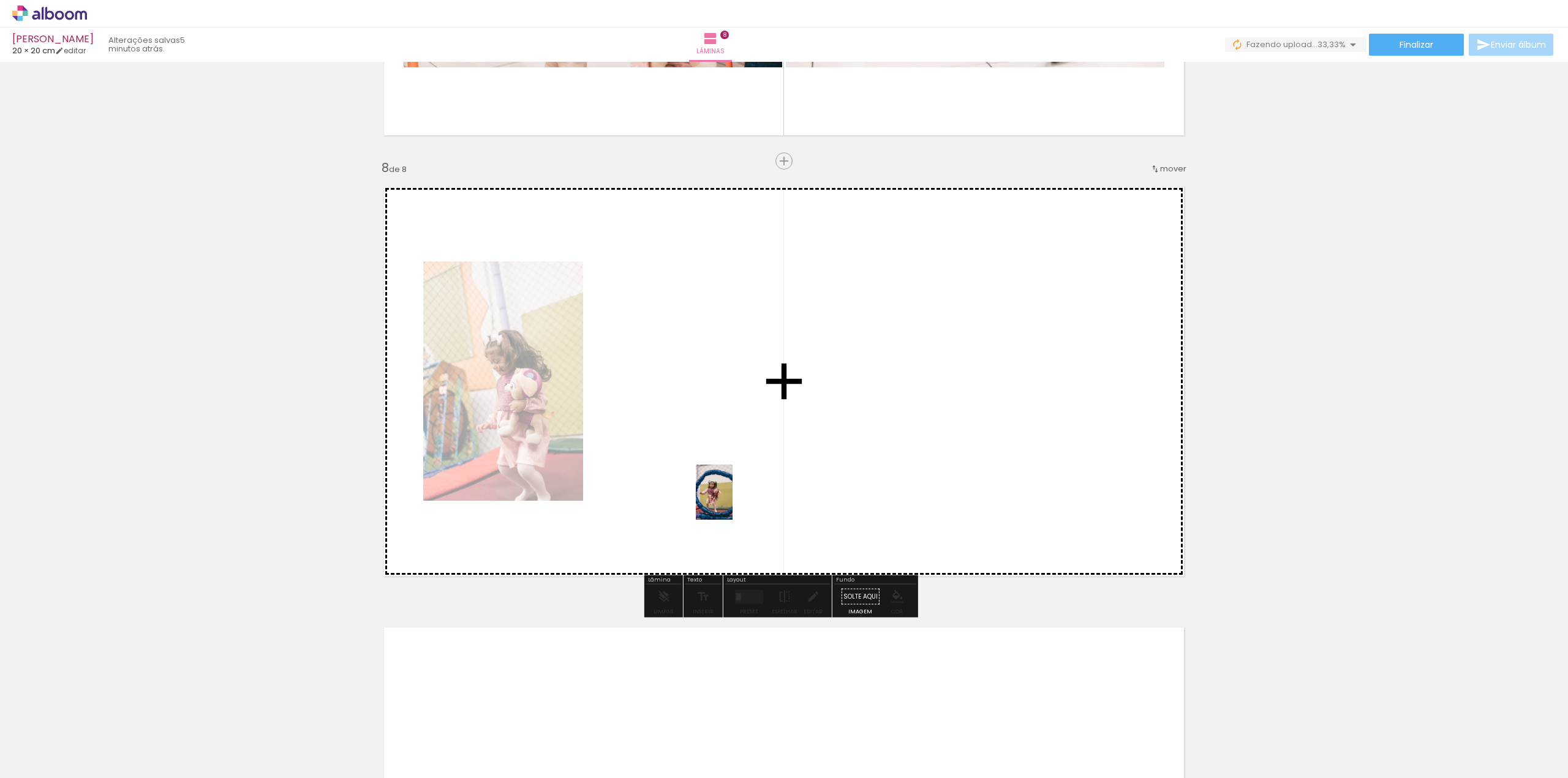
drag, startPoint x: 753, startPoint y: 751, endPoint x: 716, endPoint y: 503, distance: 250.7
click at [726, 489] on quentale-workspace at bounding box center [784, 389] width 1568 height 778
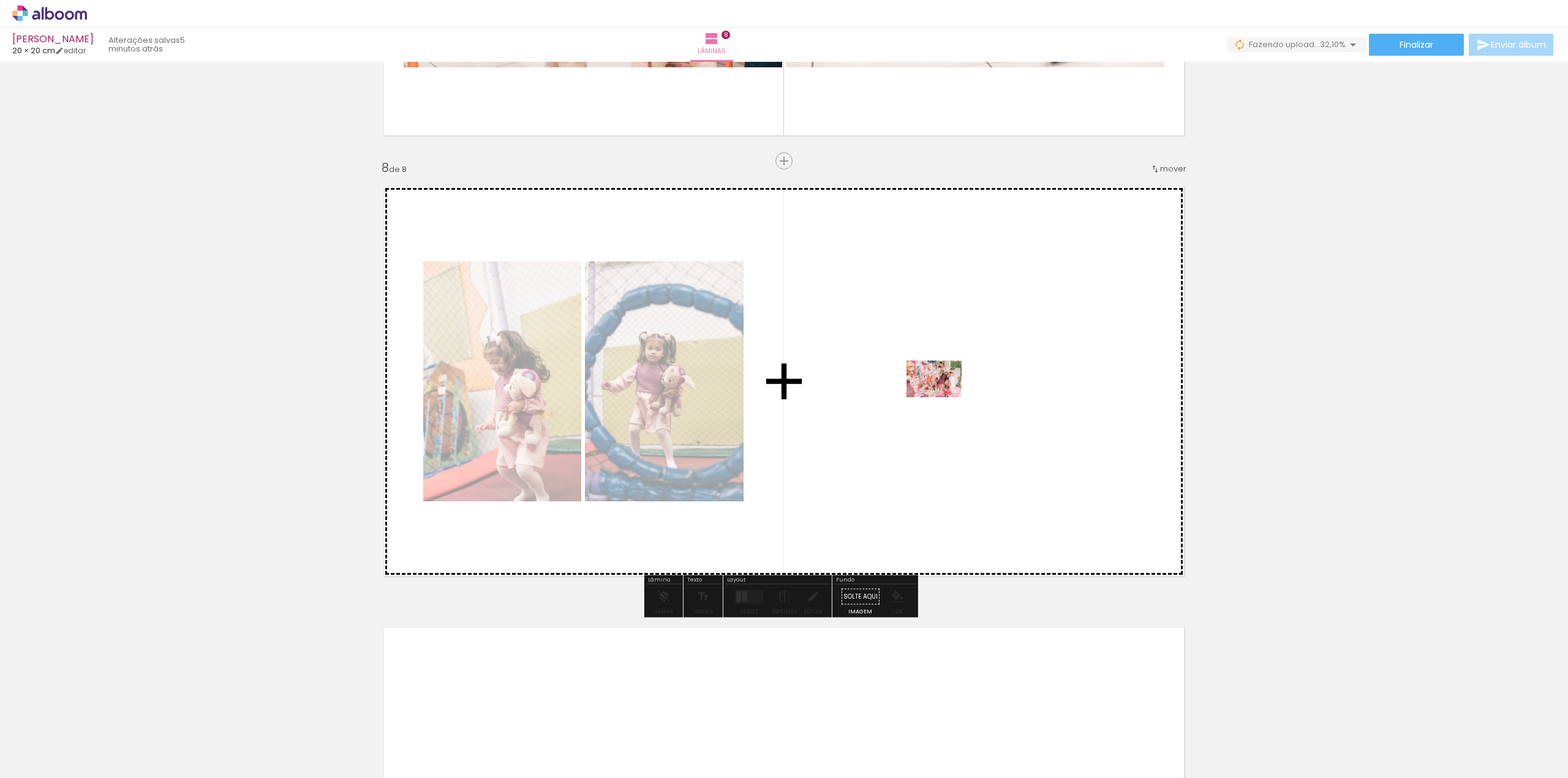
drag, startPoint x: 820, startPoint y: 743, endPoint x: 942, endPoint y: 397, distance: 366.9
click at [942, 397] on quentale-workspace at bounding box center [784, 389] width 1568 height 778
